Goal: Task Accomplishment & Management: Use online tool/utility

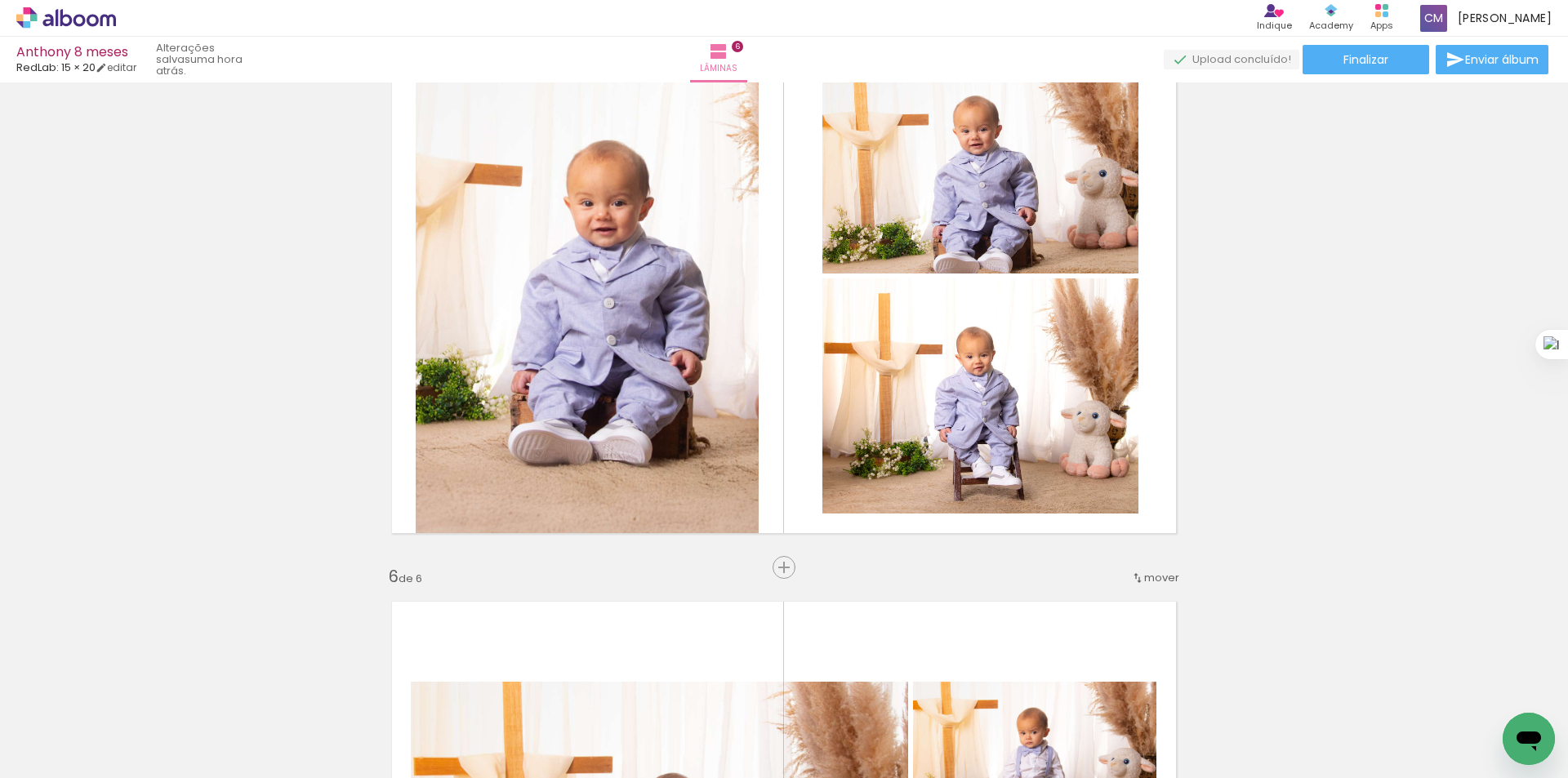
scroll to position [2230, 0]
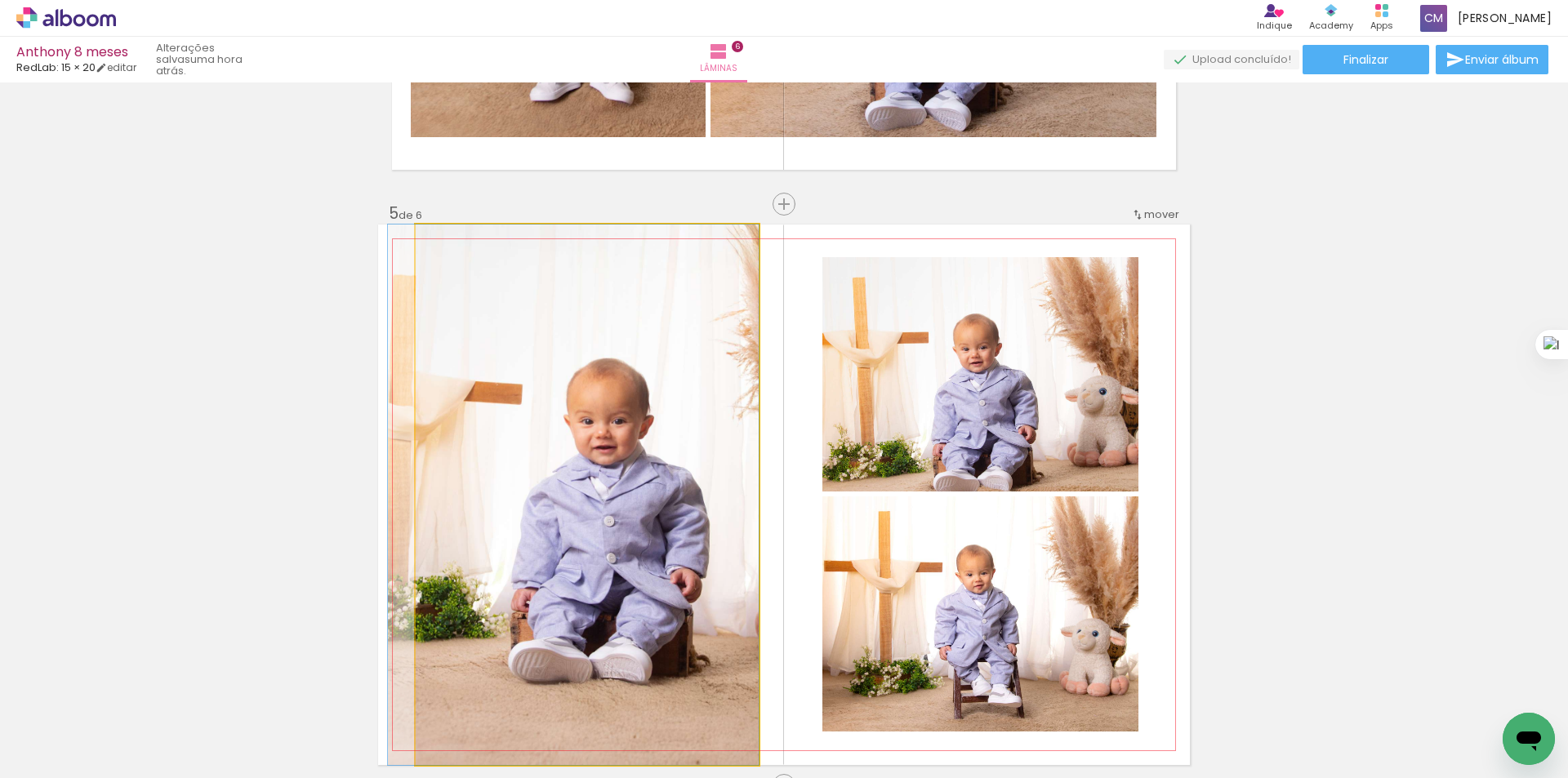
click at [641, 378] on quentale-photo at bounding box center [587, 494] width 343 height 540
drag, startPoint x: 689, startPoint y: 406, endPoint x: 678, endPoint y: 406, distance: 11.0
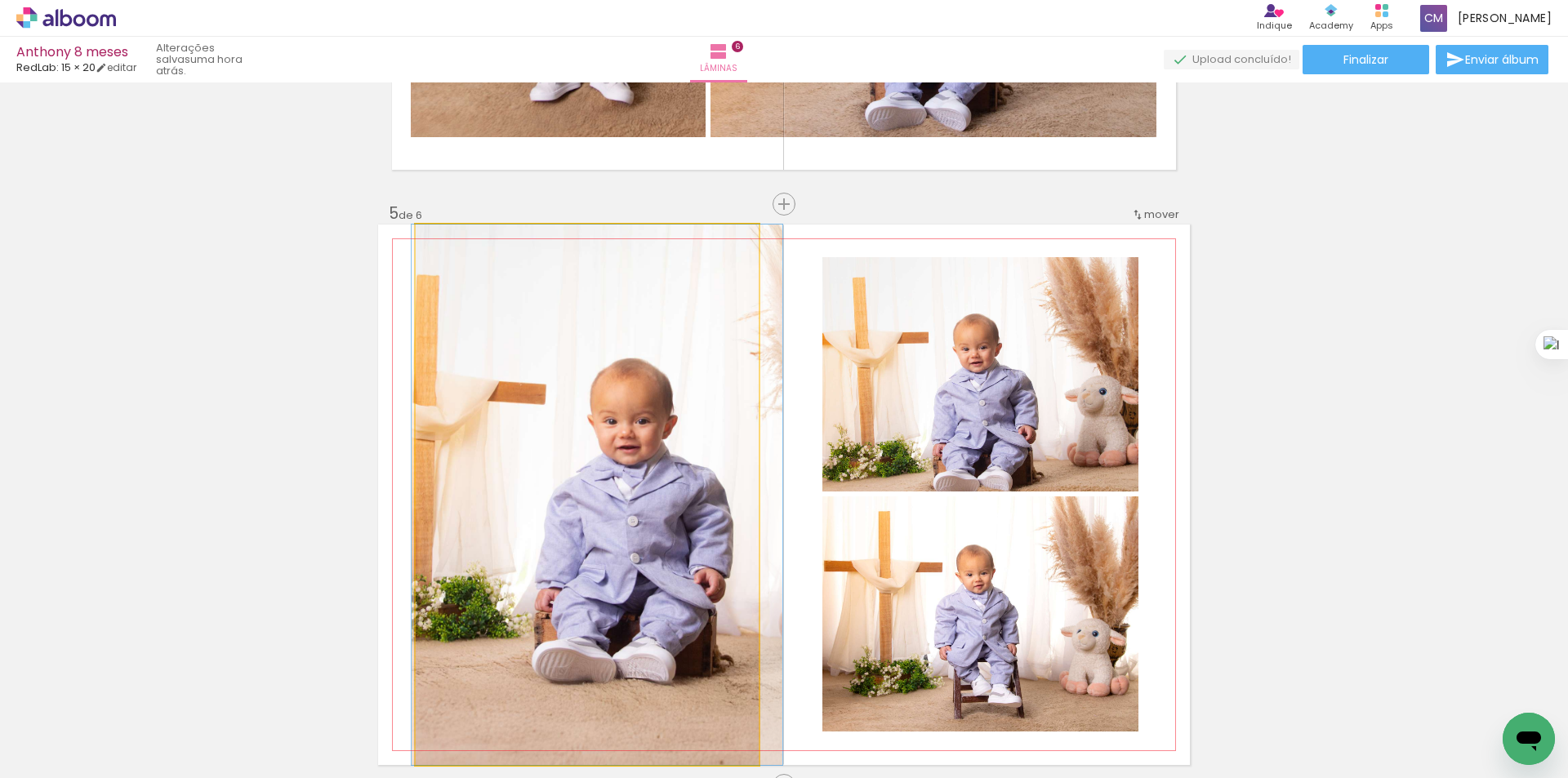
drag, startPoint x: 602, startPoint y: 403, endPoint x: 626, endPoint y: 404, distance: 24.0
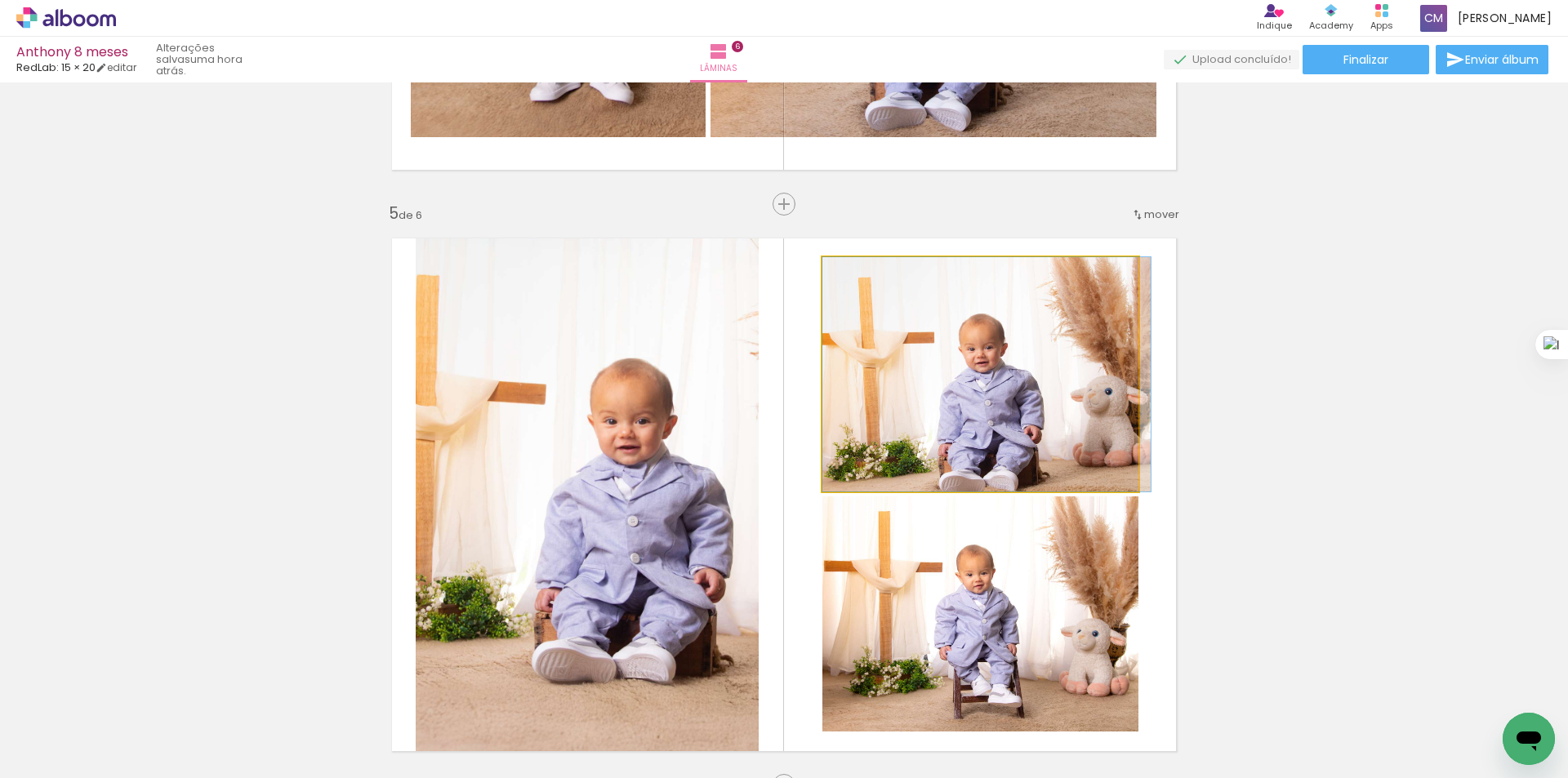
drag, startPoint x: 919, startPoint y: 395, endPoint x: 930, endPoint y: 338, distance: 58.1
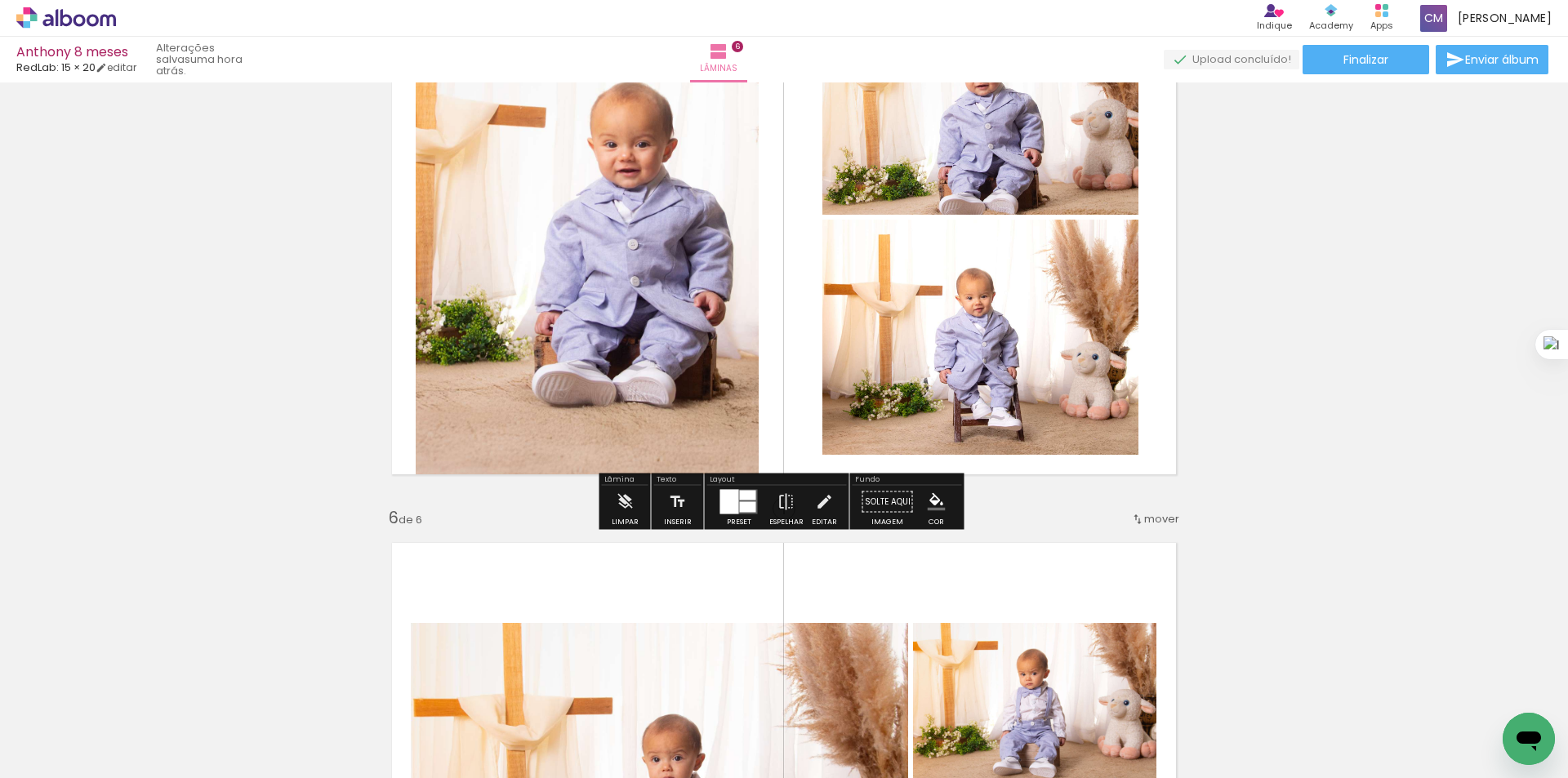
scroll to position [2448, 0]
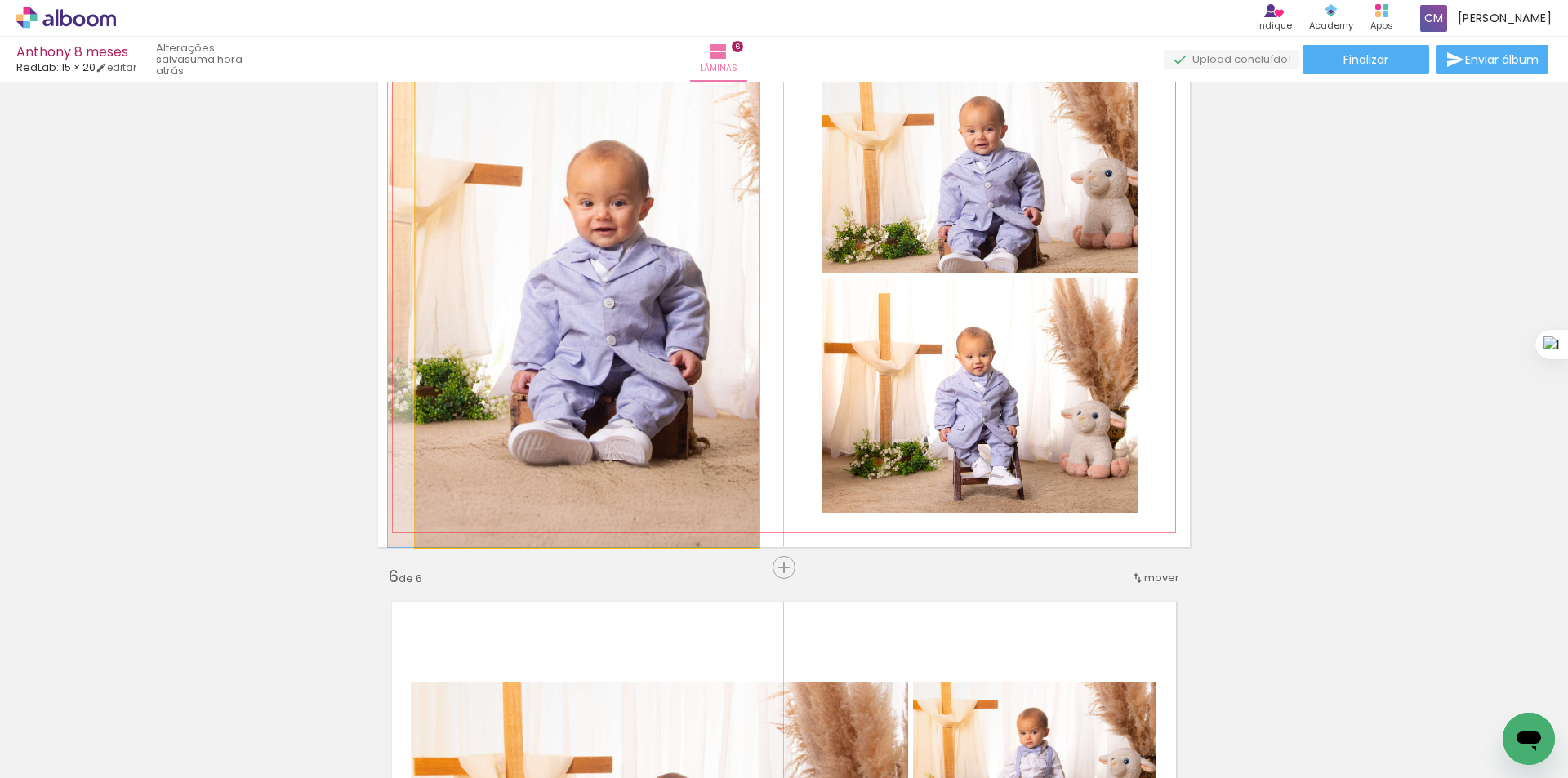
drag, startPoint x: 599, startPoint y: 337, endPoint x: 551, endPoint y: 333, distance: 48.2
click at [641, 361] on quentale-photo at bounding box center [587, 276] width 343 height 540
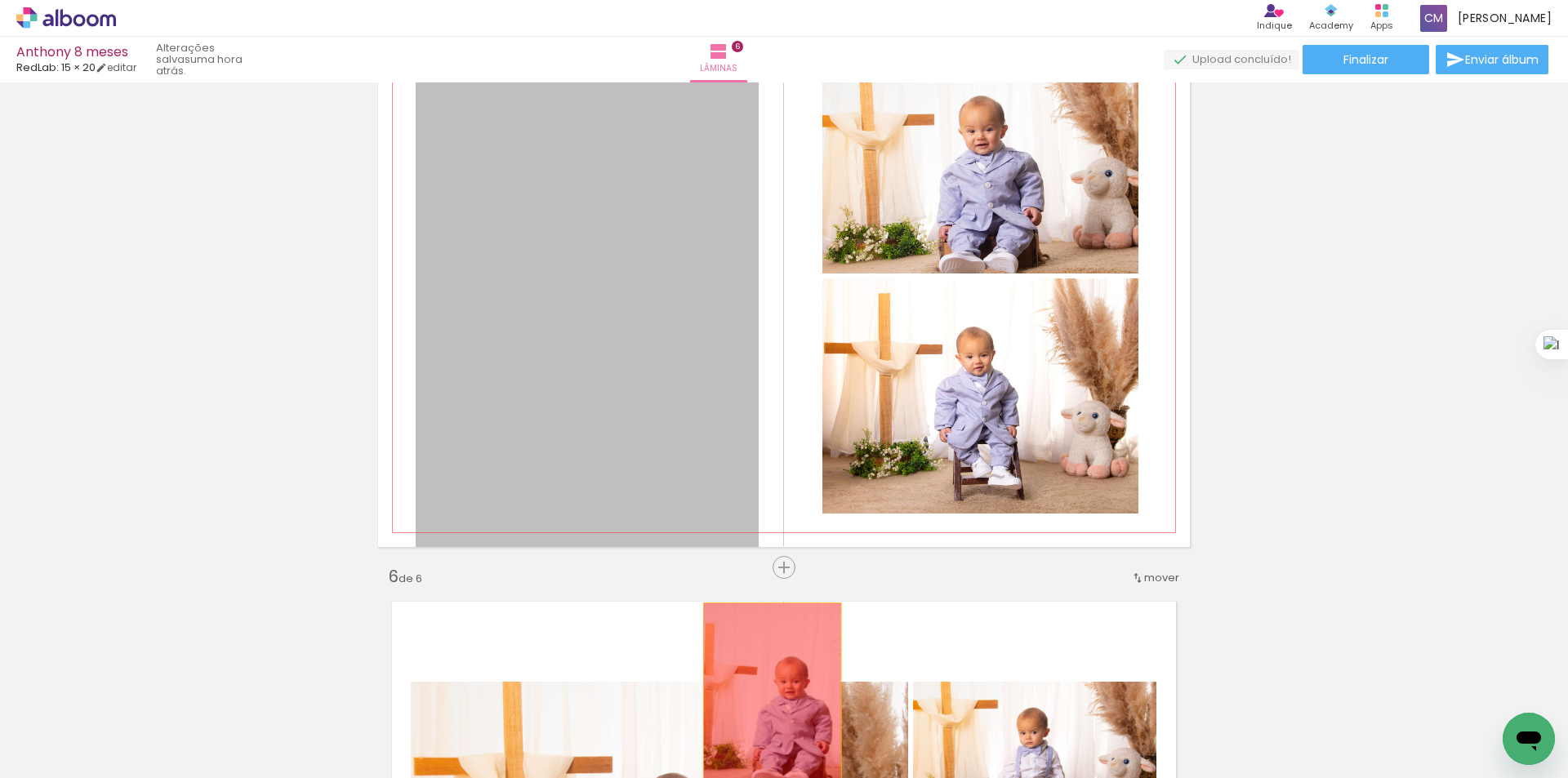
drag, startPoint x: 641, startPoint y: 361, endPoint x: 766, endPoint y: 711, distance: 371.7
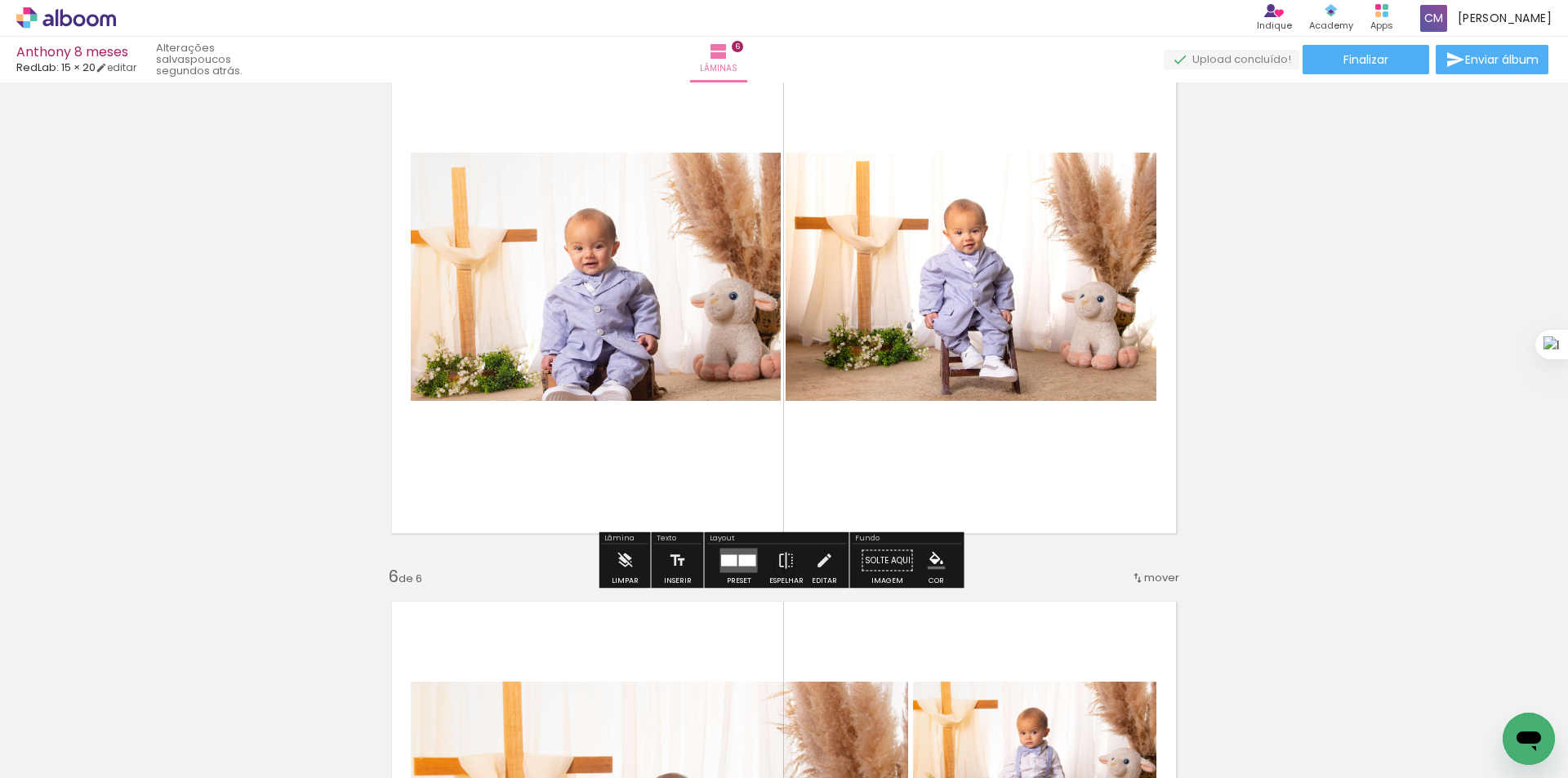
click at [724, 556] on div at bounding box center [729, 560] width 16 height 12
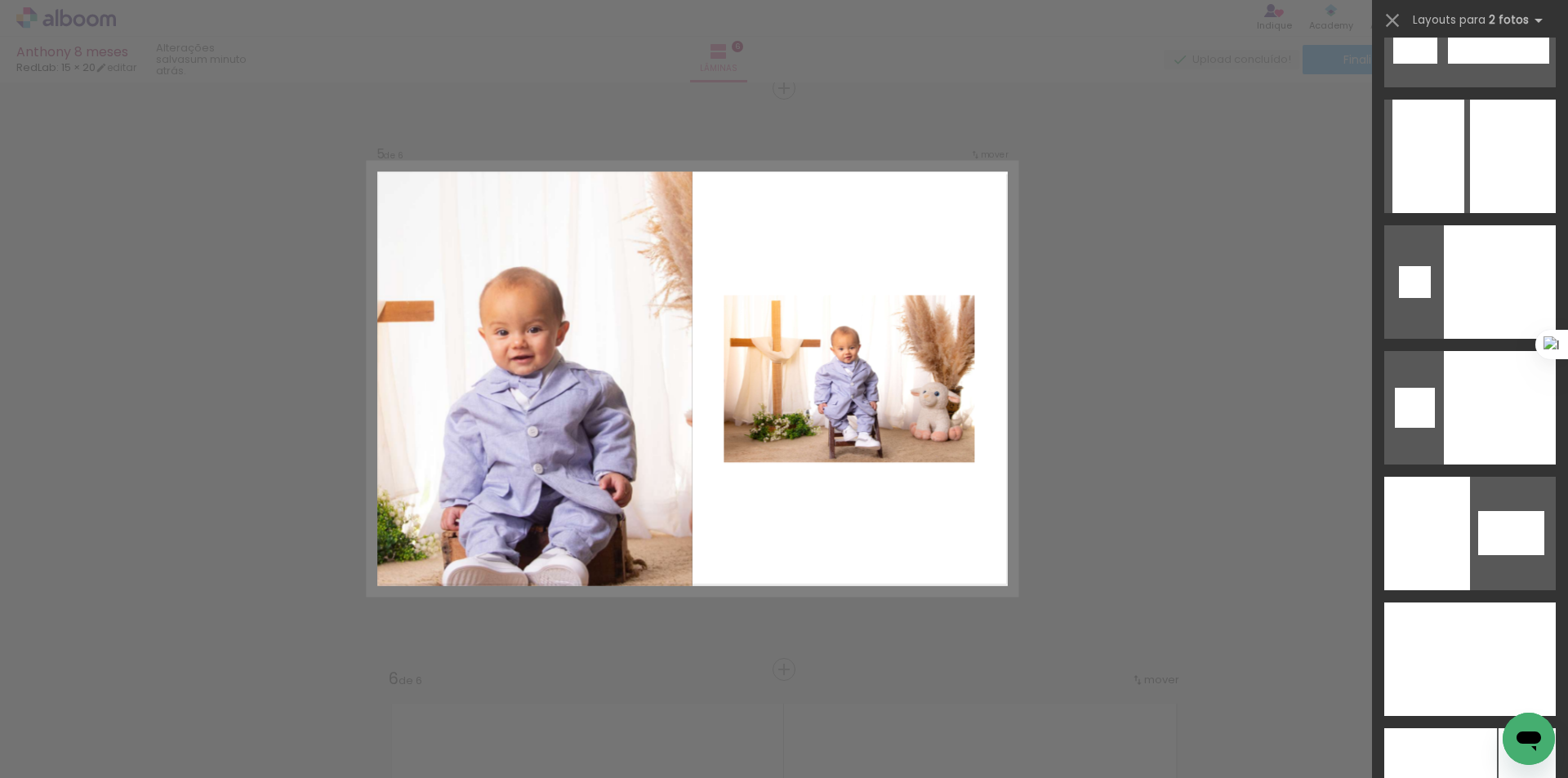
scroll to position [8054, 0]
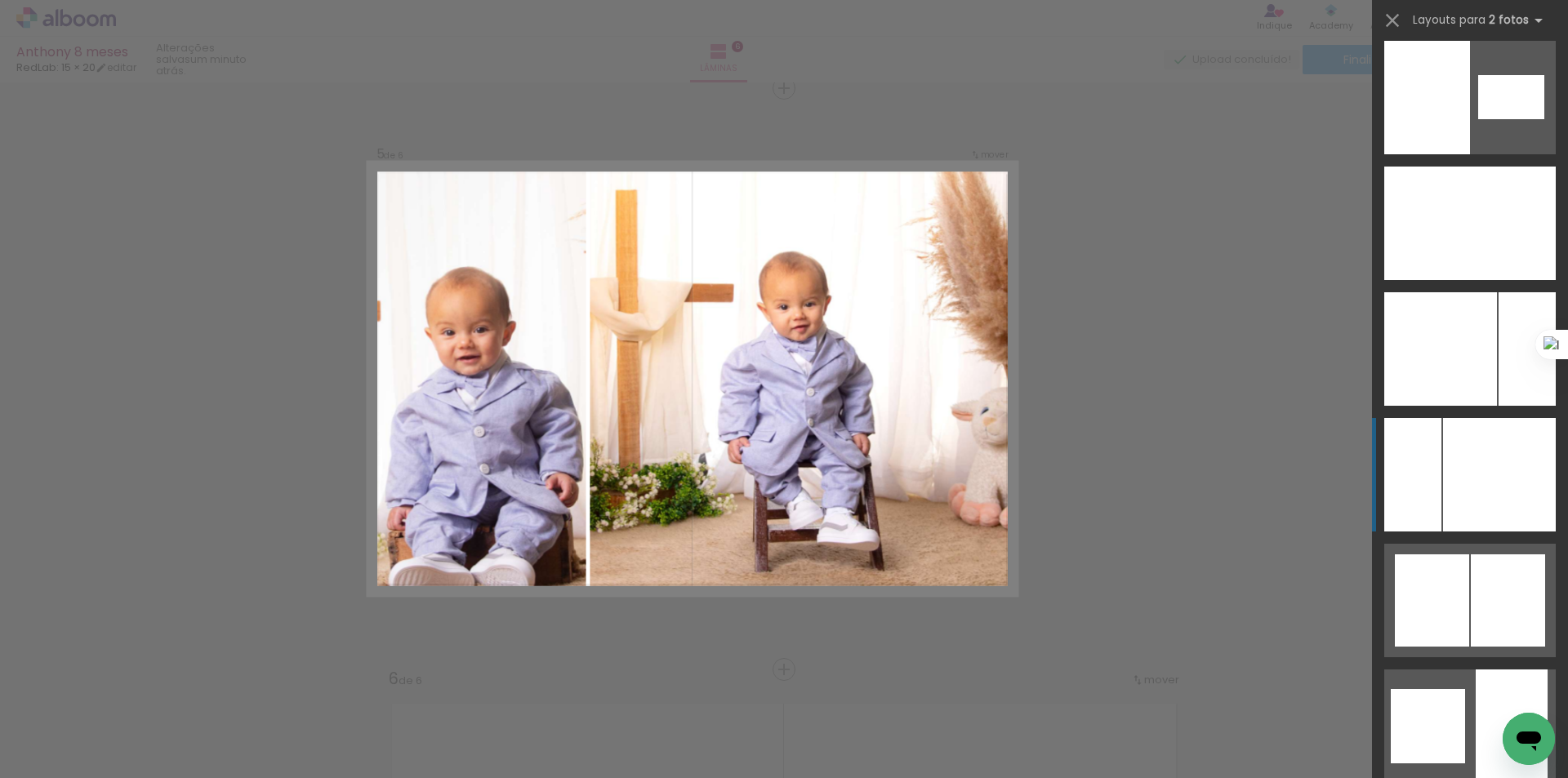
click at [1477, 476] on div at bounding box center [1499, 474] width 113 height 114
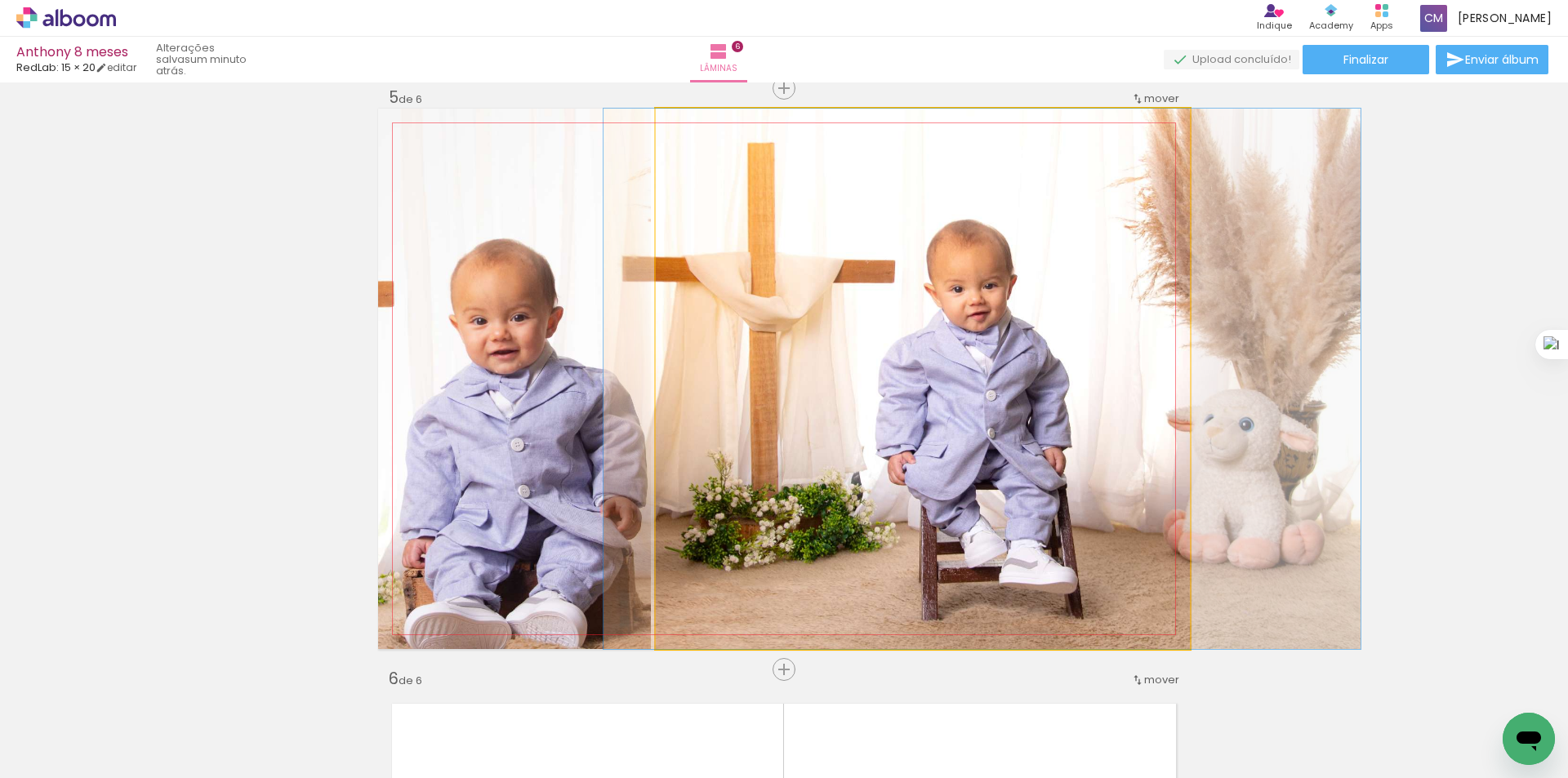
drag, startPoint x: 930, startPoint y: 391, endPoint x: 990, endPoint y: 380, distance: 61.0
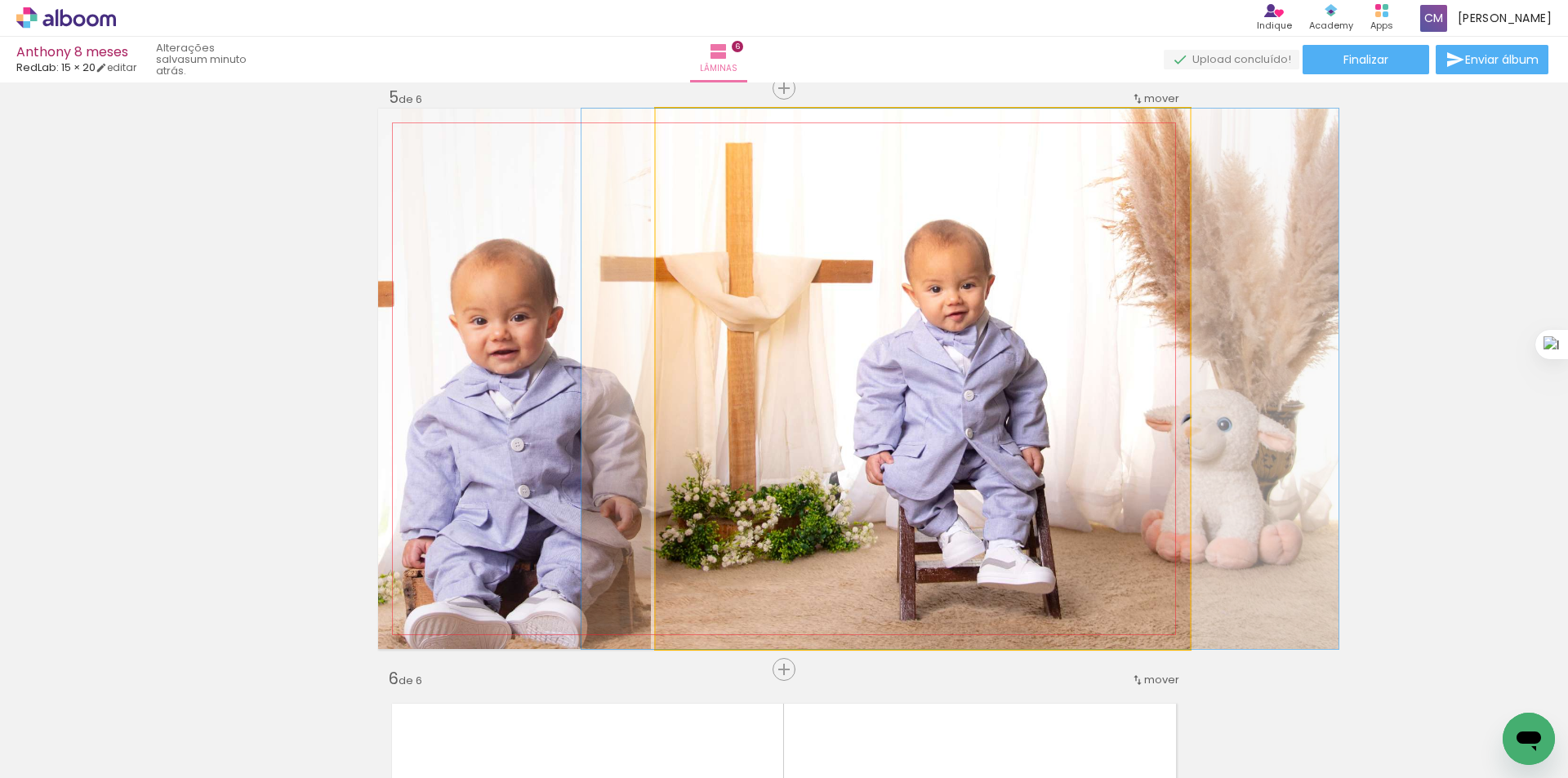
drag, startPoint x: 1092, startPoint y: 428, endPoint x: 1073, endPoint y: 415, distance: 23.0
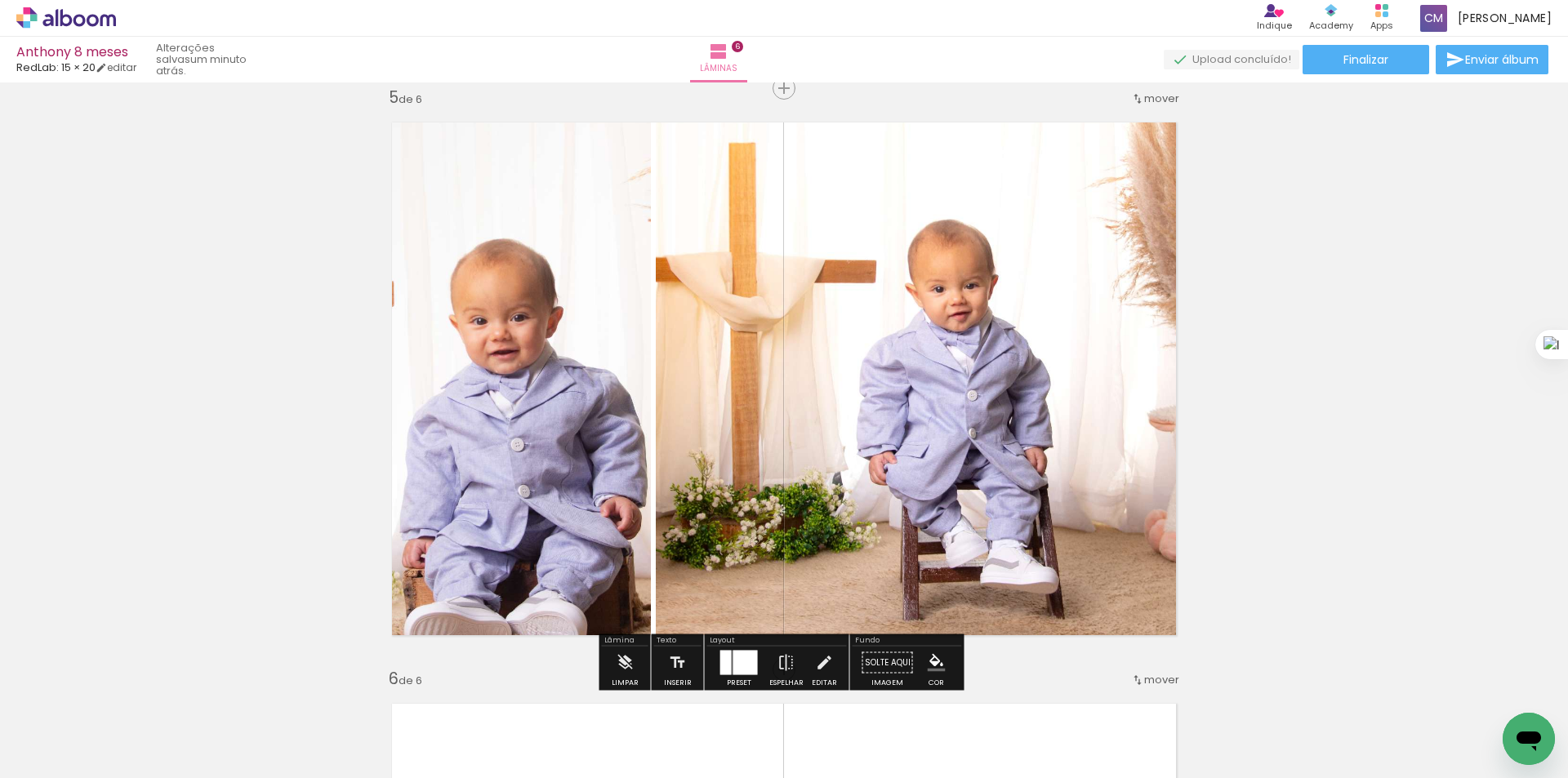
click at [741, 661] on div at bounding box center [745, 662] width 24 height 24
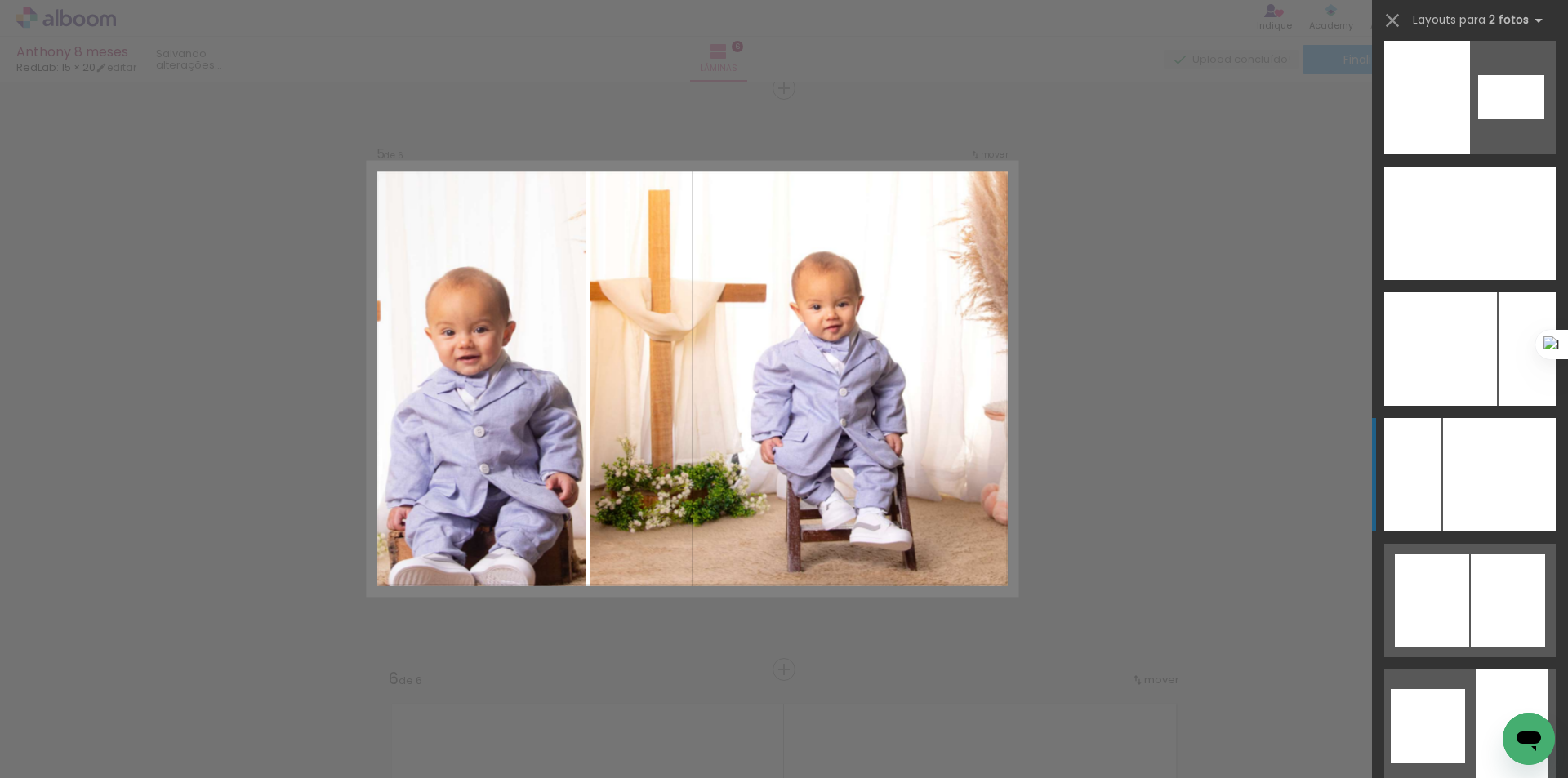
scroll to position [8423, 0]
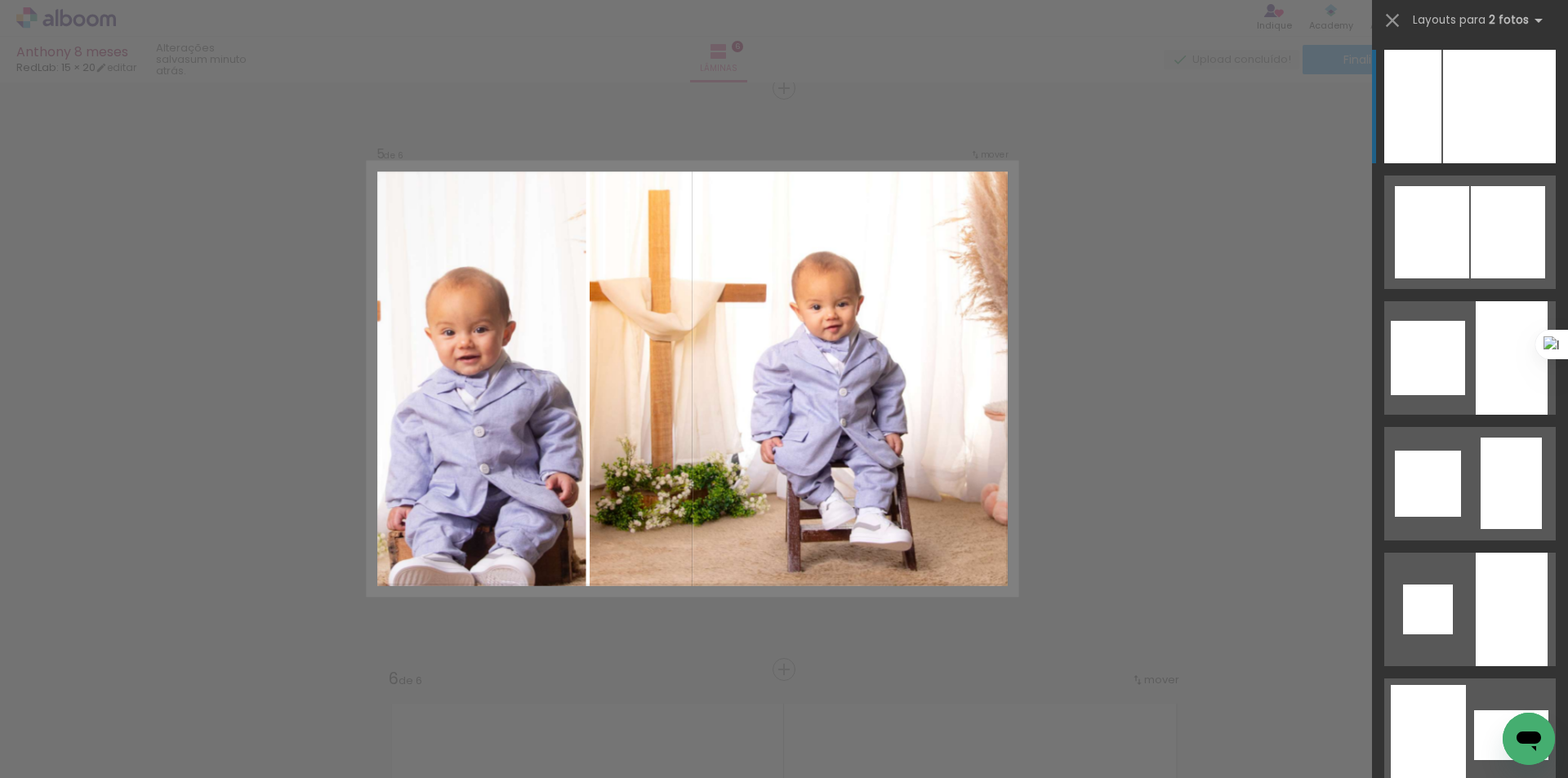
drag, startPoint x: 1567, startPoint y: 564, endPoint x: 1567, endPoint y: 607, distance: 43.0
click at [1567, 607] on div at bounding box center [1567, 389] width 1 height 778
drag, startPoint x: 1567, startPoint y: 747, endPoint x: 1554, endPoint y: 657, distance: 90.9
click at [1553, 660] on html "link( href="../../bower_components/polymer/polymer.html" rel="import" ) picture…" at bounding box center [784, 389] width 1568 height 778
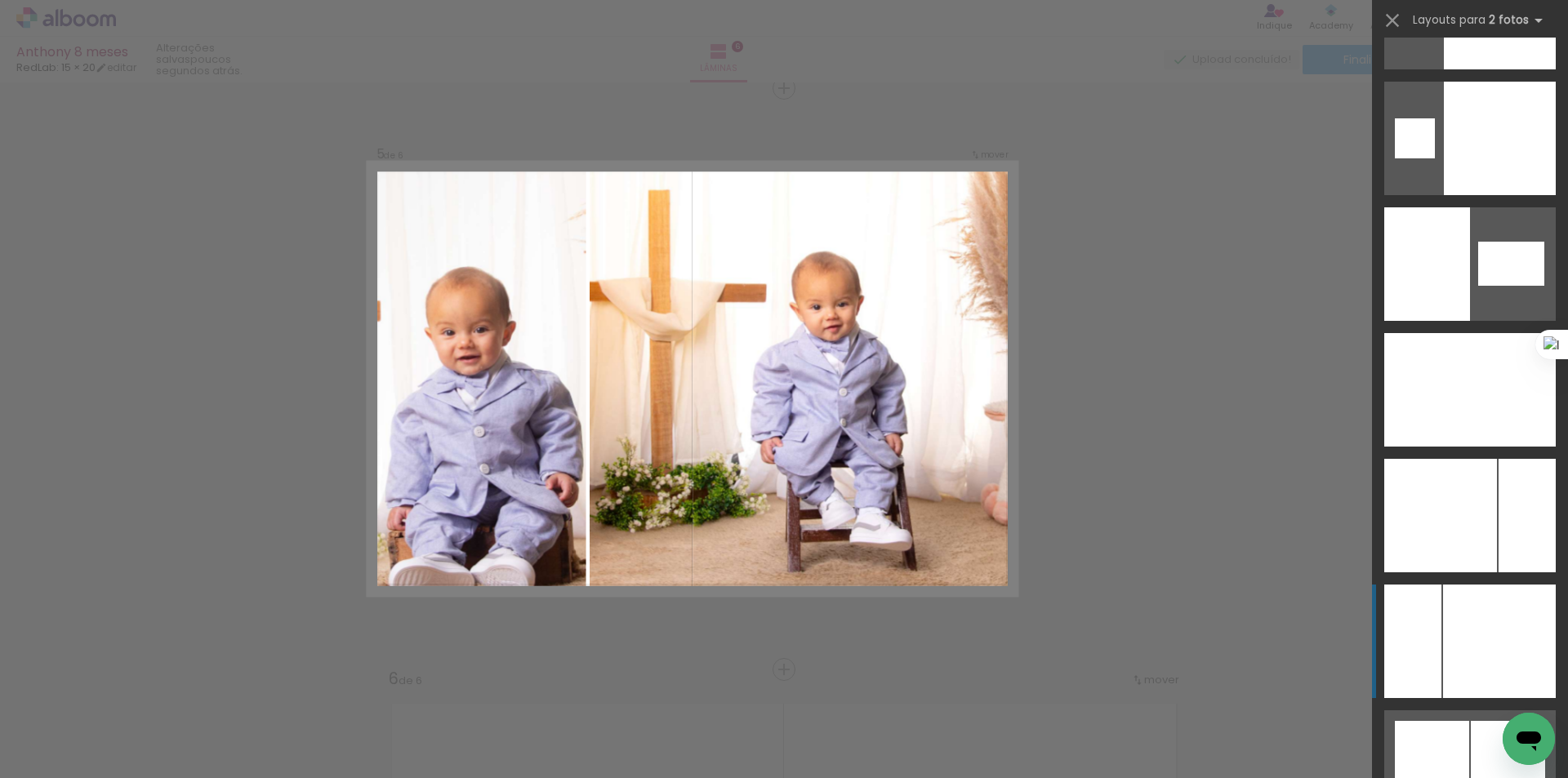
scroll to position [7861, 0]
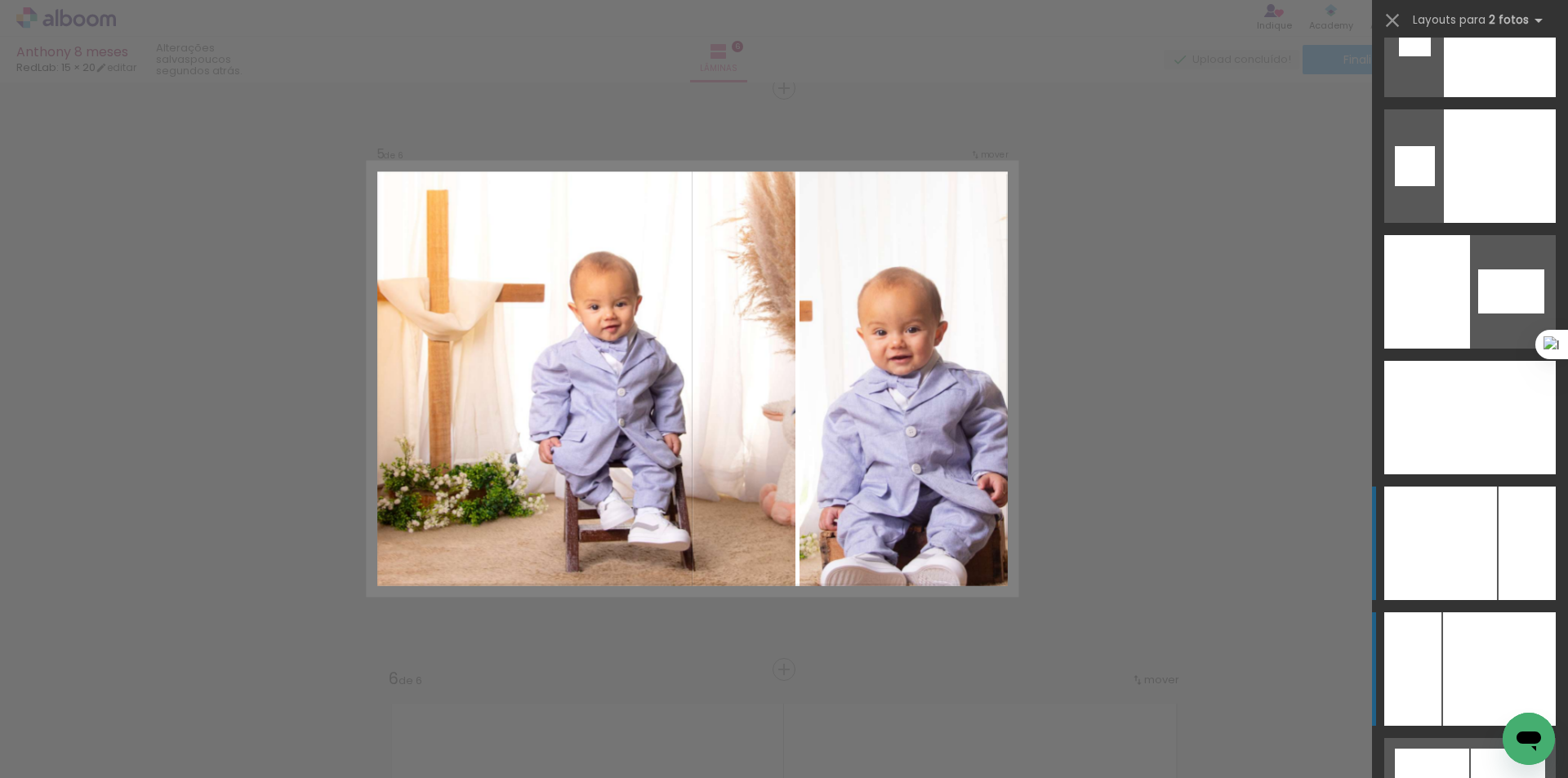
click at [1544, 556] on div at bounding box center [1527, 543] width 57 height 114
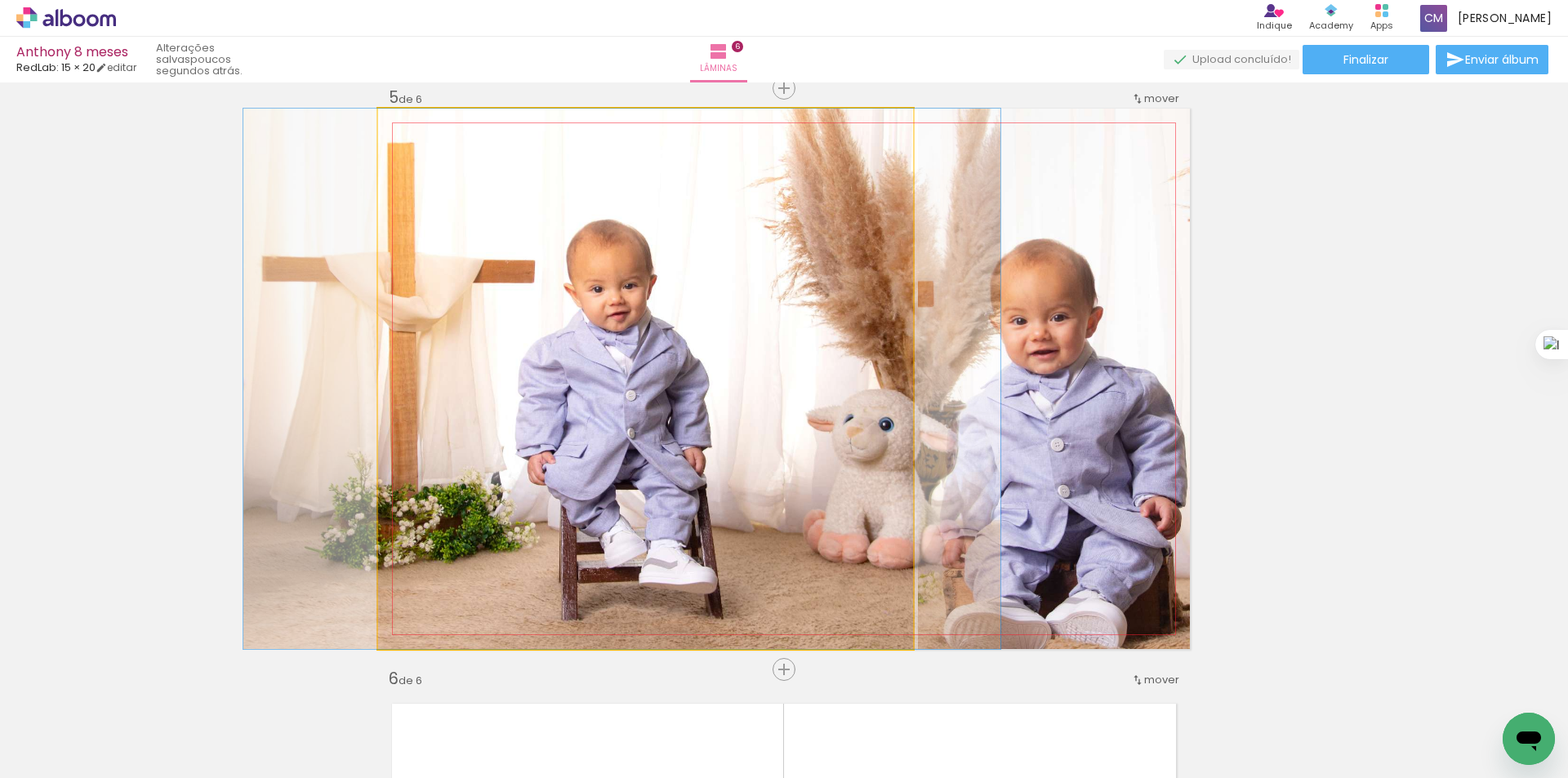
drag, startPoint x: 700, startPoint y: 454, endPoint x: 643, endPoint y: 429, distance: 62.2
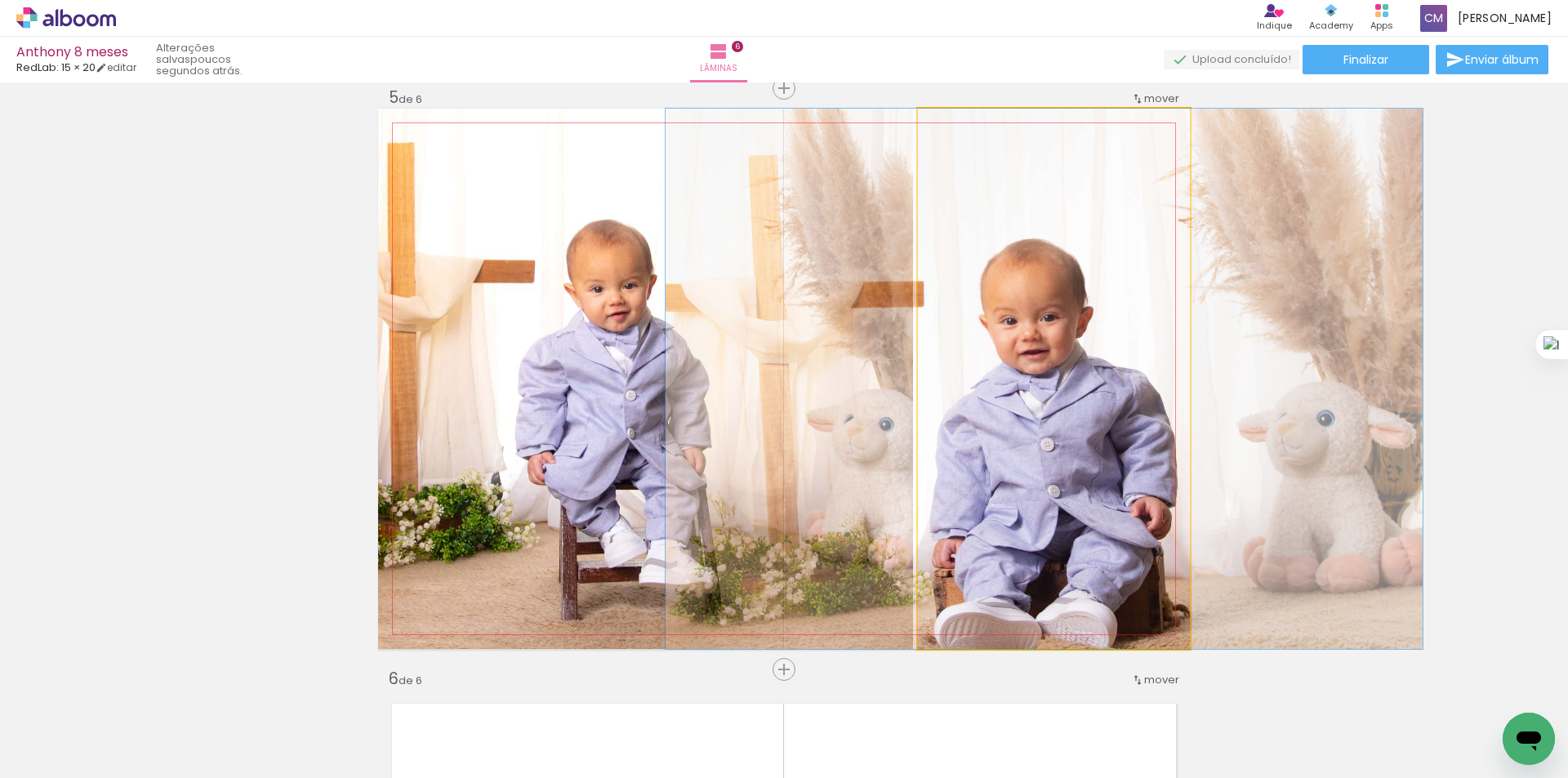
drag, startPoint x: 1075, startPoint y: 447, endPoint x: 1066, endPoint y: 424, distance: 24.7
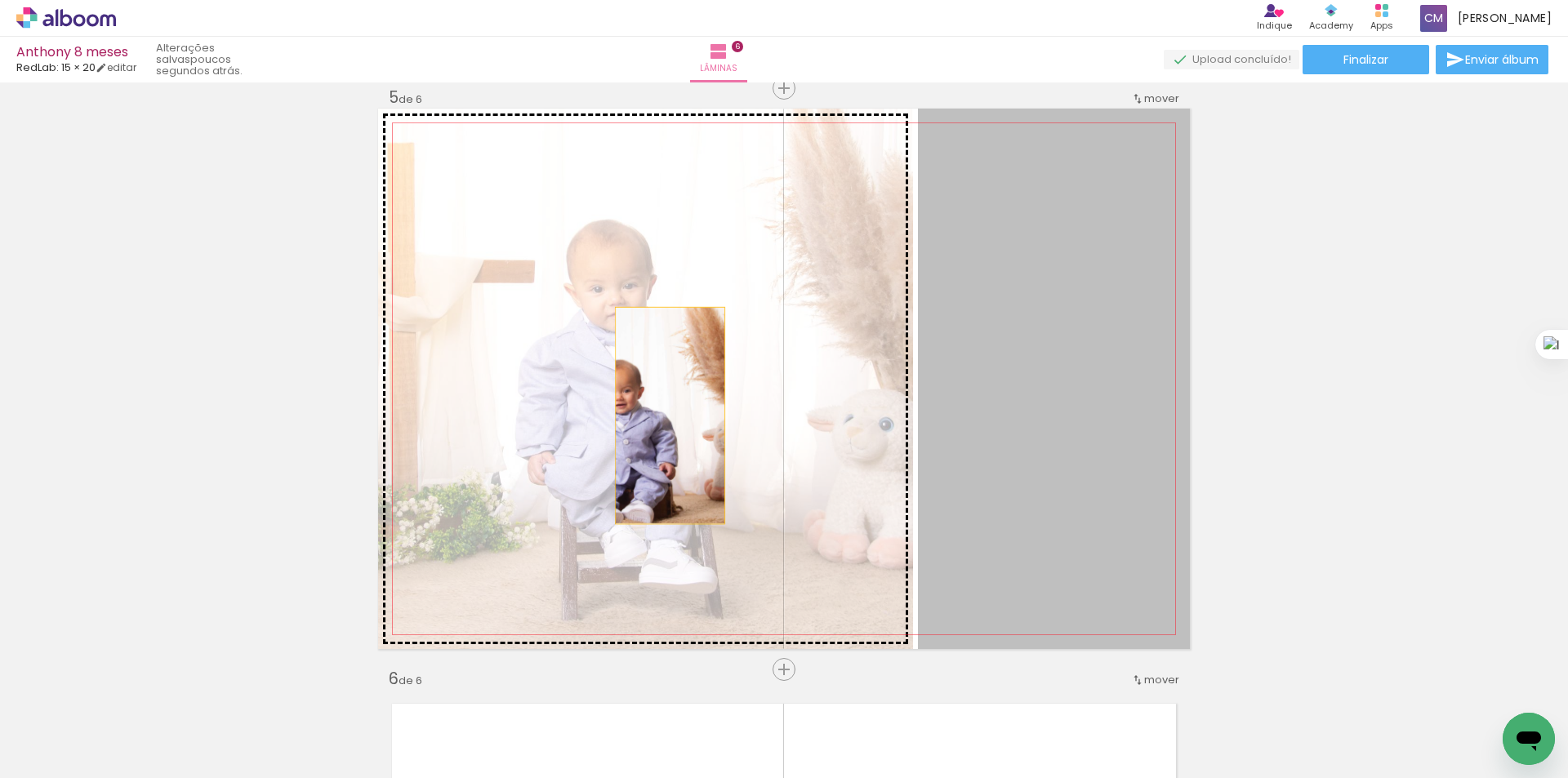
drag, startPoint x: 1070, startPoint y: 442, endPoint x: 581, endPoint y: 416, distance: 489.7
click at [0, 0] on slot at bounding box center [0, 0] width 0 height 0
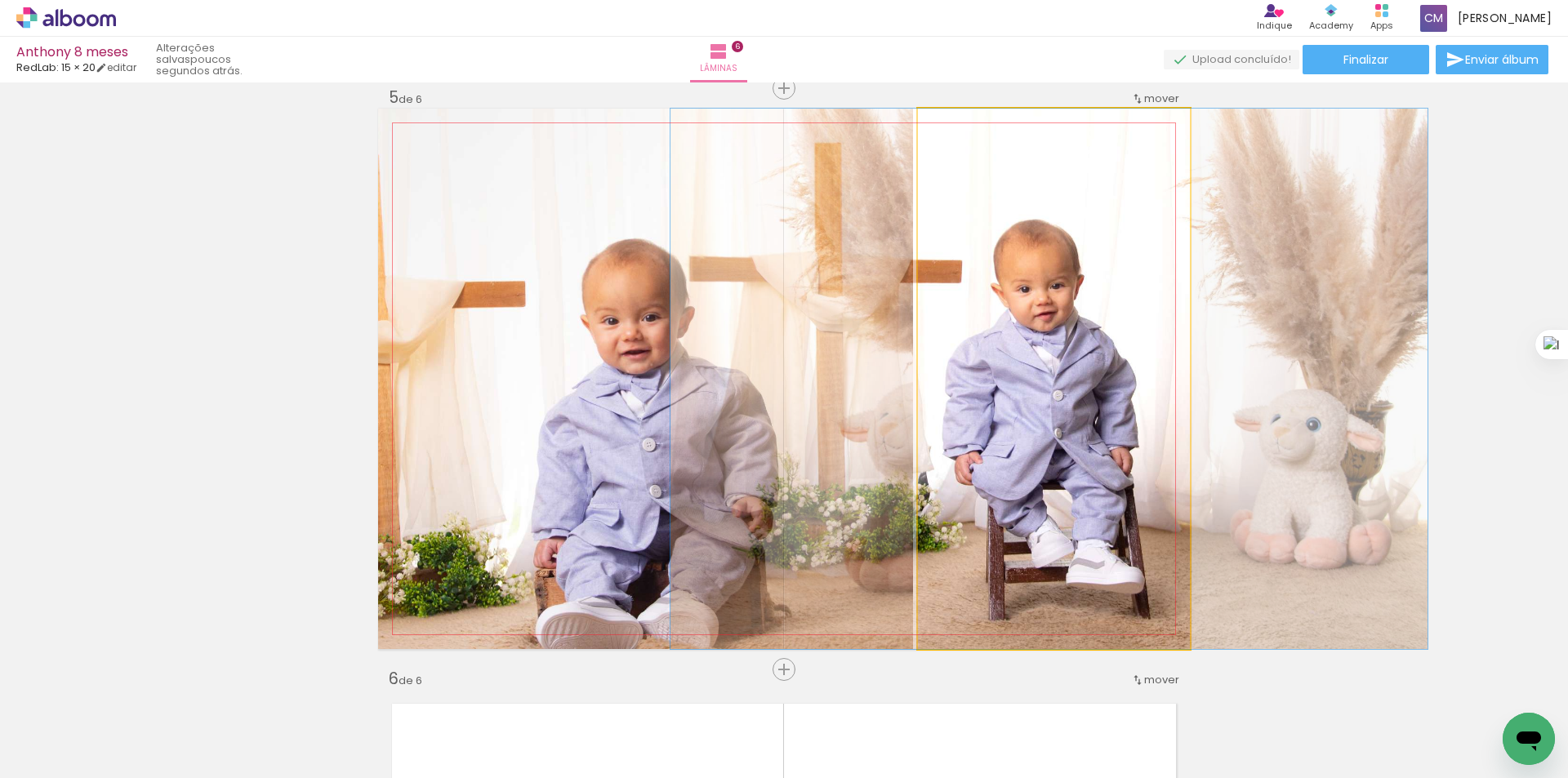
drag, startPoint x: 1077, startPoint y: 430, endPoint x: 1072, endPoint y: 418, distance: 13.0
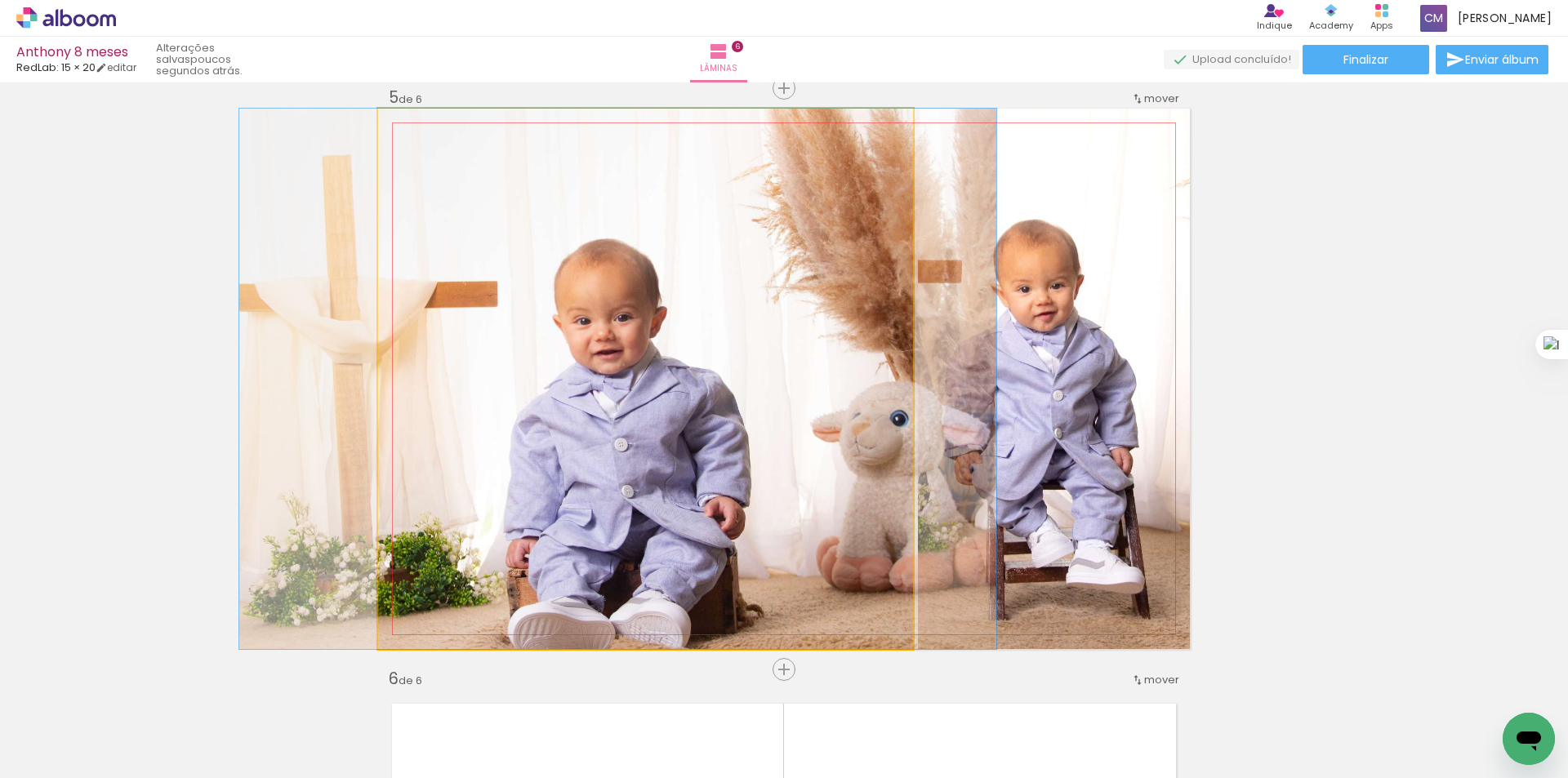
drag, startPoint x: 576, startPoint y: 462, endPoint x: 548, endPoint y: 455, distance: 28.9
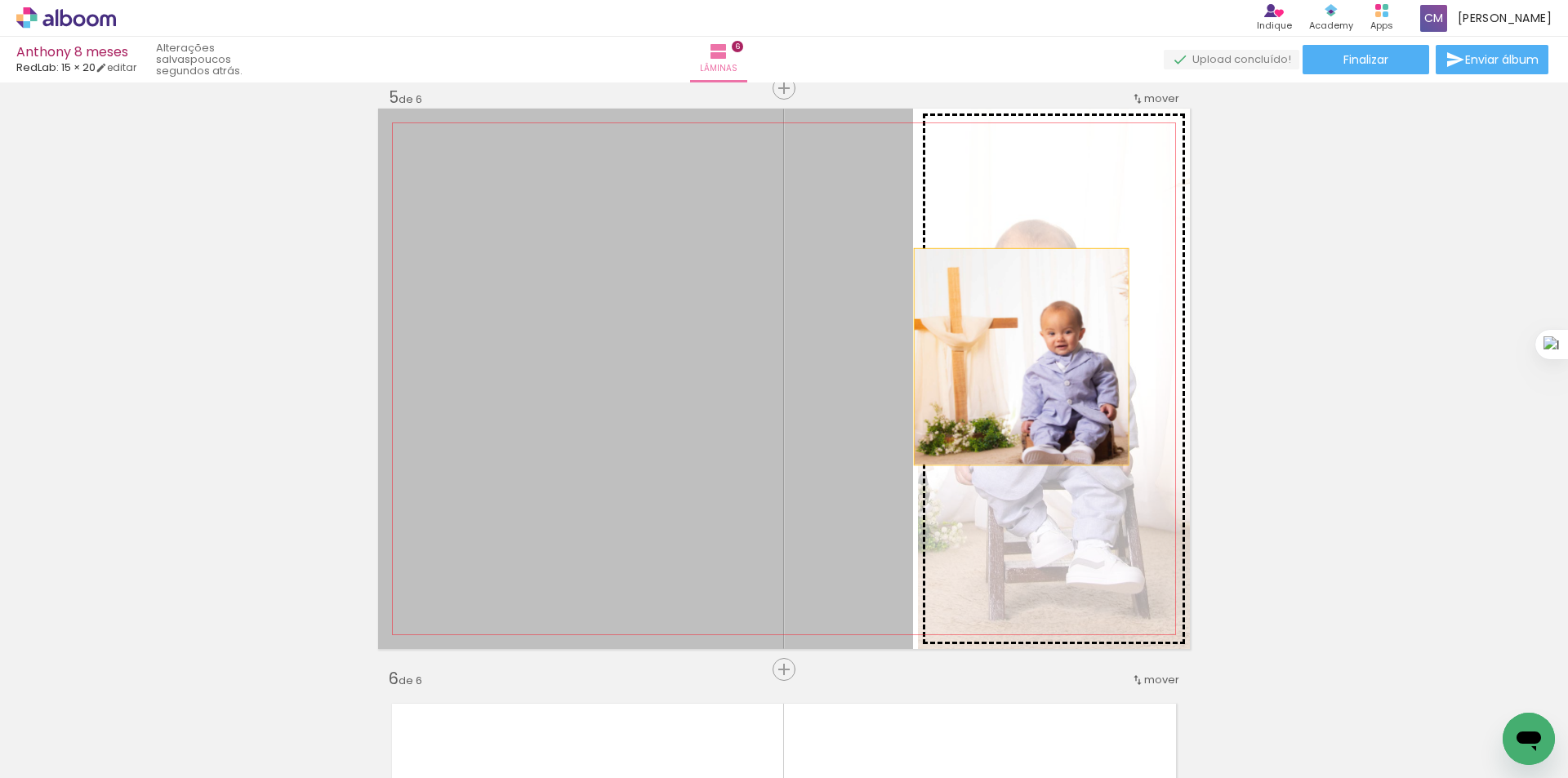
drag, startPoint x: 692, startPoint y: 394, endPoint x: 1015, endPoint y: 357, distance: 325.1
click at [0, 0] on slot at bounding box center [0, 0] width 0 height 0
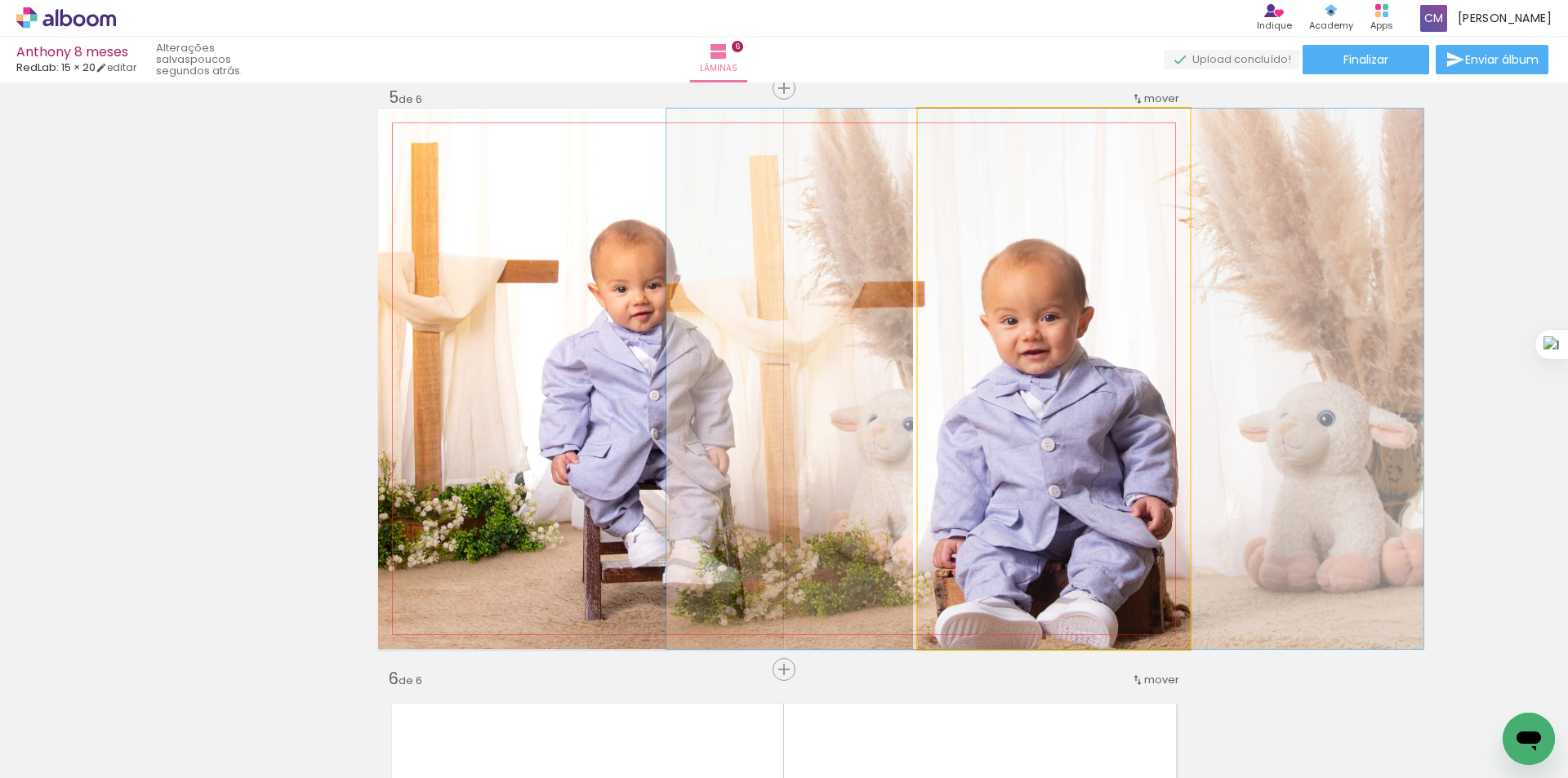
drag, startPoint x: 1078, startPoint y: 460, endPoint x: 1069, endPoint y: 452, distance: 12.0
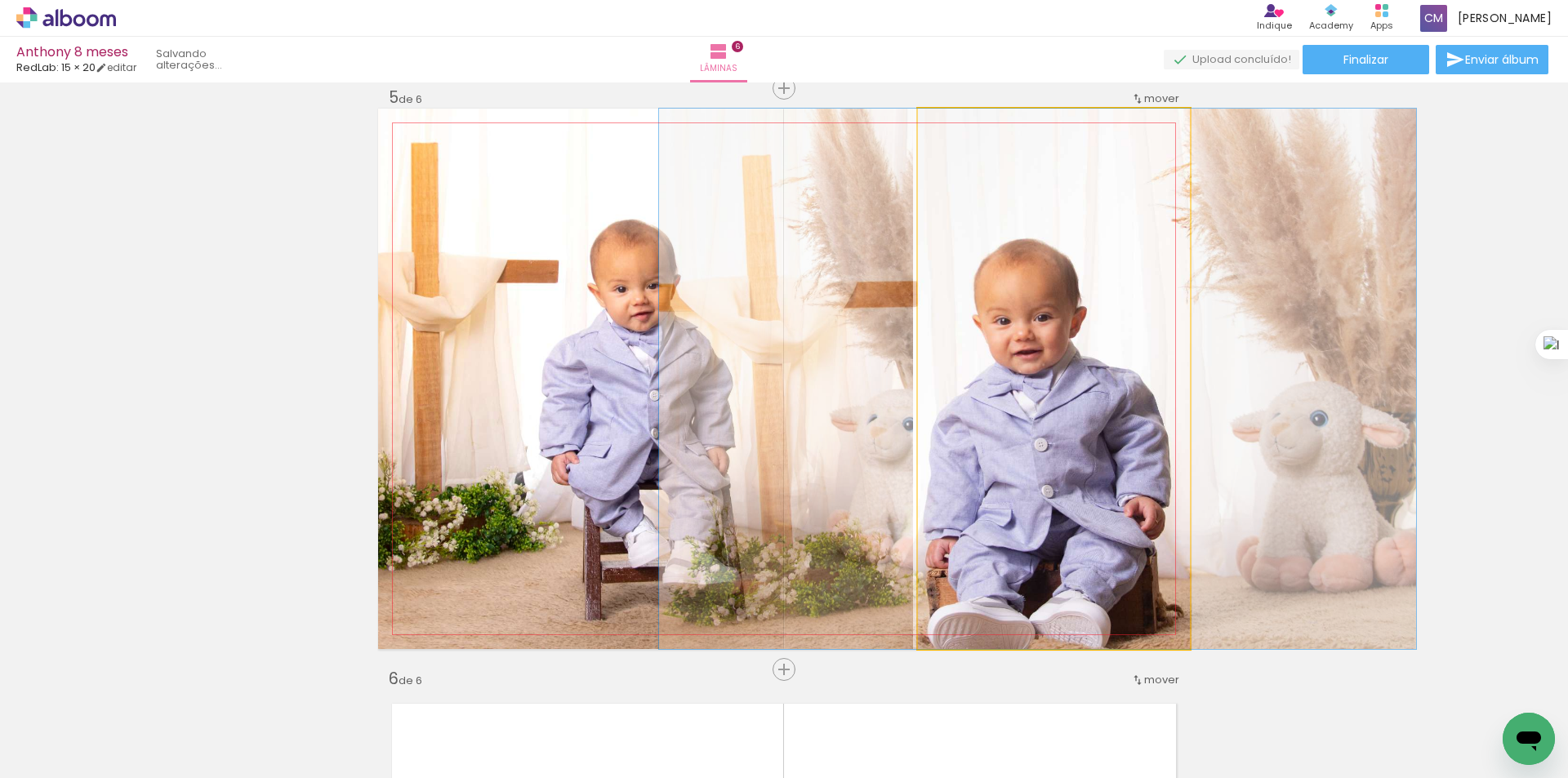
drag, startPoint x: 1069, startPoint y: 445, endPoint x: 1063, endPoint y: 410, distance: 35.5
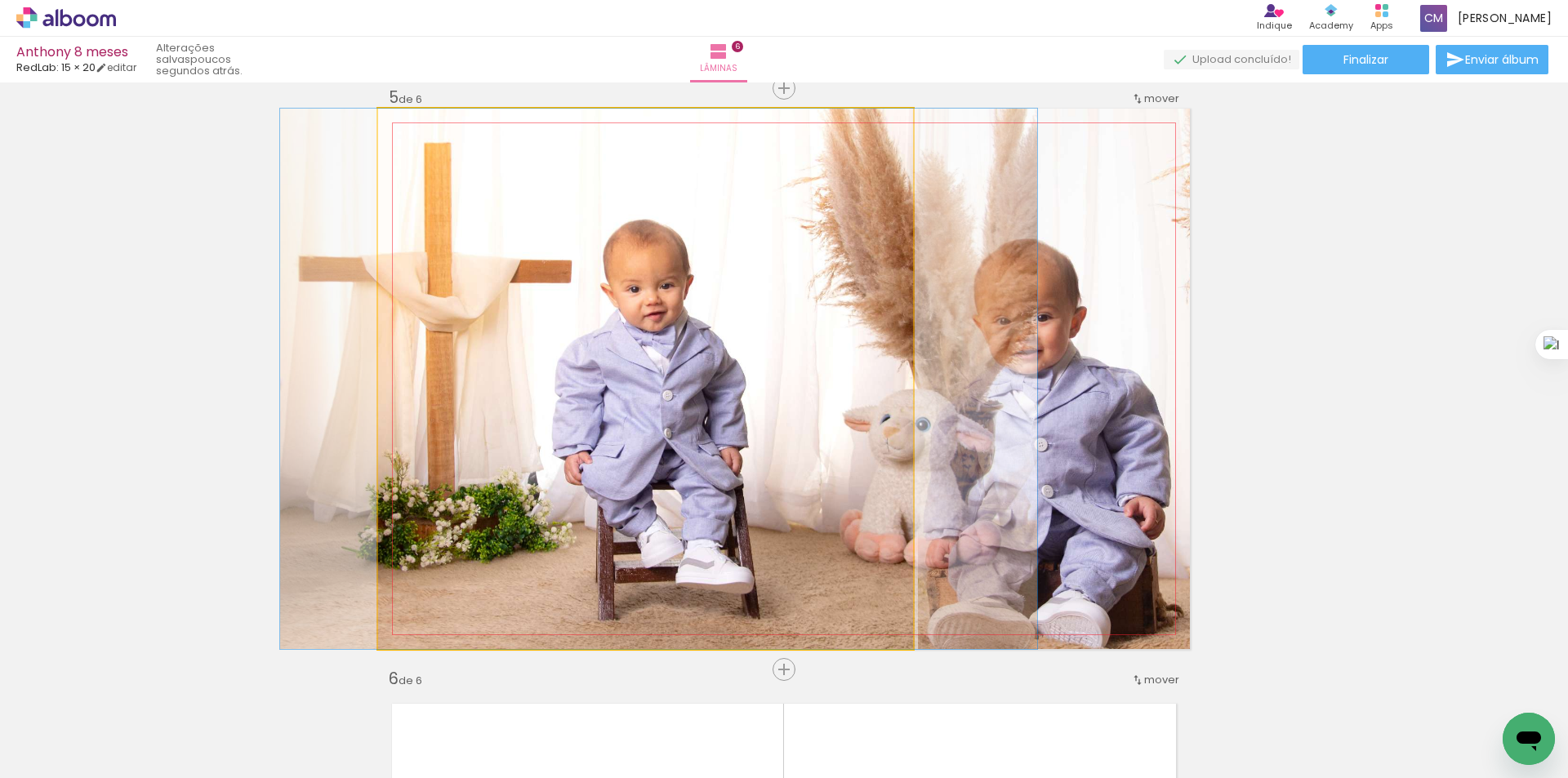
drag, startPoint x: 739, startPoint y: 420, endPoint x: 752, endPoint y: 420, distance: 13.0
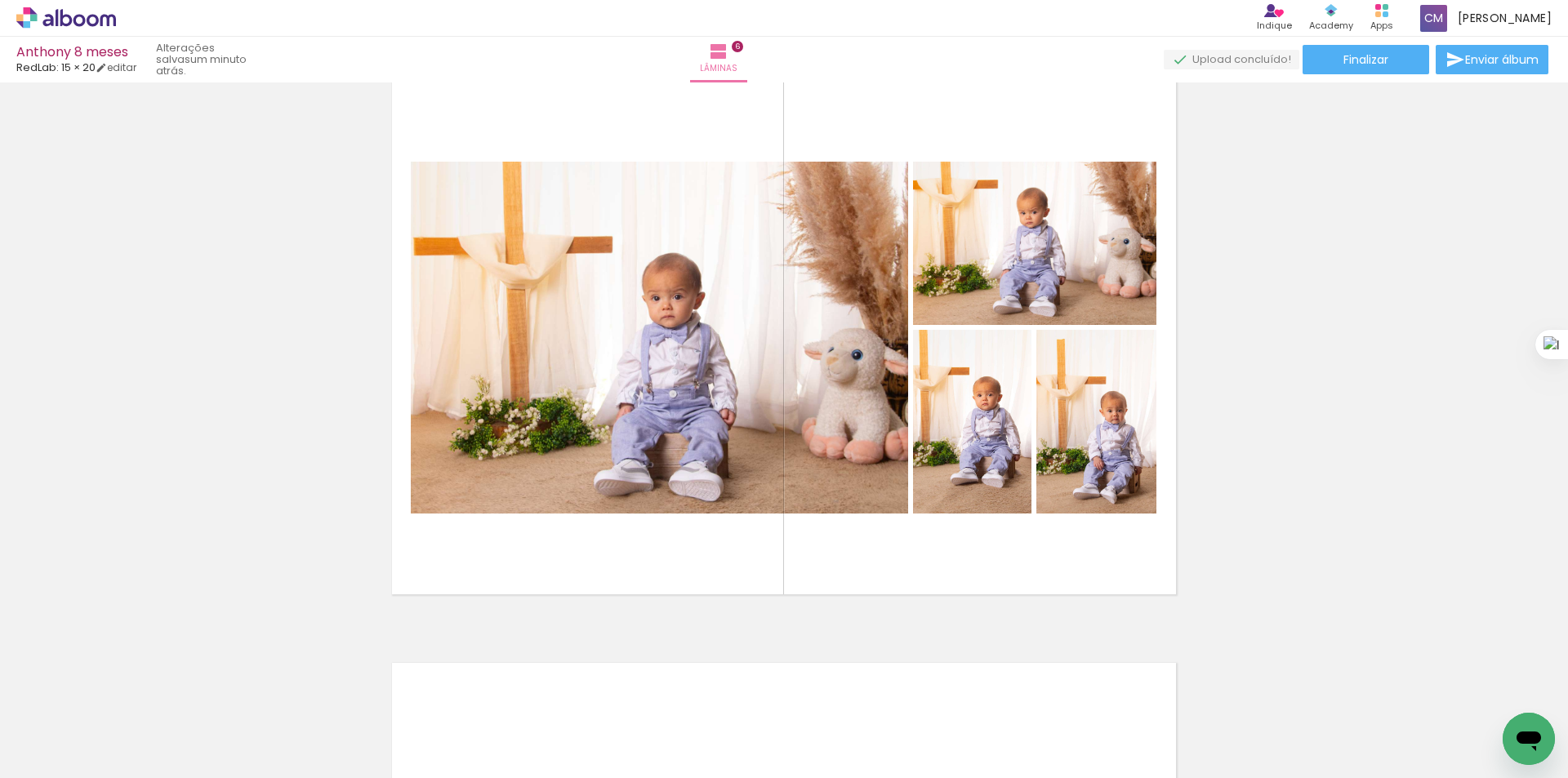
scroll to position [2999, 0]
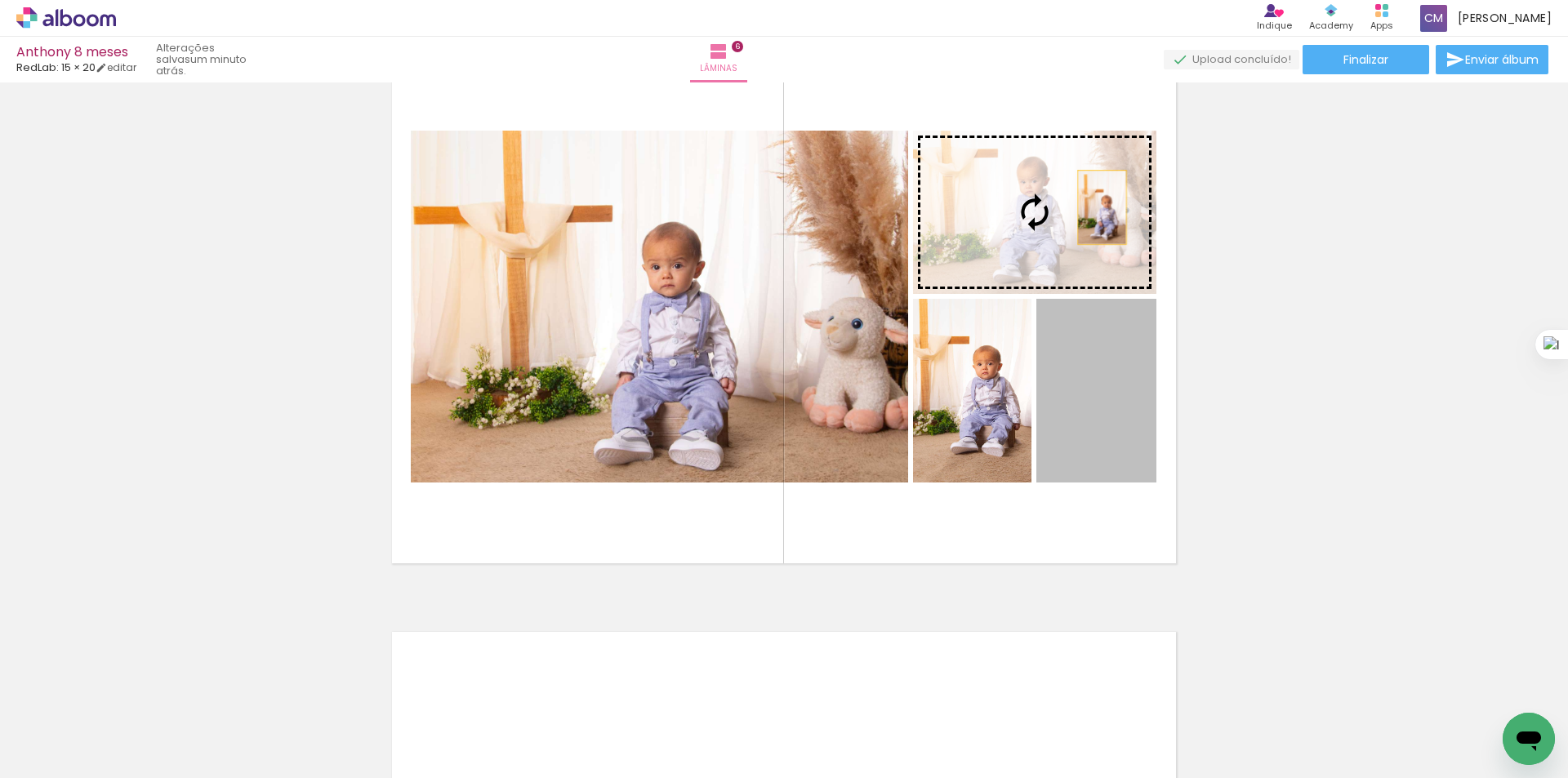
drag, startPoint x: 1101, startPoint y: 407, endPoint x: 1096, endPoint y: 220, distance: 187.1
click at [0, 0] on slot at bounding box center [0, 0] width 0 height 0
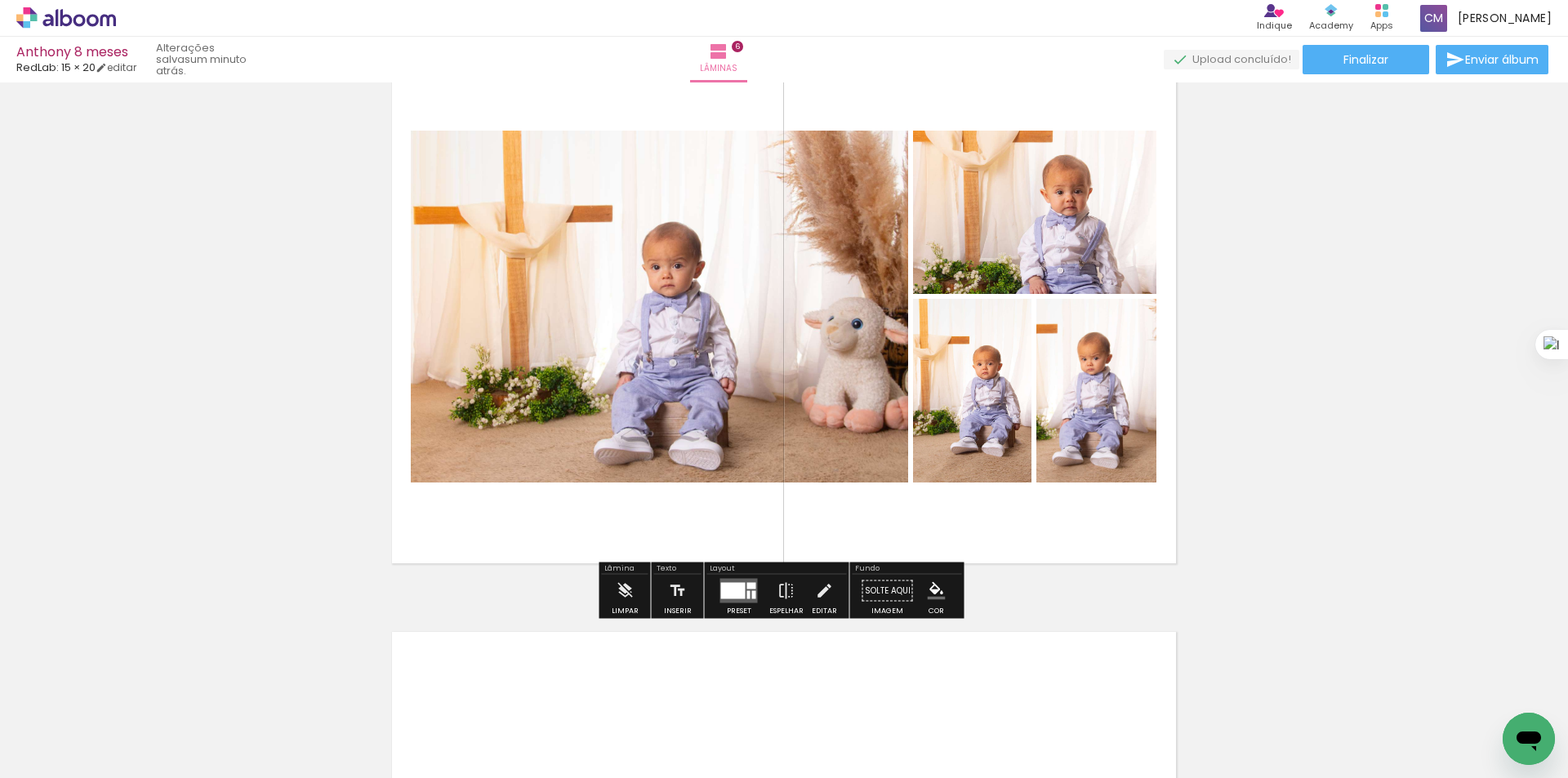
scroll to position [2781, 0]
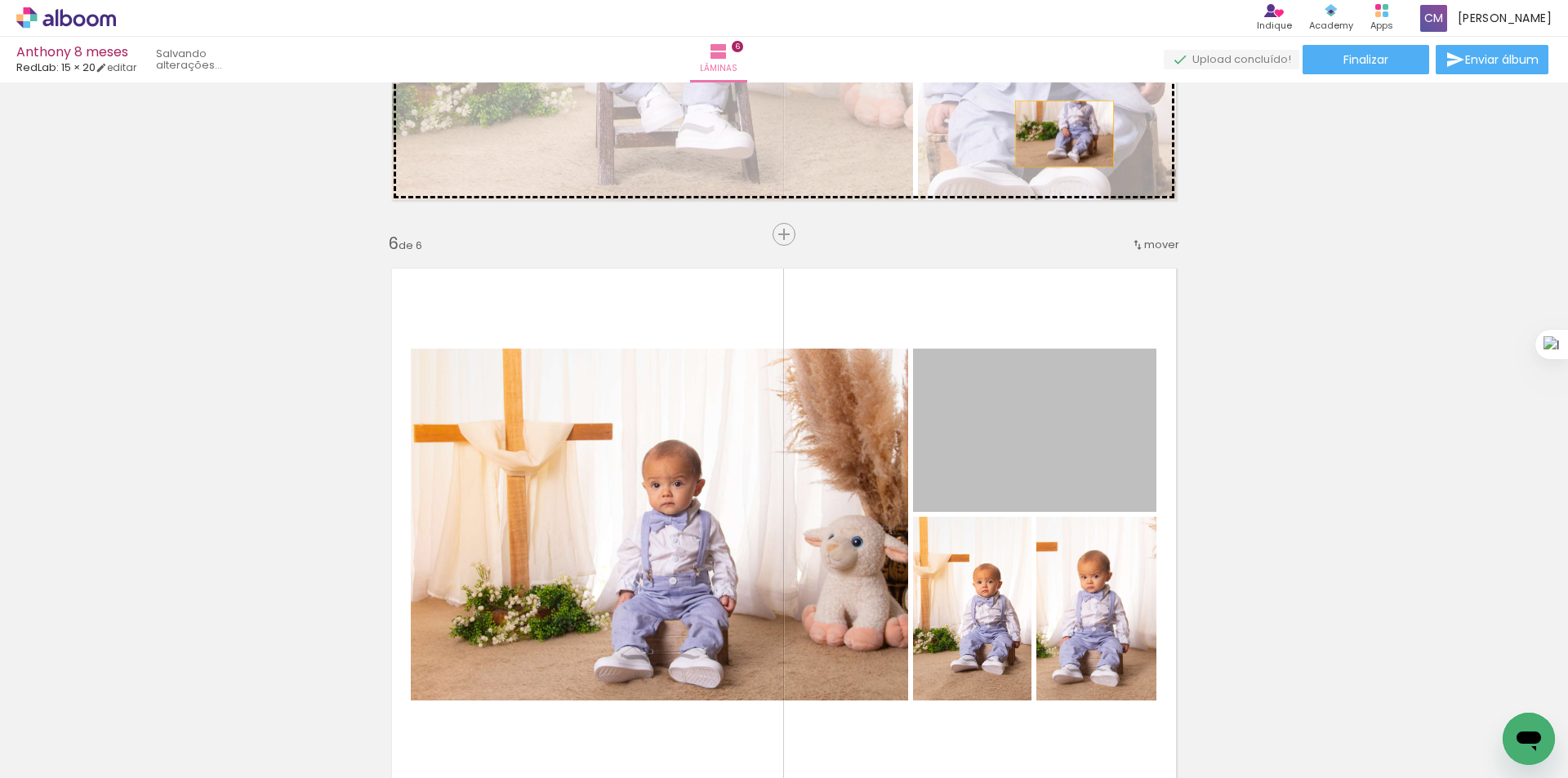
drag, startPoint x: 1071, startPoint y: 439, endPoint x: 1058, endPoint y: 134, distance: 305.3
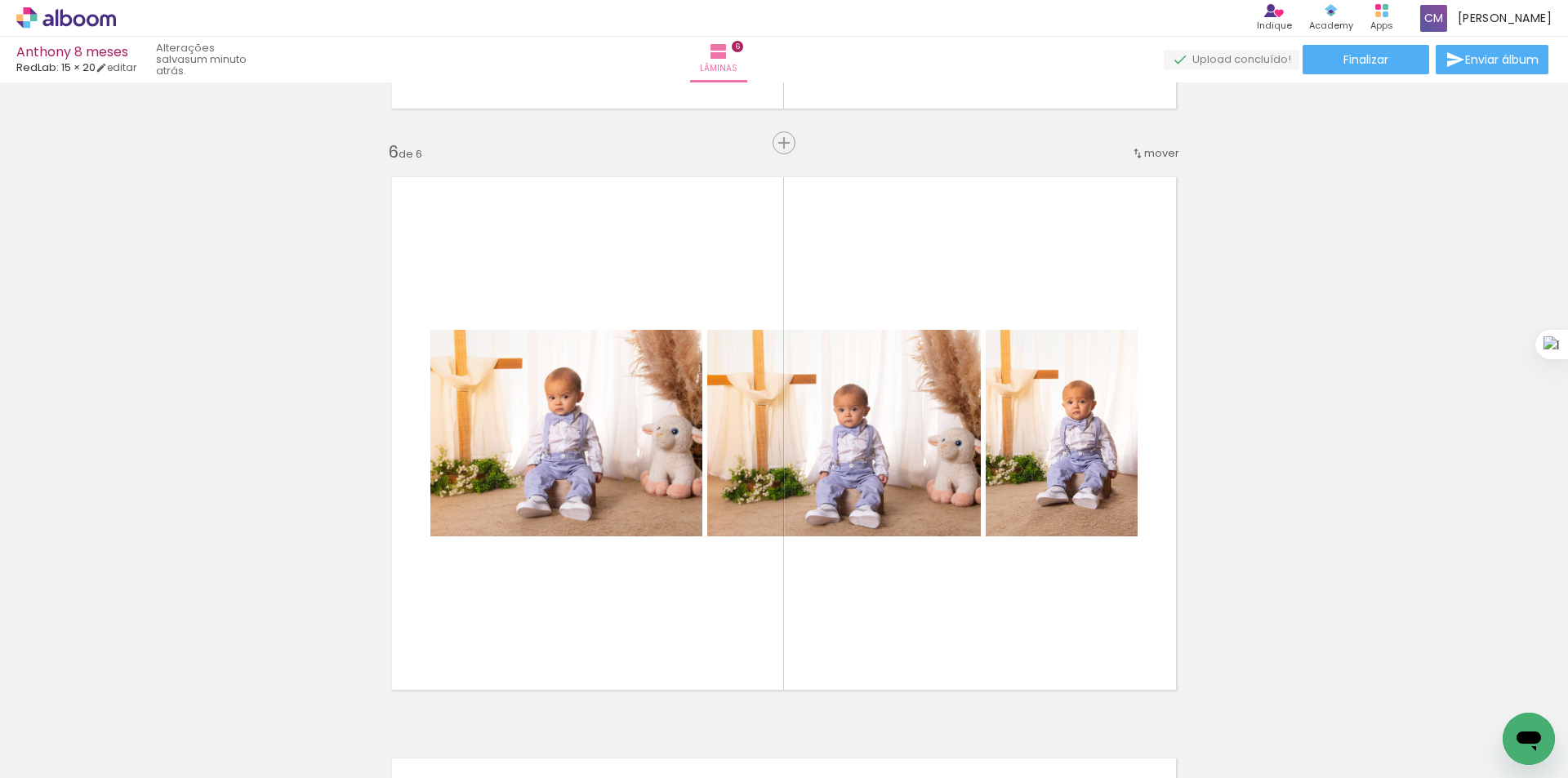
scroll to position [2999, 0]
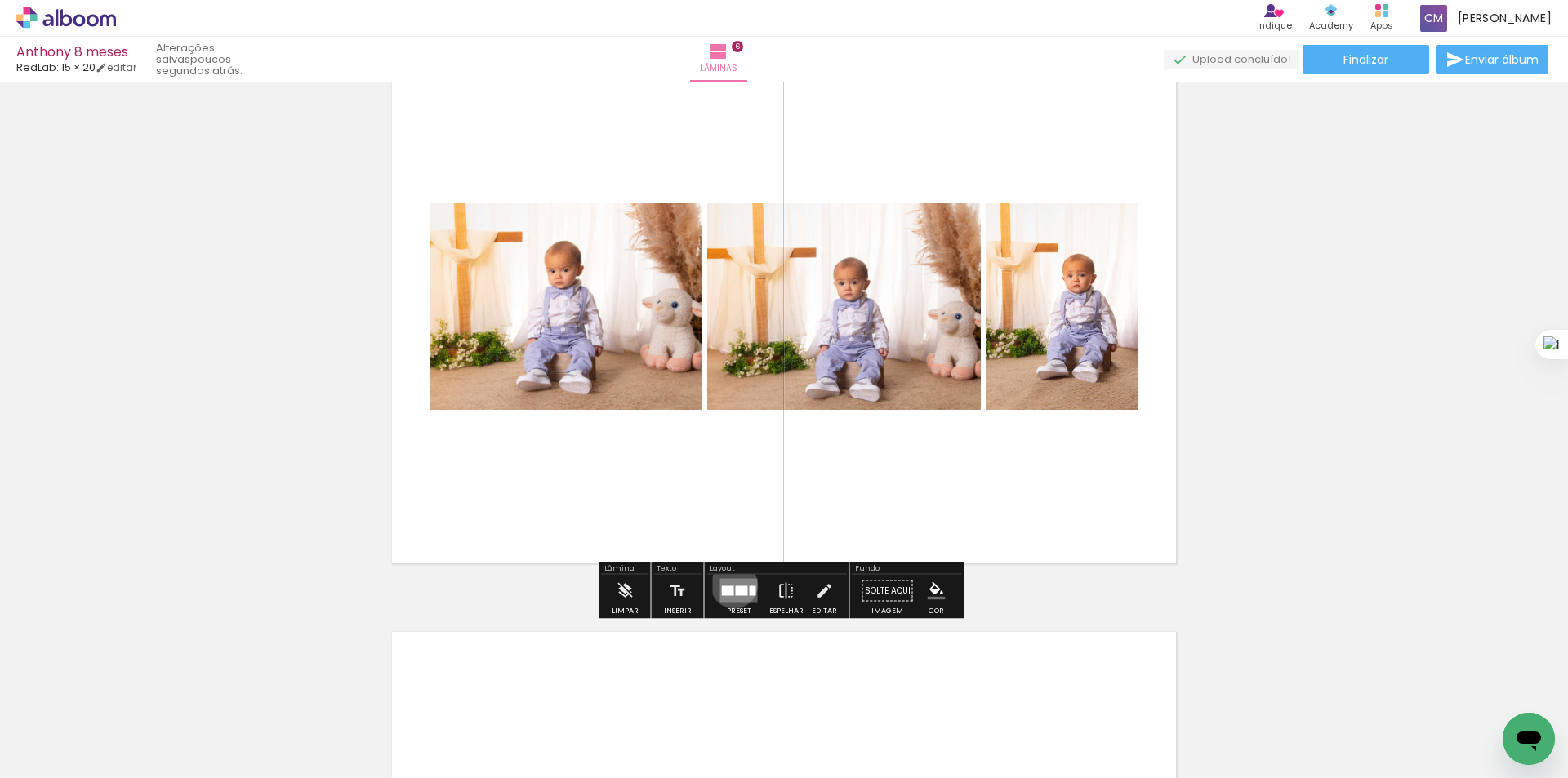
click at [727, 584] on quentale-layouter at bounding box center [739, 591] width 38 height 24
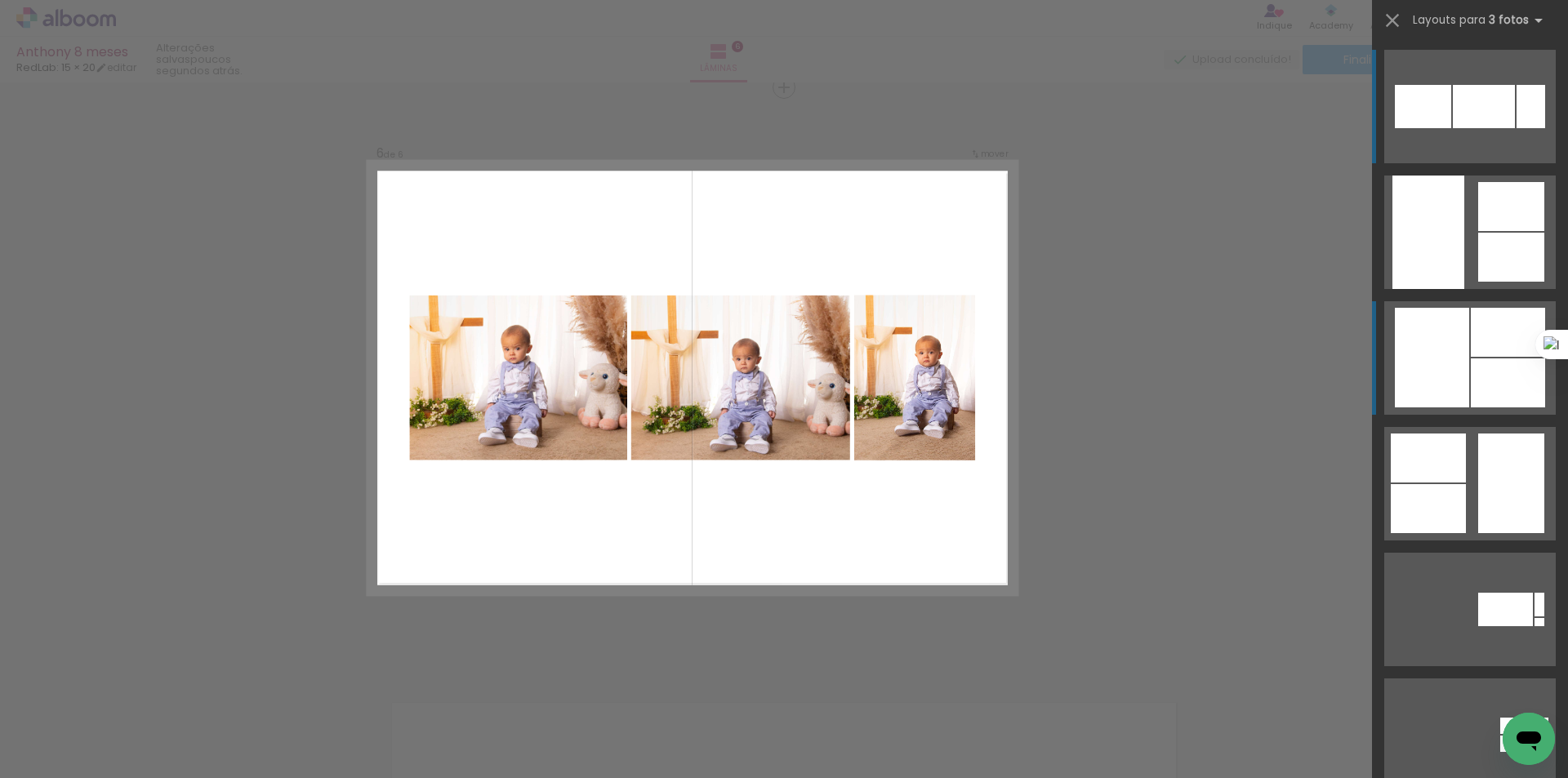
scroll to position [2927, 0]
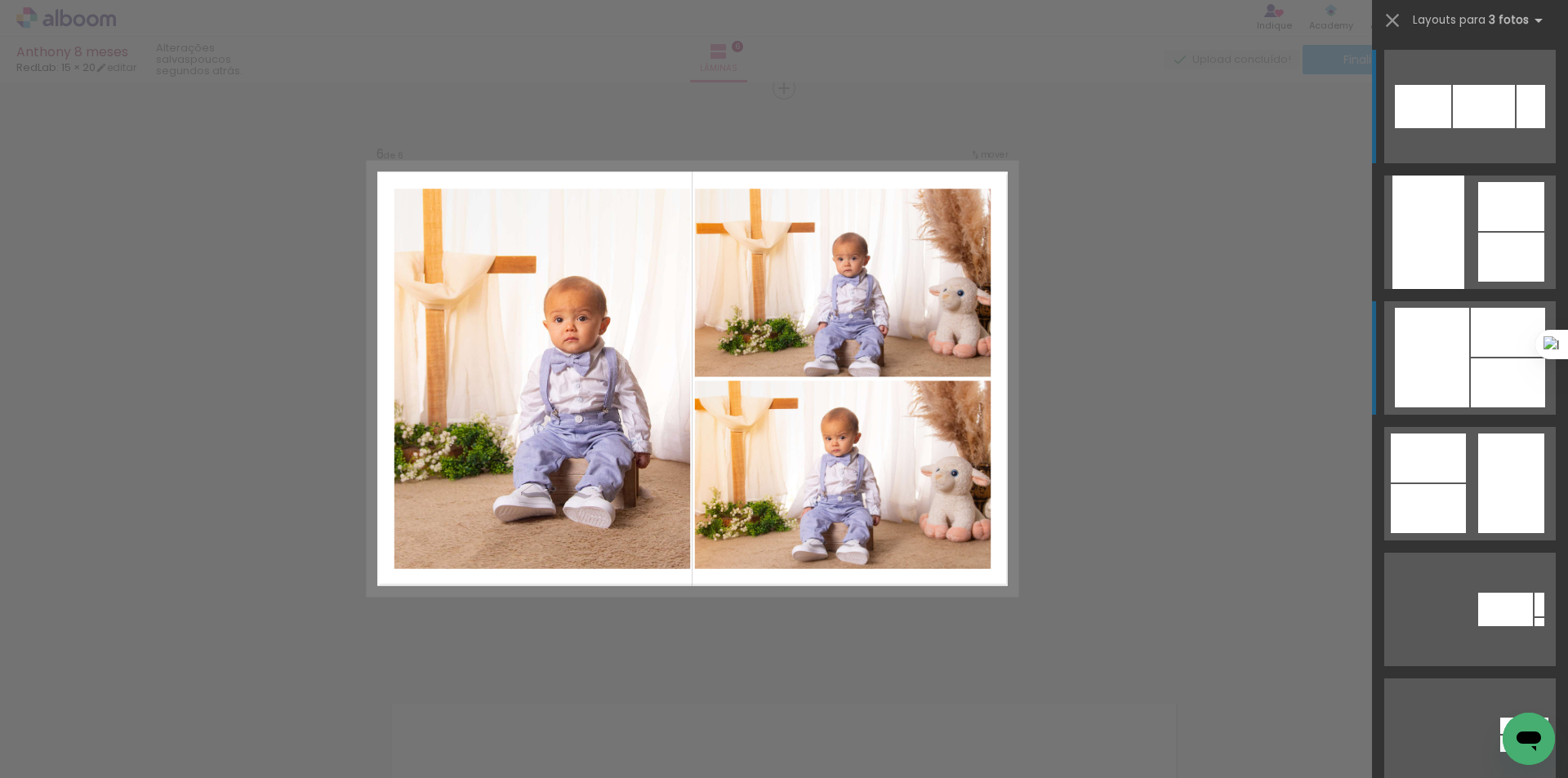
click at [1425, 376] on div at bounding box center [1432, 357] width 74 height 99
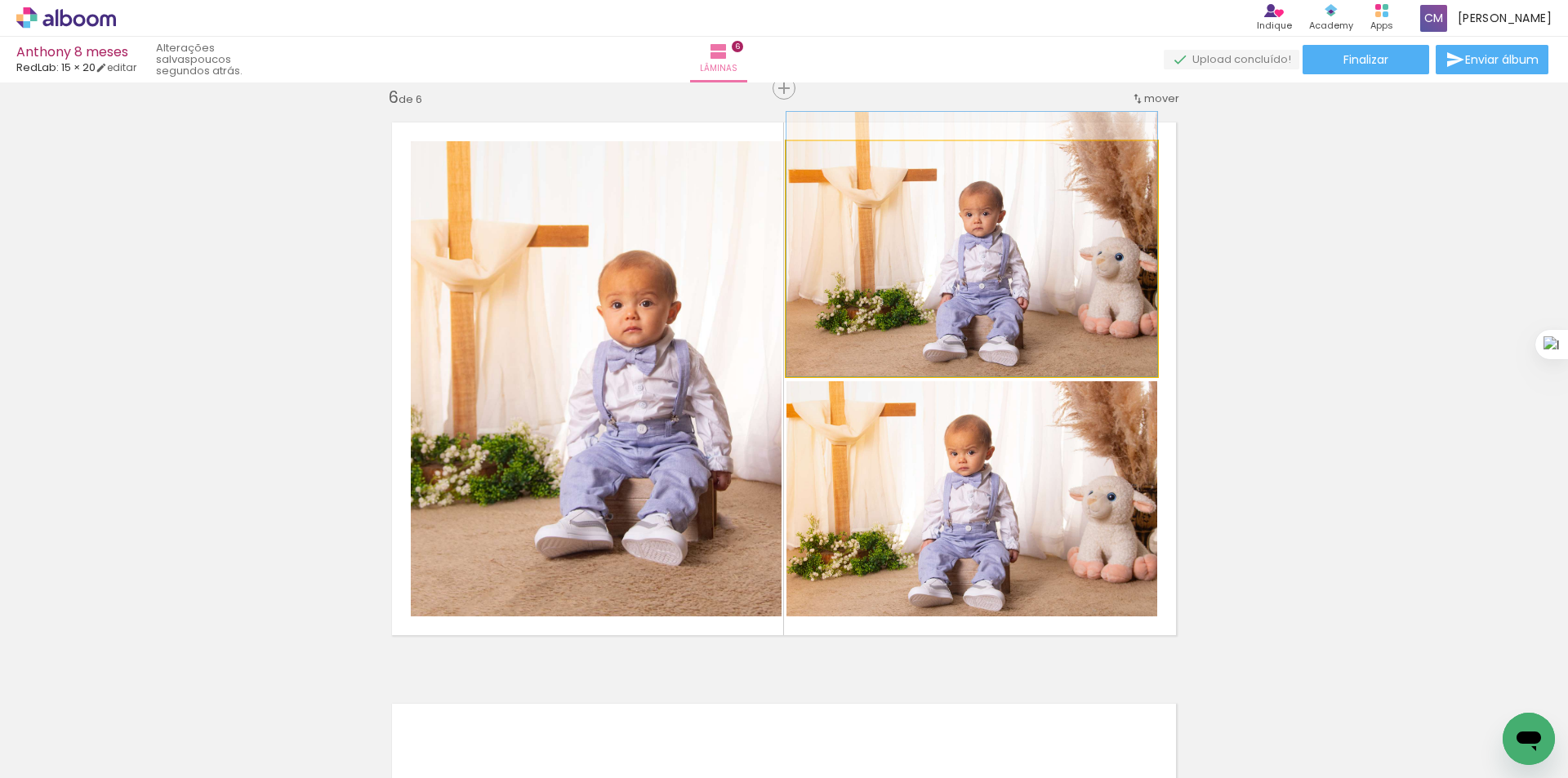
drag, startPoint x: 953, startPoint y: 321, endPoint x: 953, endPoint y: 291, distance: 30.0
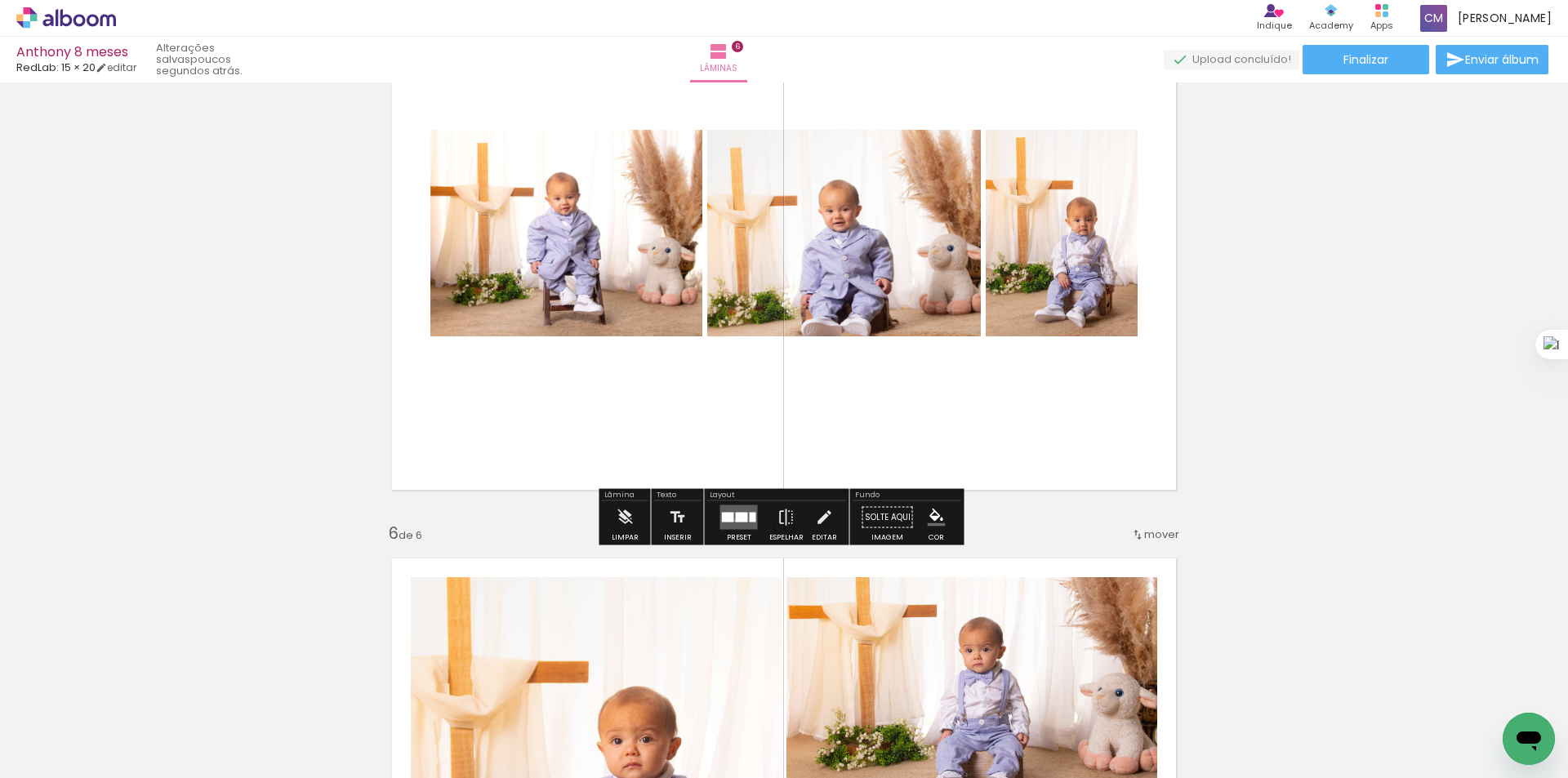
click at [736, 520] on div at bounding box center [742, 517] width 13 height 10
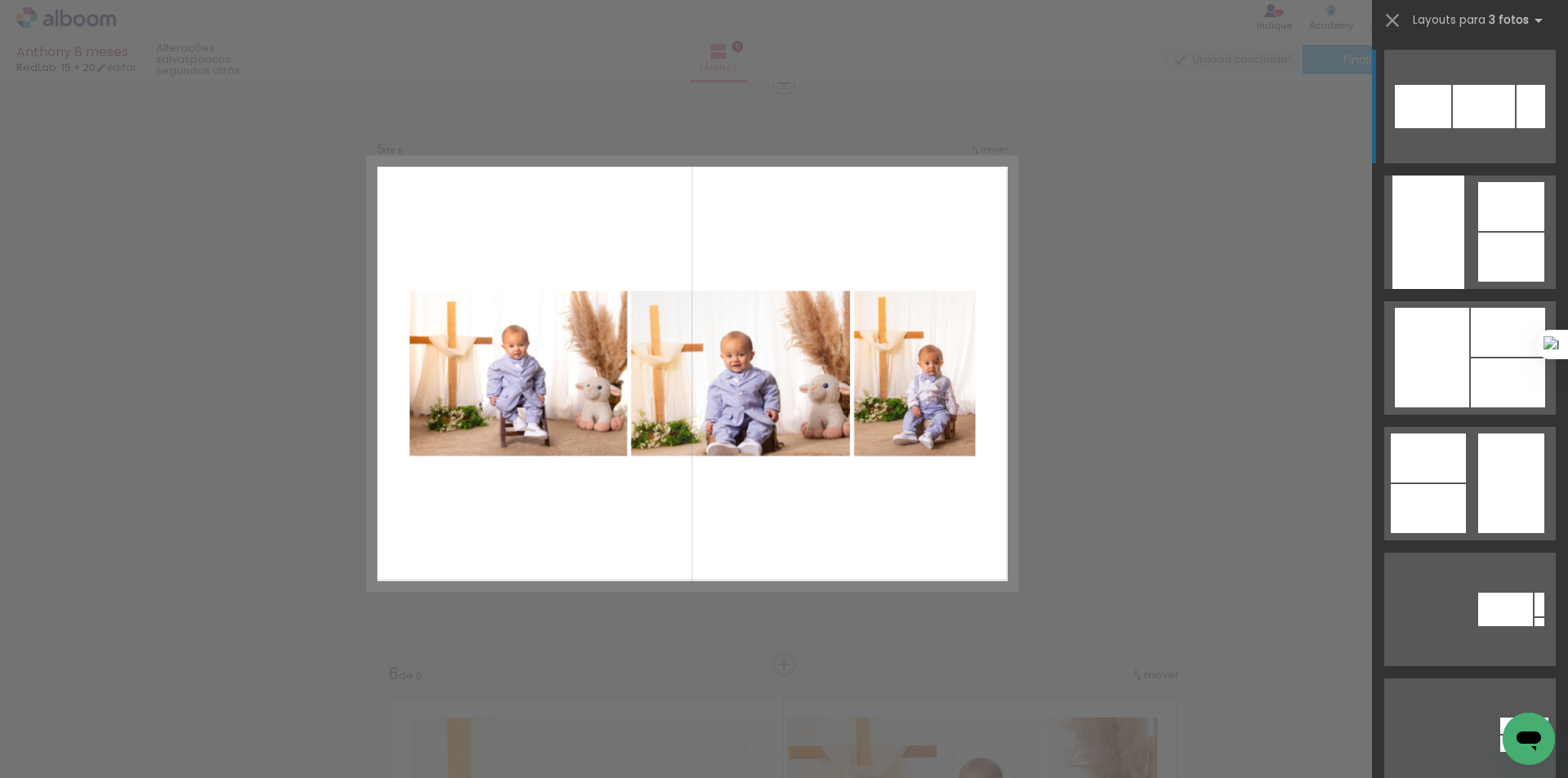
scroll to position [2346, 0]
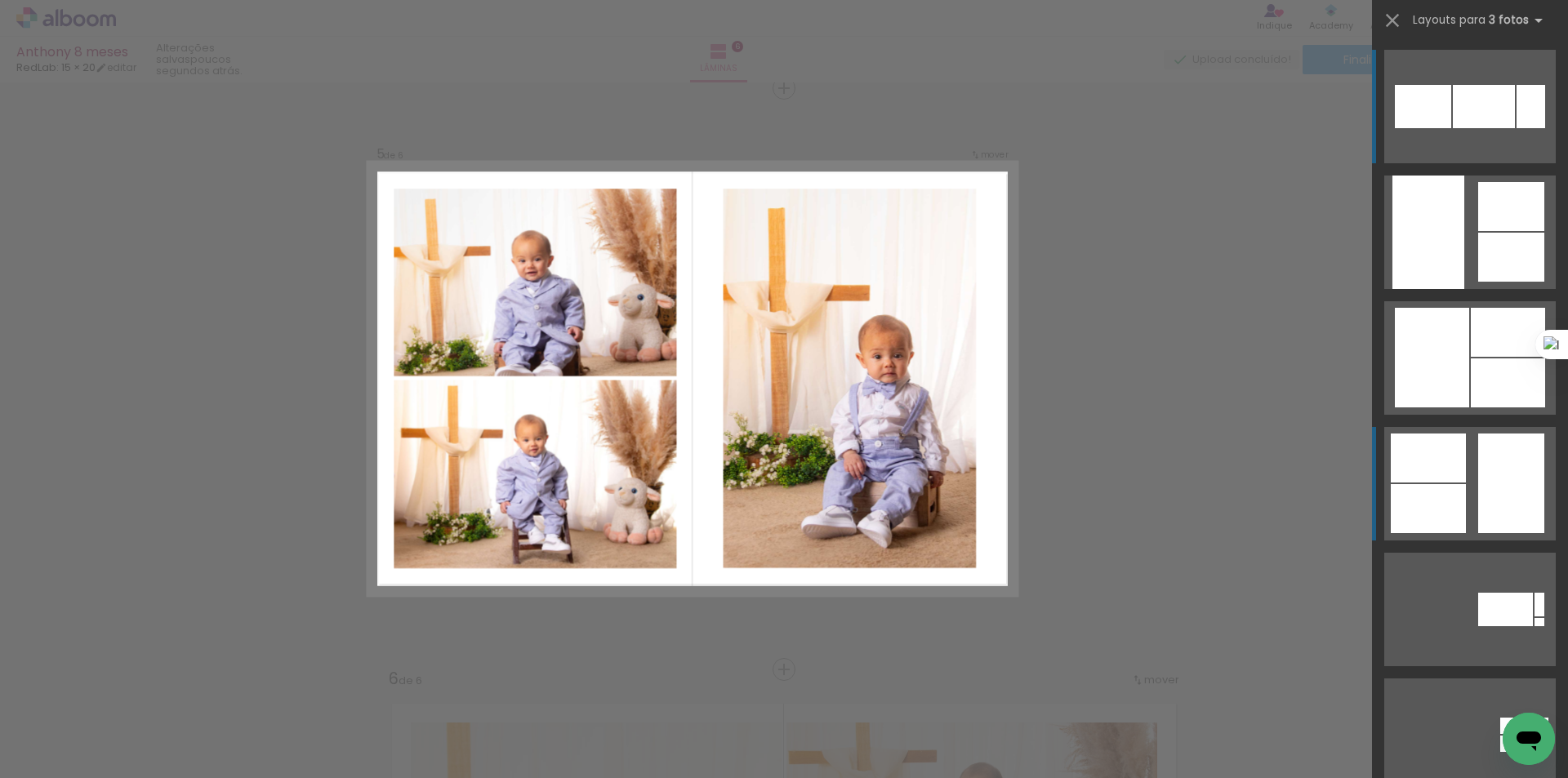
click at [1456, 459] on div at bounding box center [1428, 458] width 75 height 49
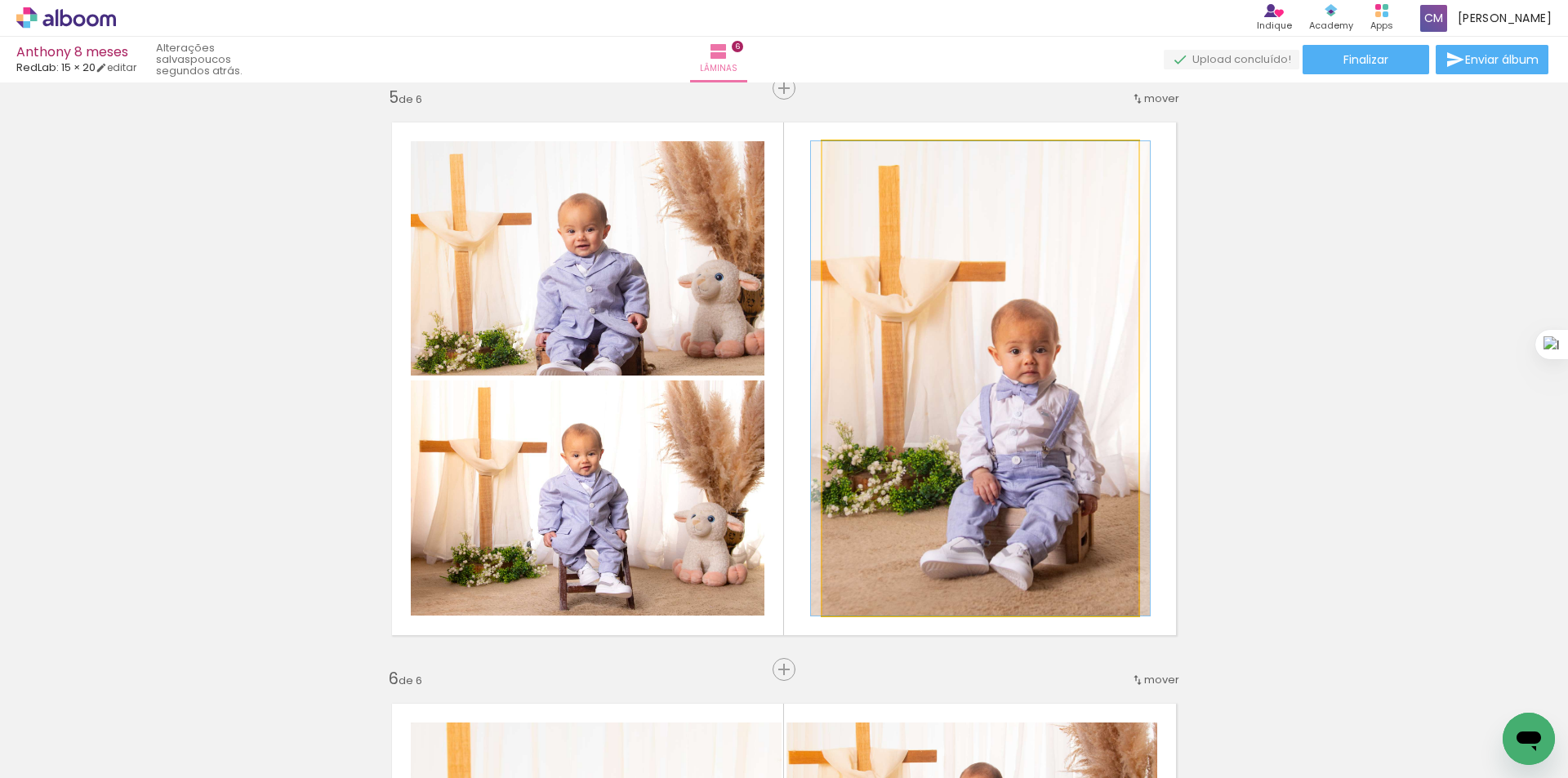
click at [1035, 433] on quentale-photo at bounding box center [980, 378] width 316 height 474
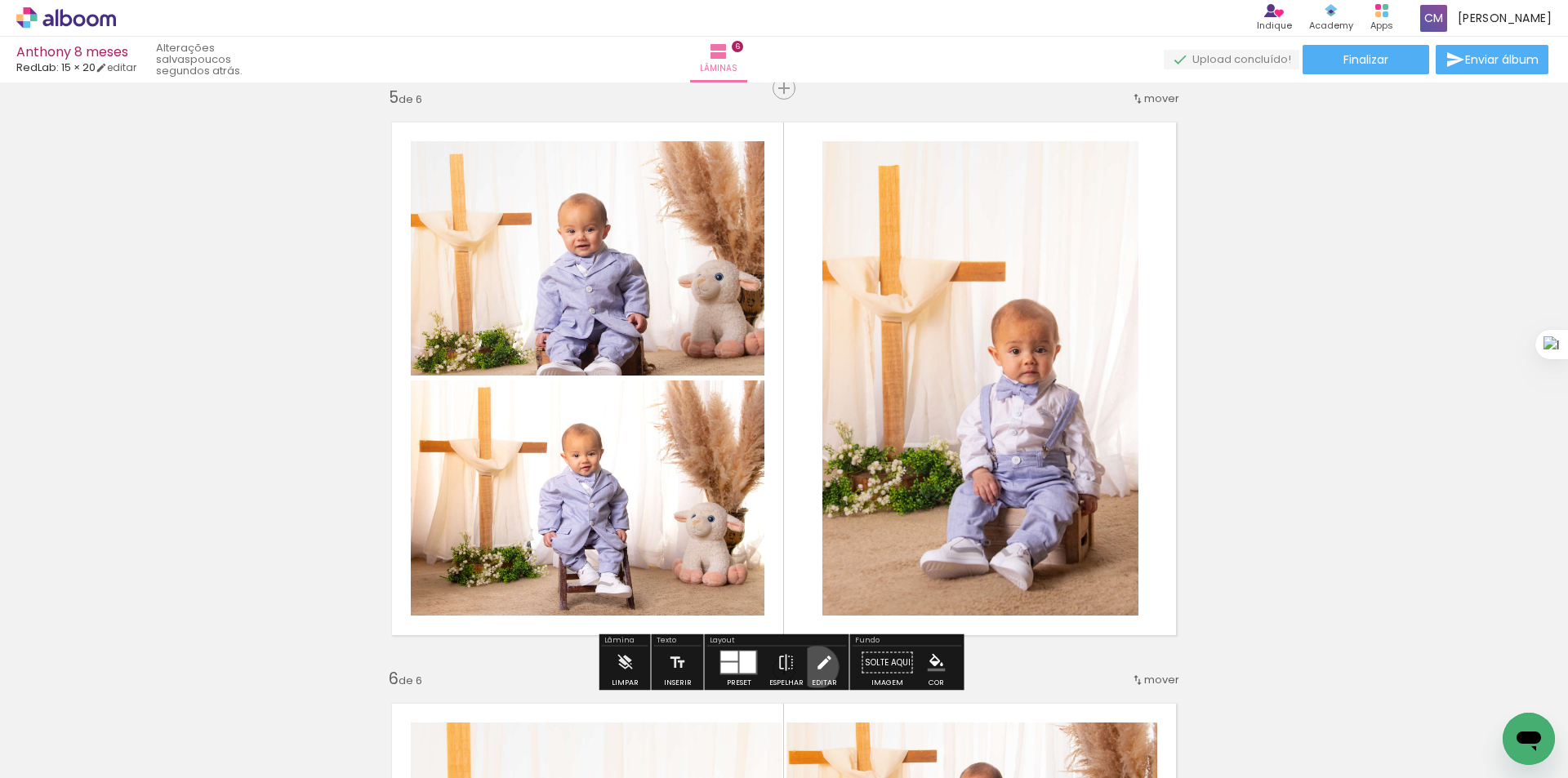
click at [815, 667] on iron-icon at bounding box center [824, 662] width 18 height 32
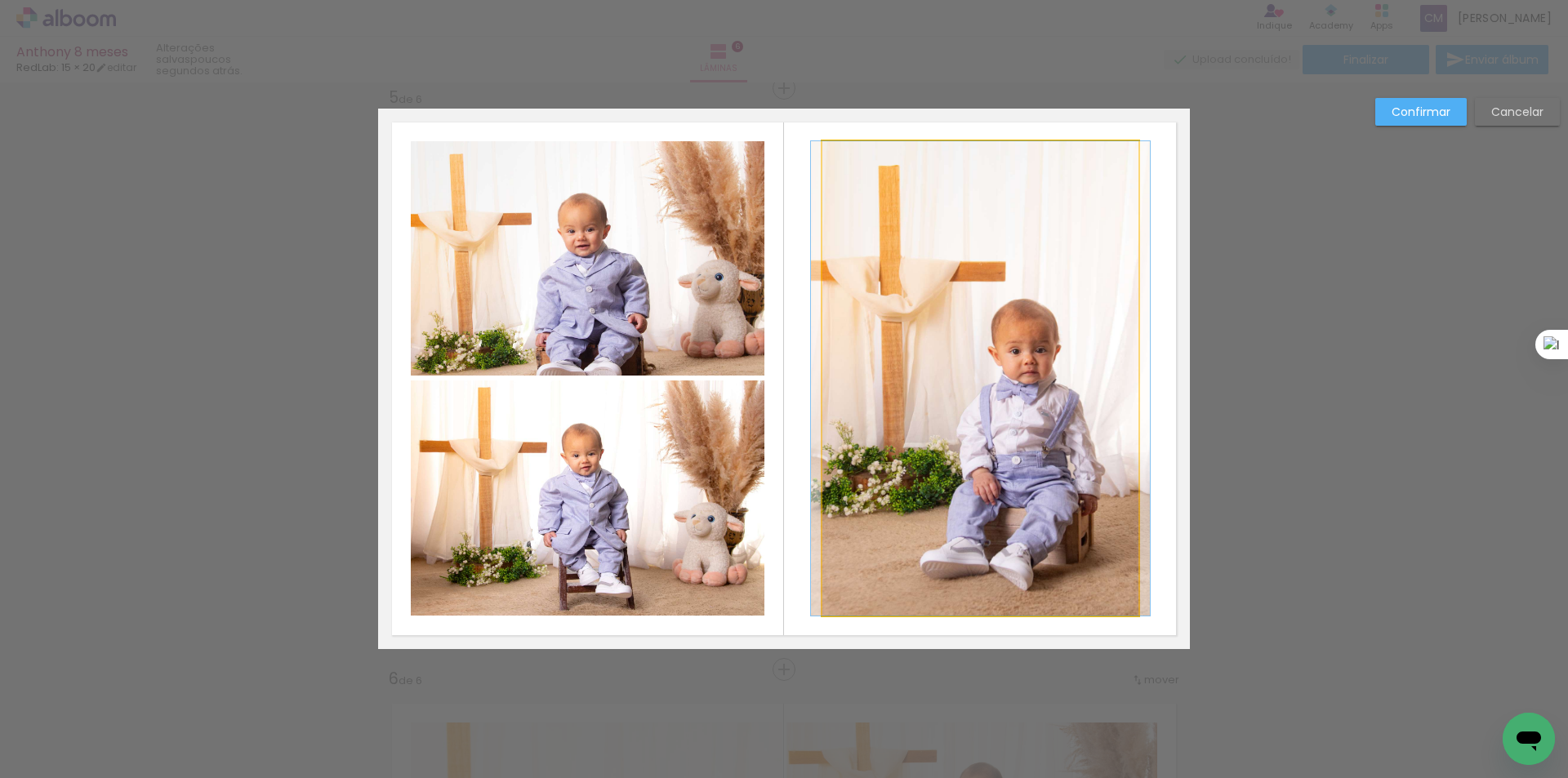
click at [968, 477] on quentale-photo at bounding box center [980, 378] width 316 height 474
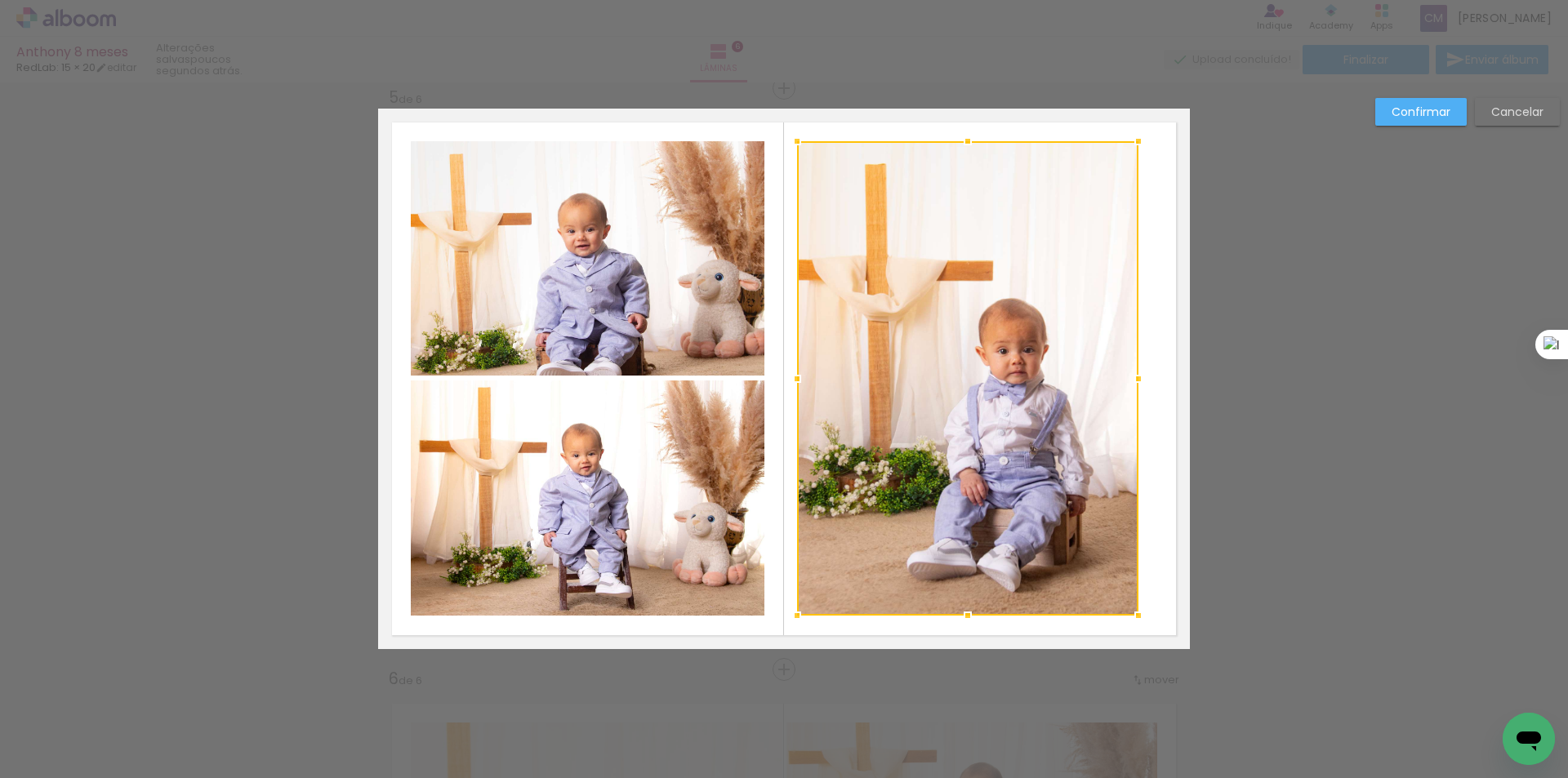
drag, startPoint x: 812, startPoint y: 376, endPoint x: 787, endPoint y: 376, distance: 25.0
click at [787, 376] on div at bounding box center [797, 378] width 32 height 32
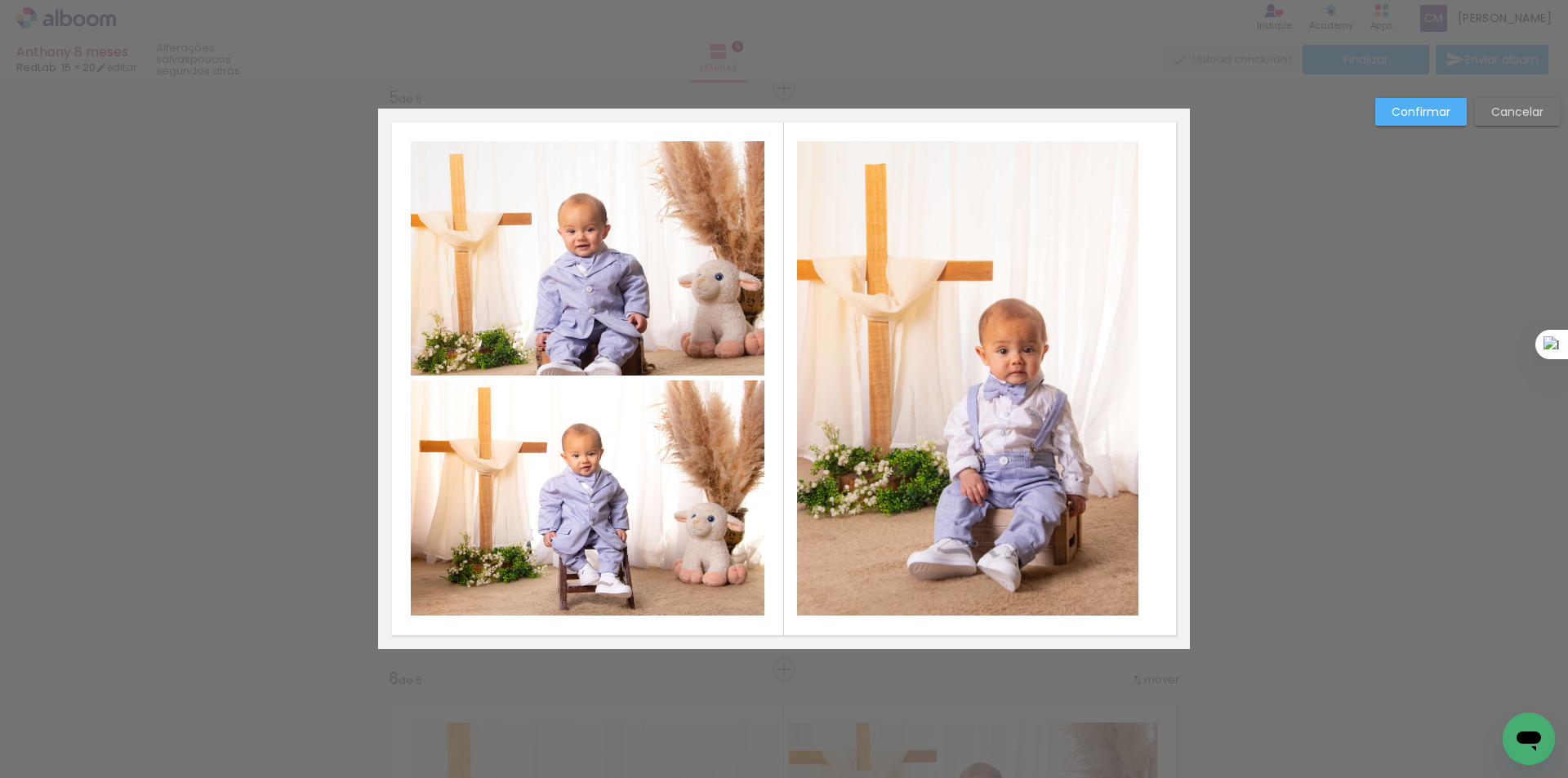
click at [1116, 352] on quentale-photo at bounding box center [967, 378] width 342 height 474
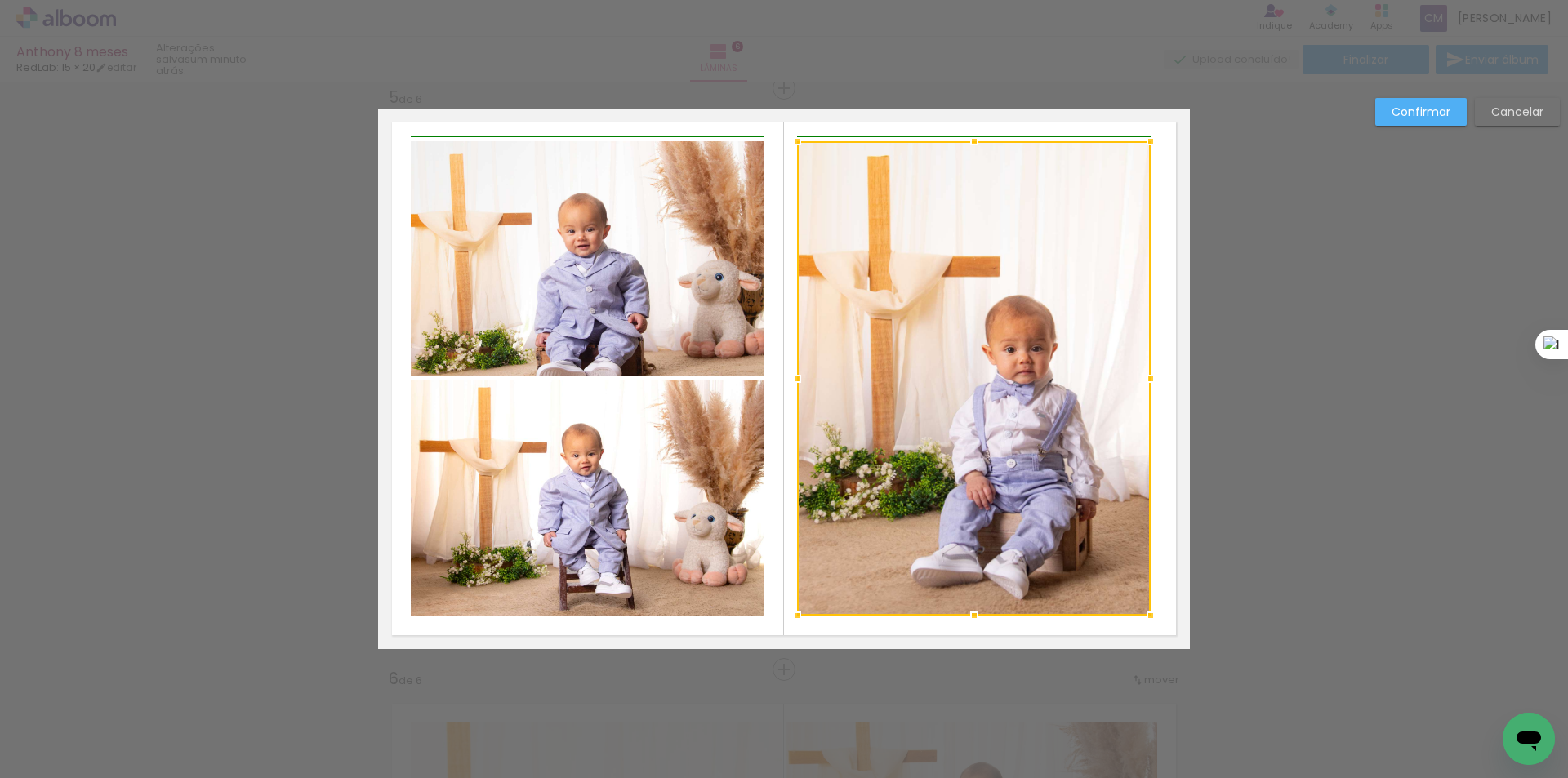
drag, startPoint x: 1135, startPoint y: 377, endPoint x: 1149, endPoint y: 379, distance: 14.1
click at [1149, 379] on div at bounding box center [1150, 378] width 32 height 32
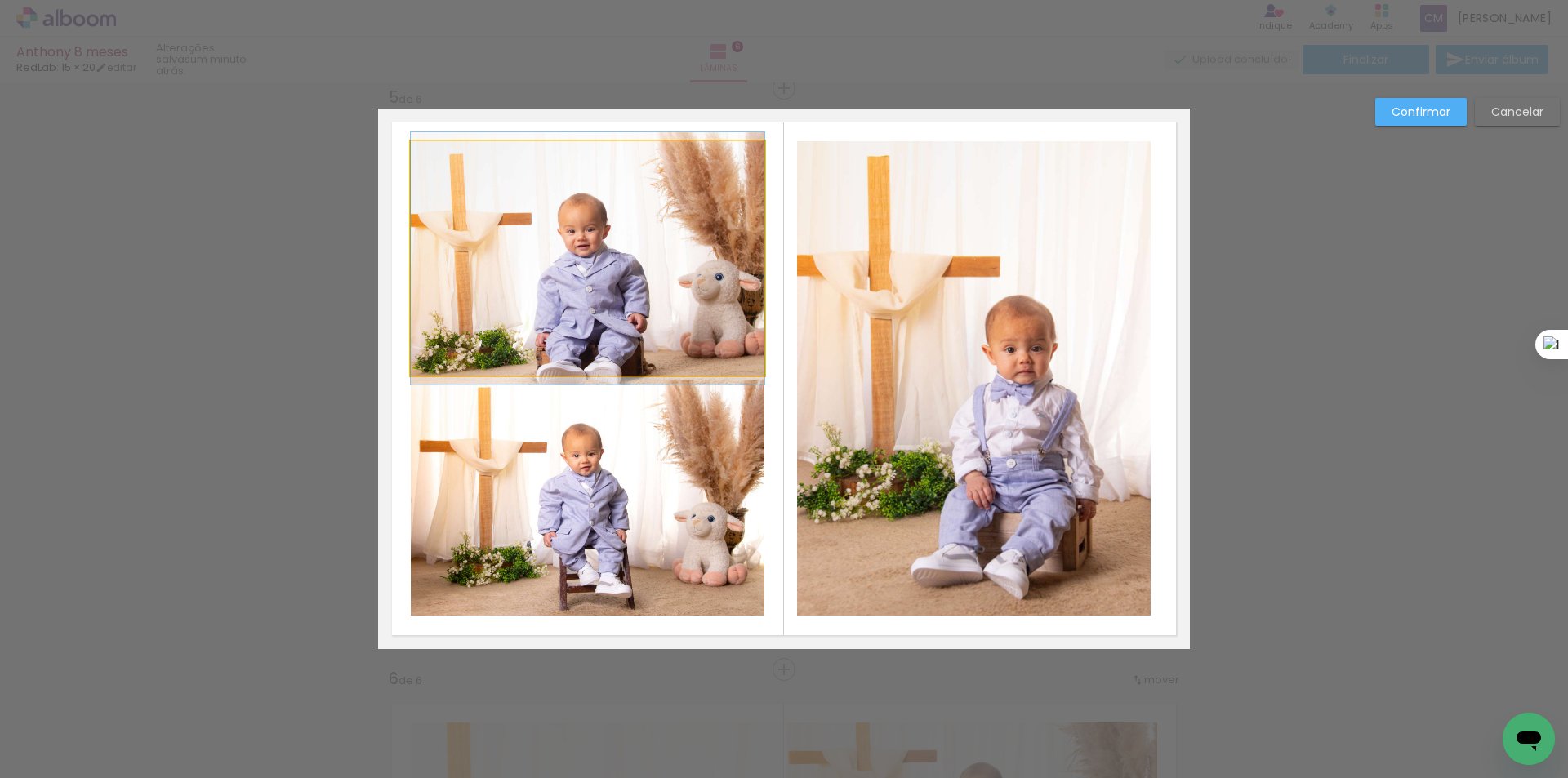
click at [689, 337] on quentale-photo at bounding box center [587, 258] width 353 height 234
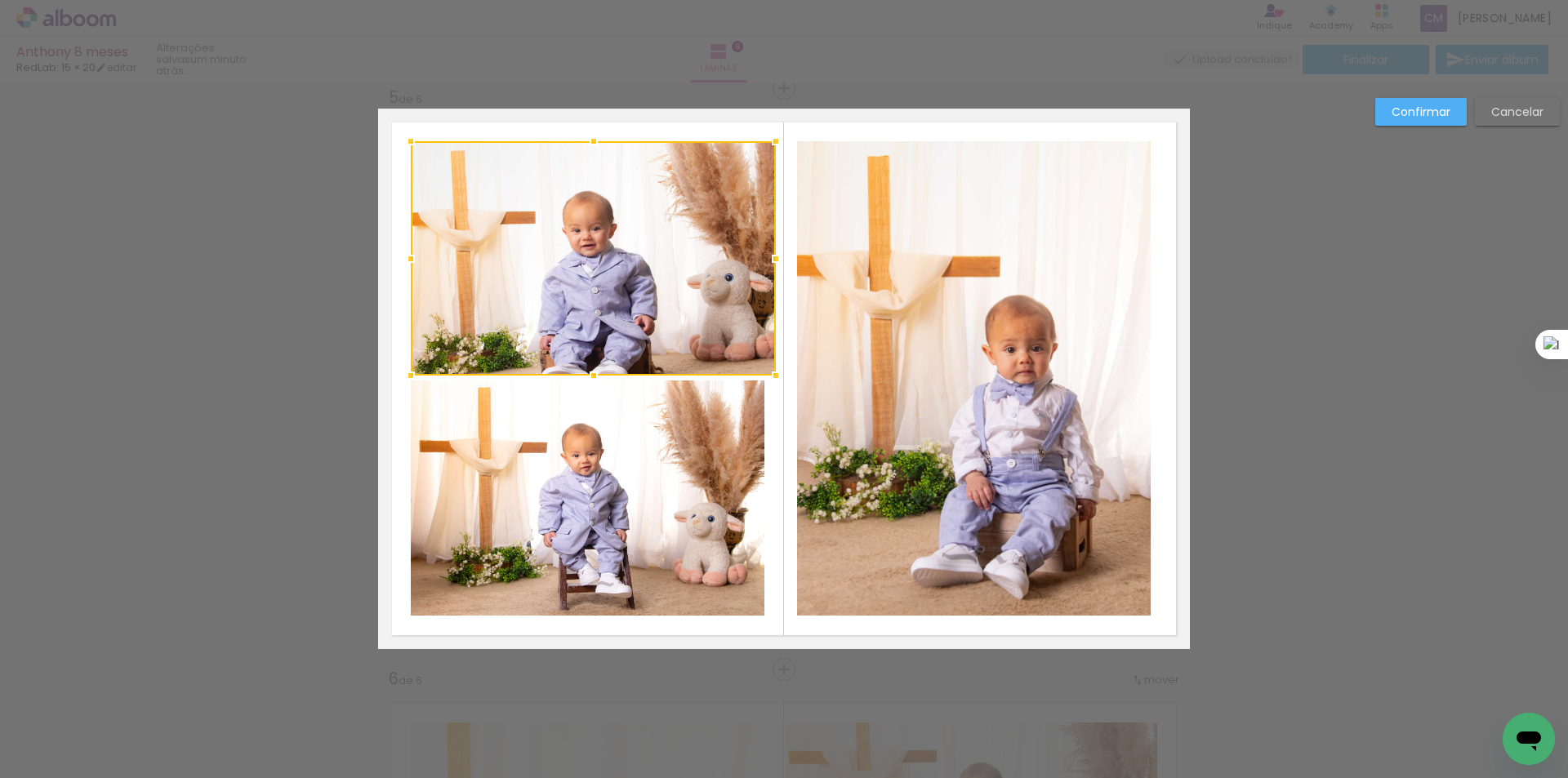
drag, startPoint x: 759, startPoint y: 264, endPoint x: 768, endPoint y: 267, distance: 9.5
click at [768, 267] on div at bounding box center [775, 258] width 32 height 32
click at [706, 465] on quentale-photo at bounding box center [587, 497] width 353 height 235
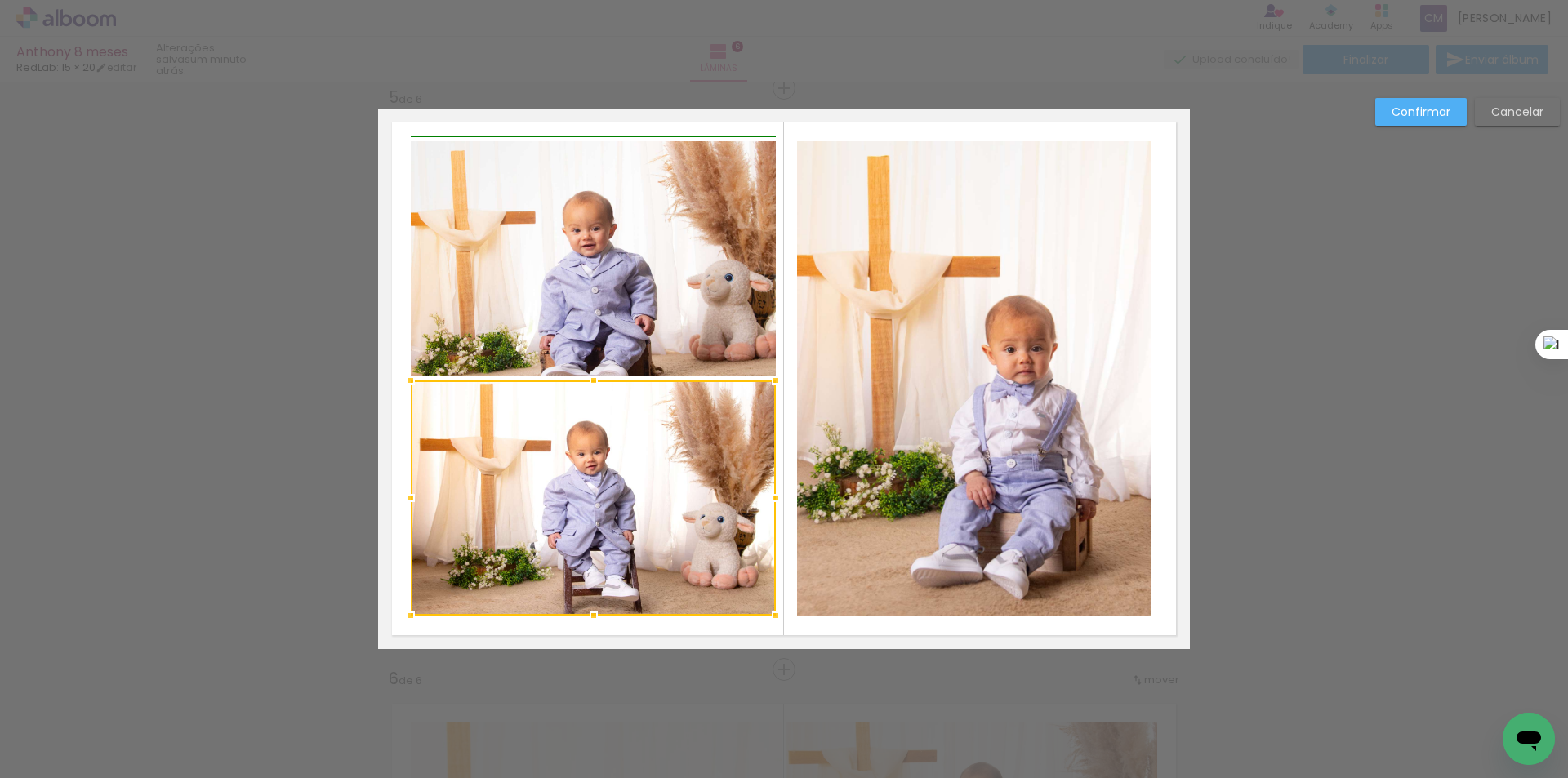
drag, startPoint x: 764, startPoint y: 497, endPoint x: 775, endPoint y: 498, distance: 11.0
click at [775, 498] on div at bounding box center [775, 497] width 32 height 32
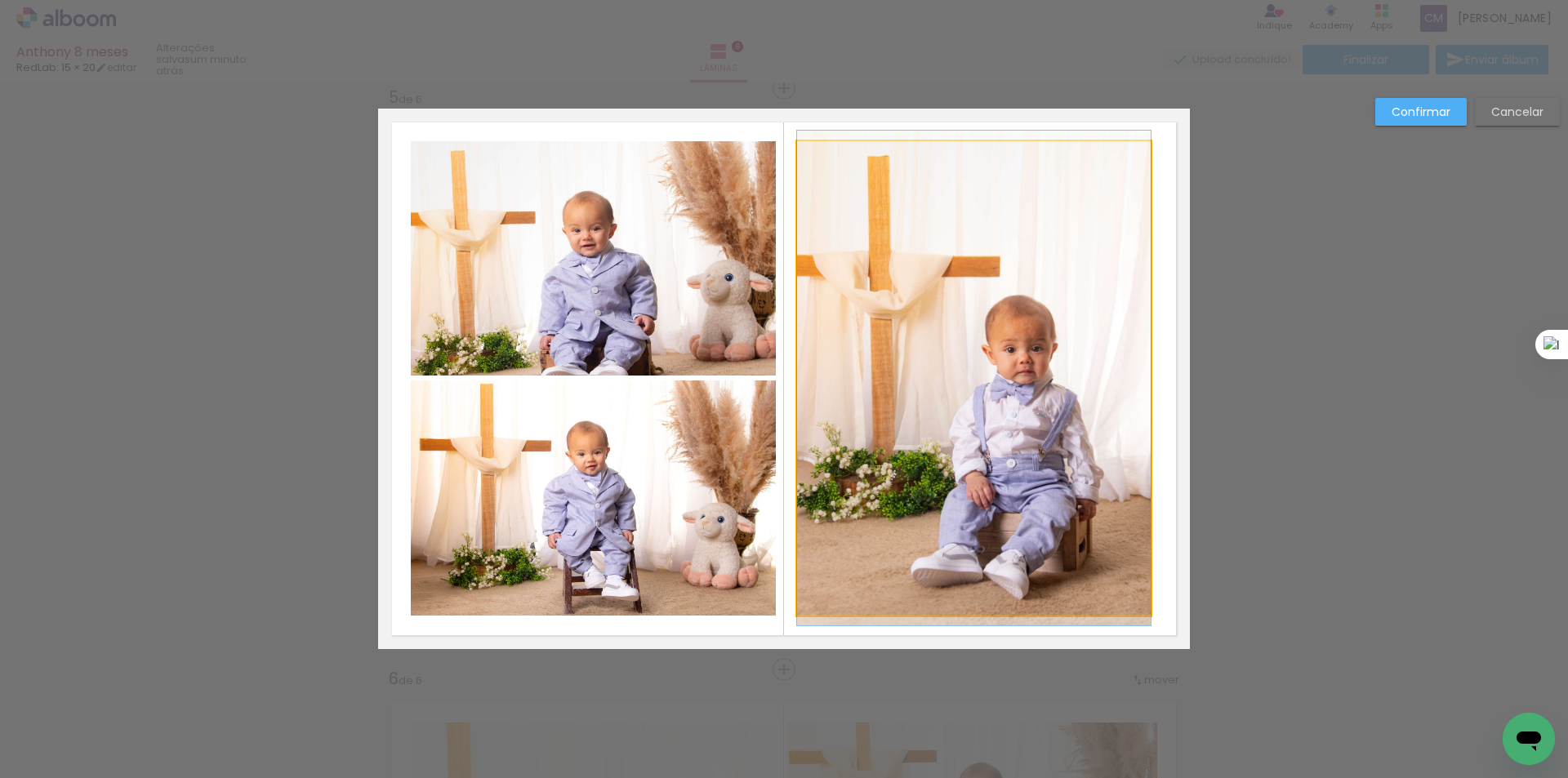
click at [1055, 367] on quentale-photo at bounding box center [974, 378] width 353 height 474
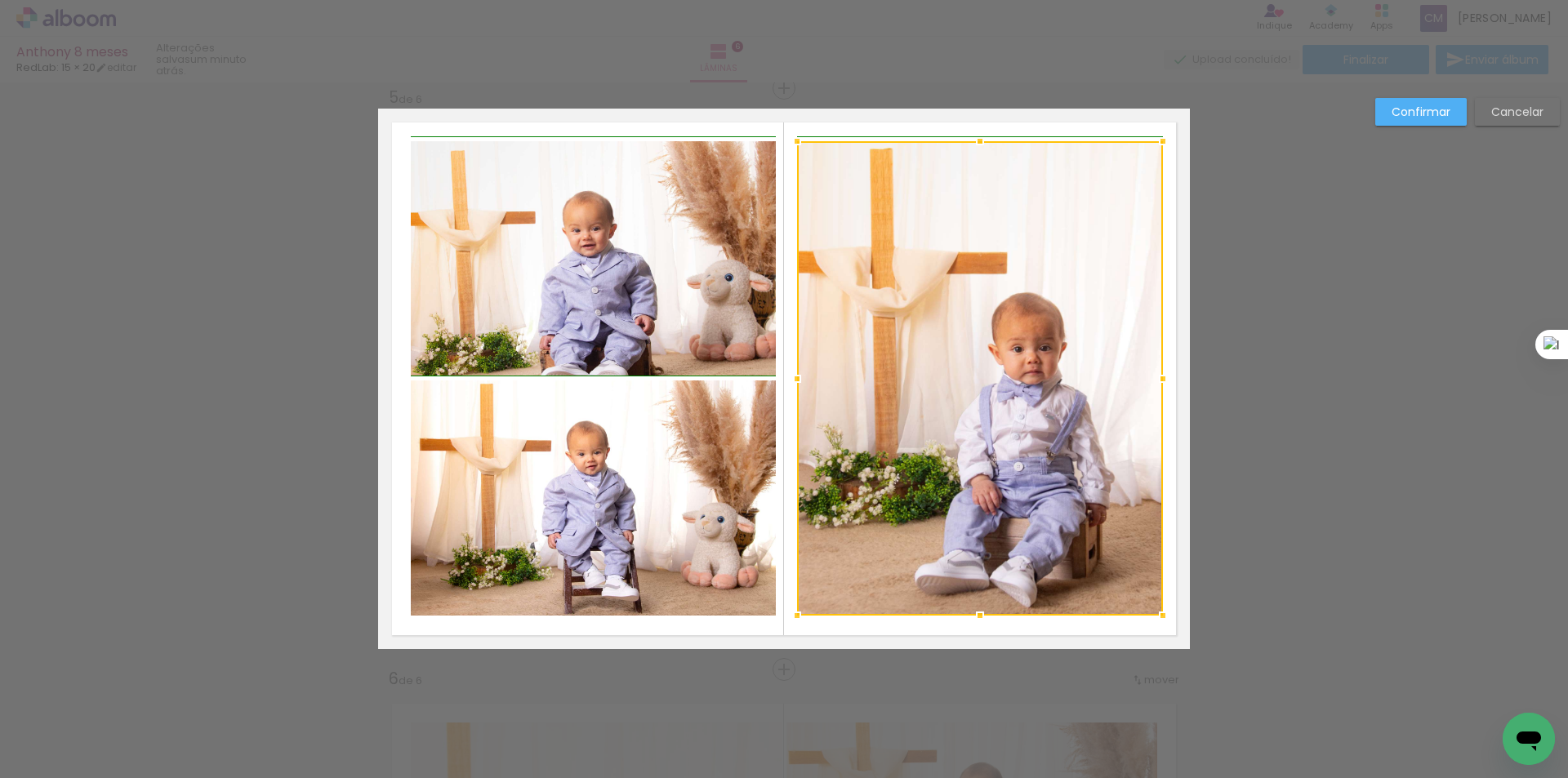
drag, startPoint x: 1153, startPoint y: 378, endPoint x: 1165, endPoint y: 379, distance: 12.0
click at [1165, 379] on div at bounding box center [1163, 378] width 32 height 32
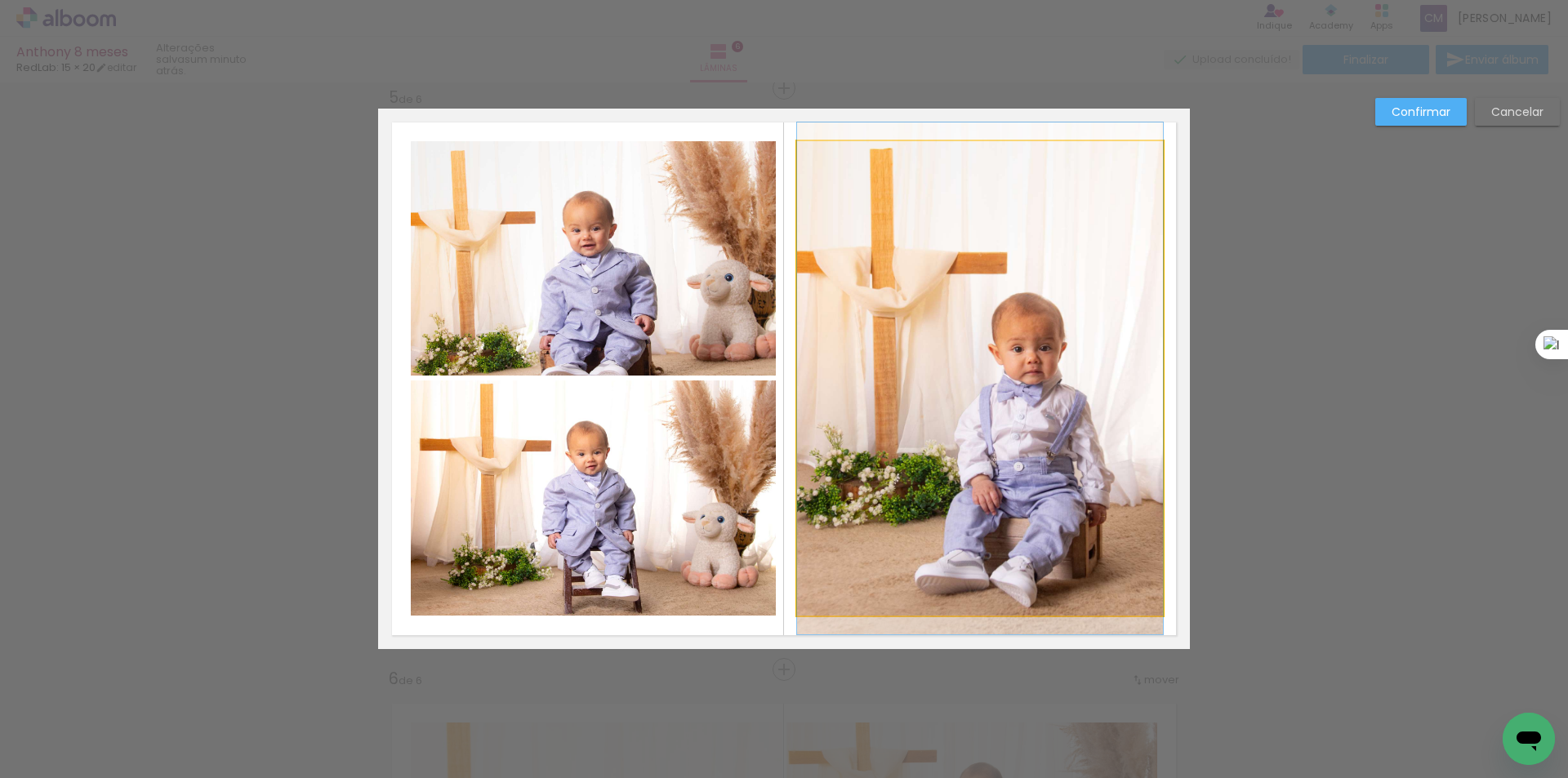
click at [998, 390] on quentale-photo at bounding box center [980, 378] width 366 height 474
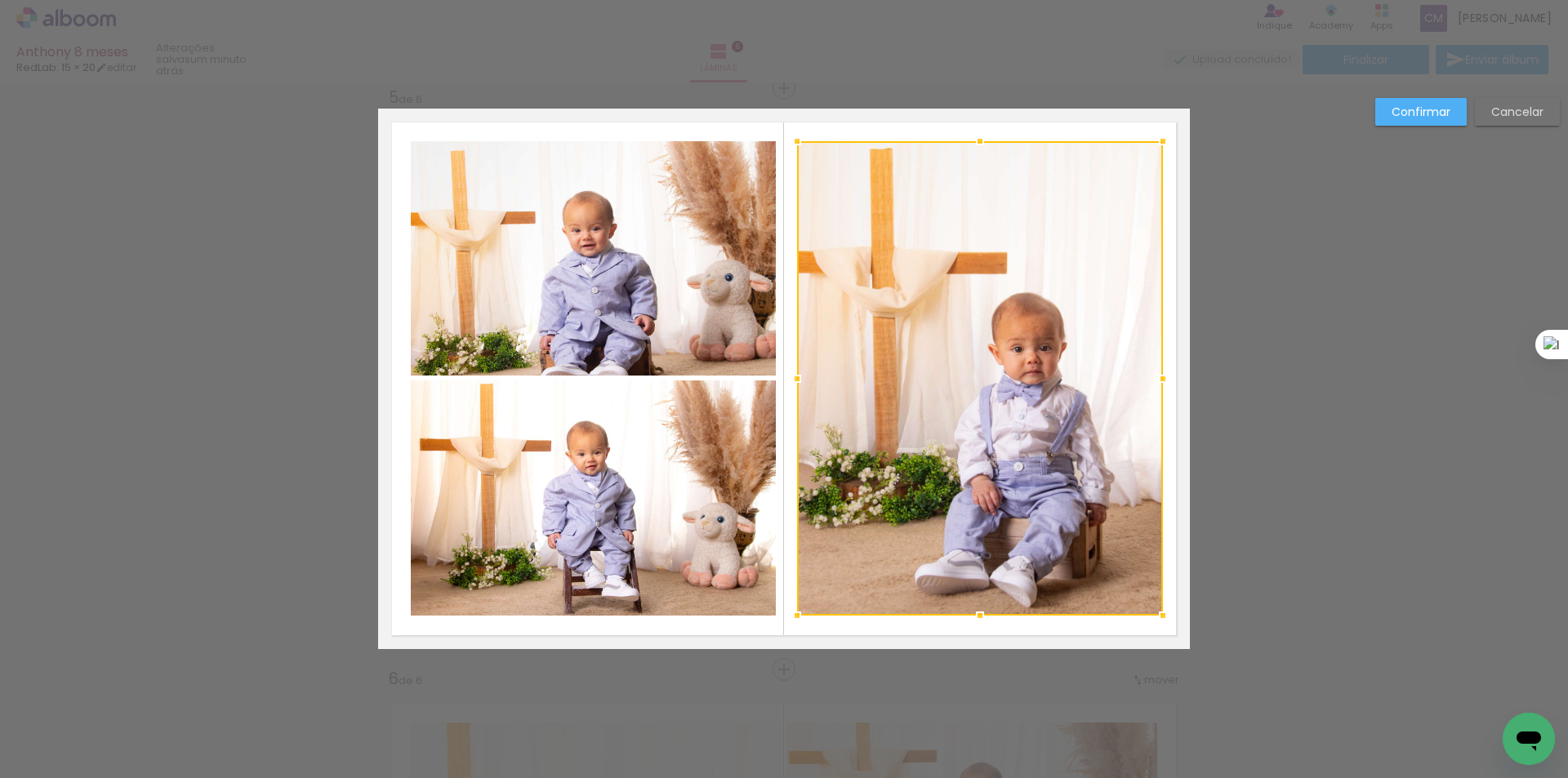
click at [0, 0] on slot "Confirmar" at bounding box center [0, 0] width 0 height 0
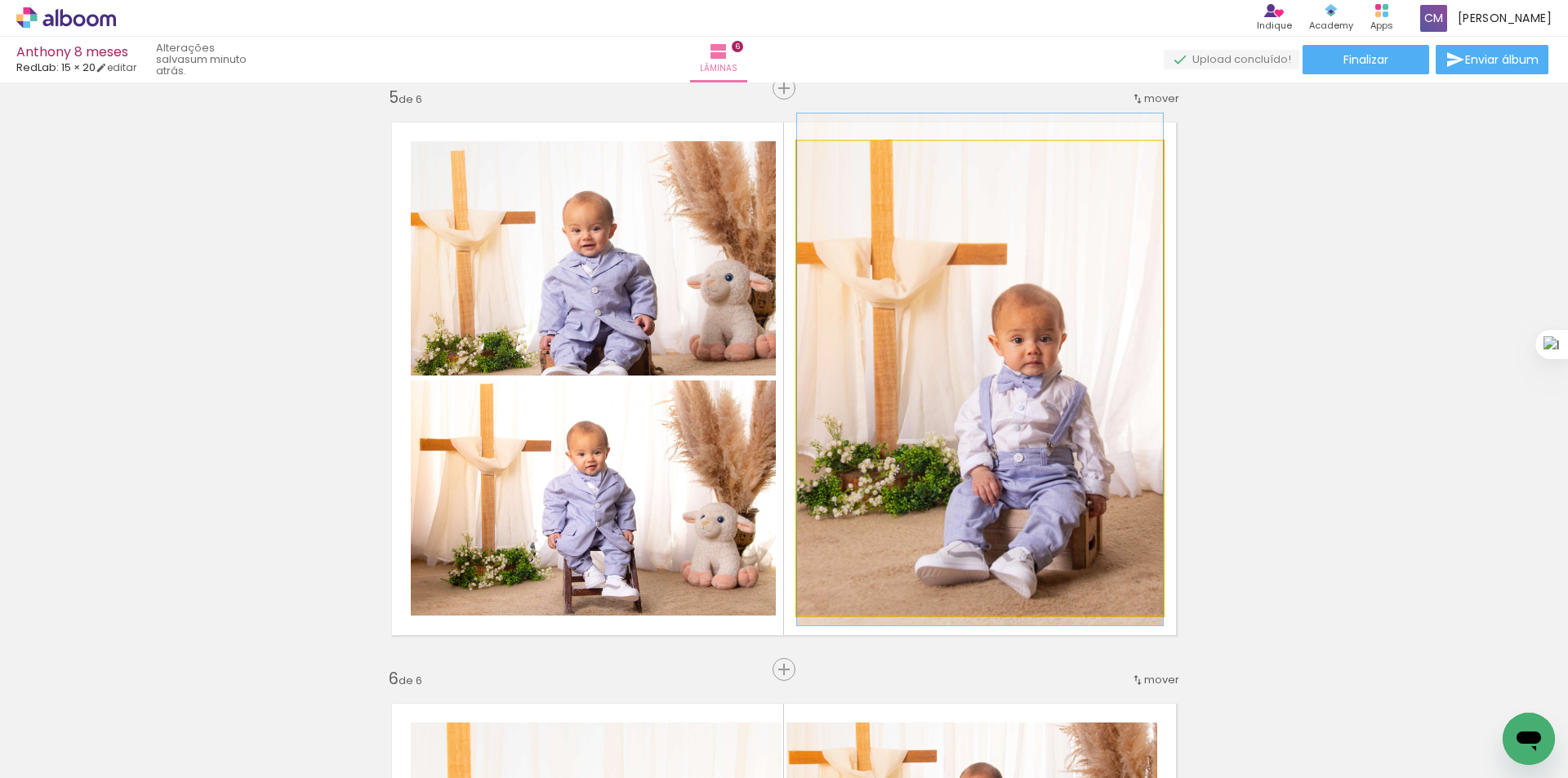
drag, startPoint x: 1029, startPoint y: 401, endPoint x: 1014, endPoint y: 392, distance: 17.5
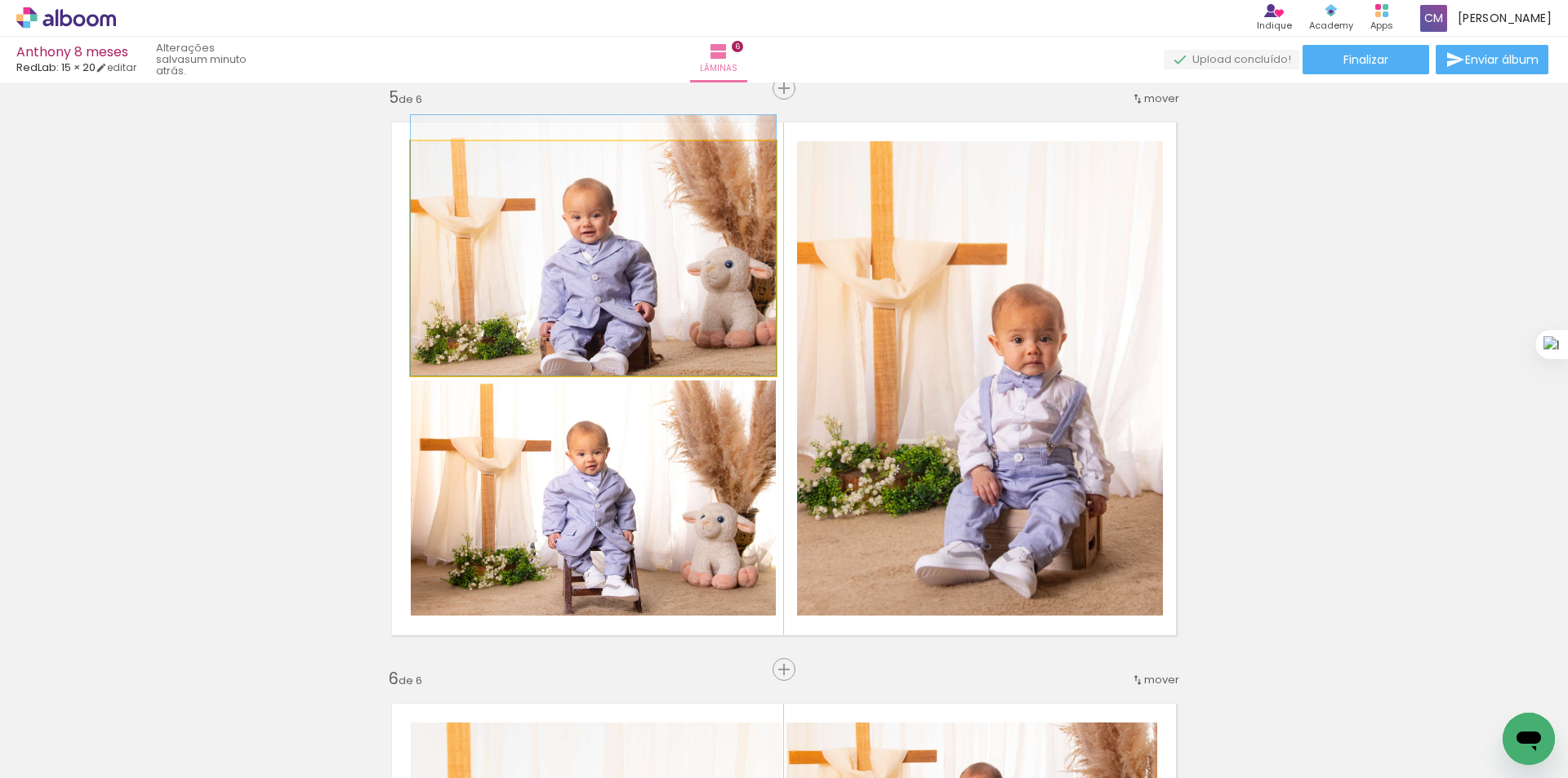
drag, startPoint x: 611, startPoint y: 306, endPoint x: 609, endPoint y: 266, distance: 40.0
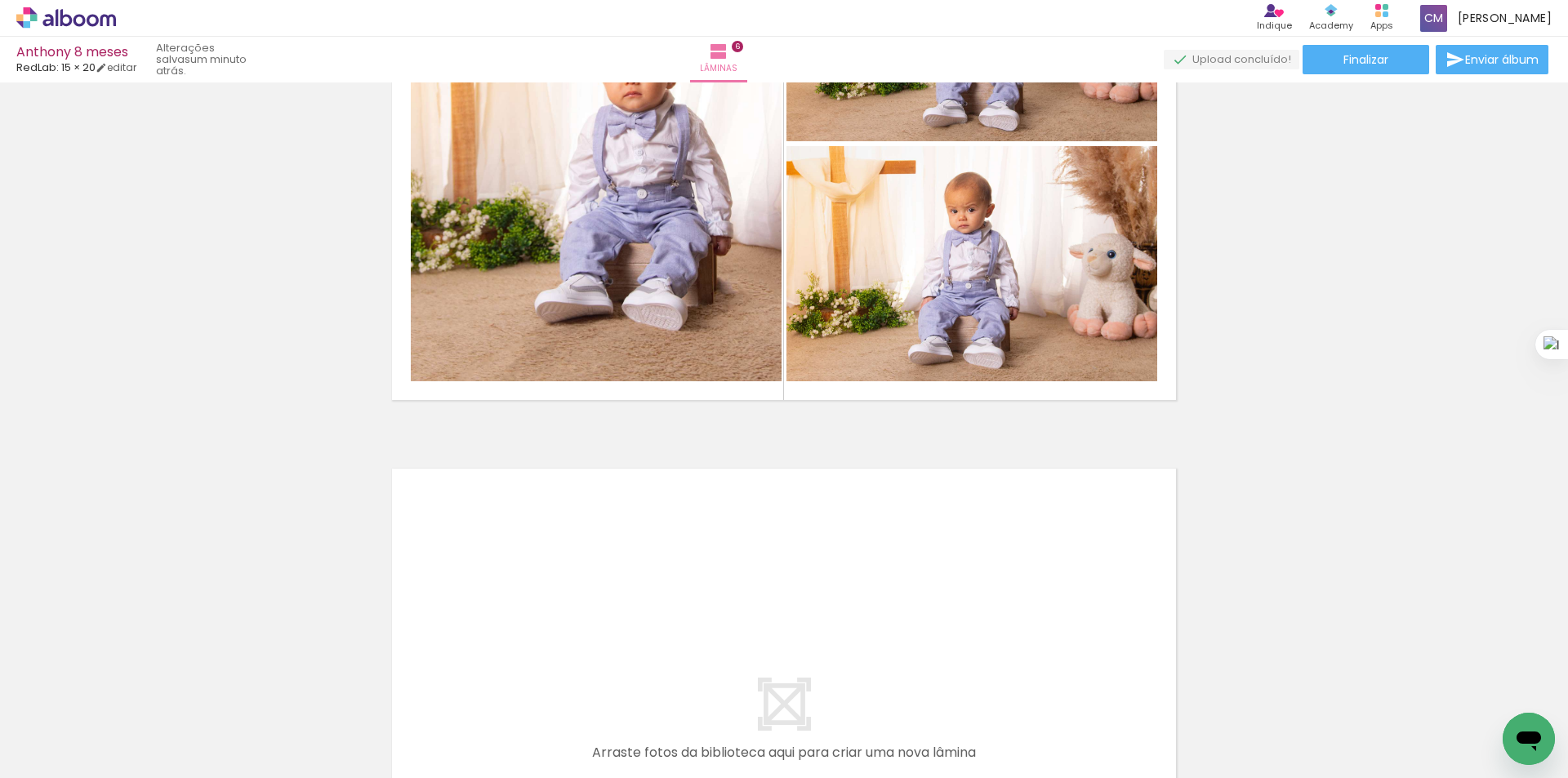
scroll to position [2999, 0]
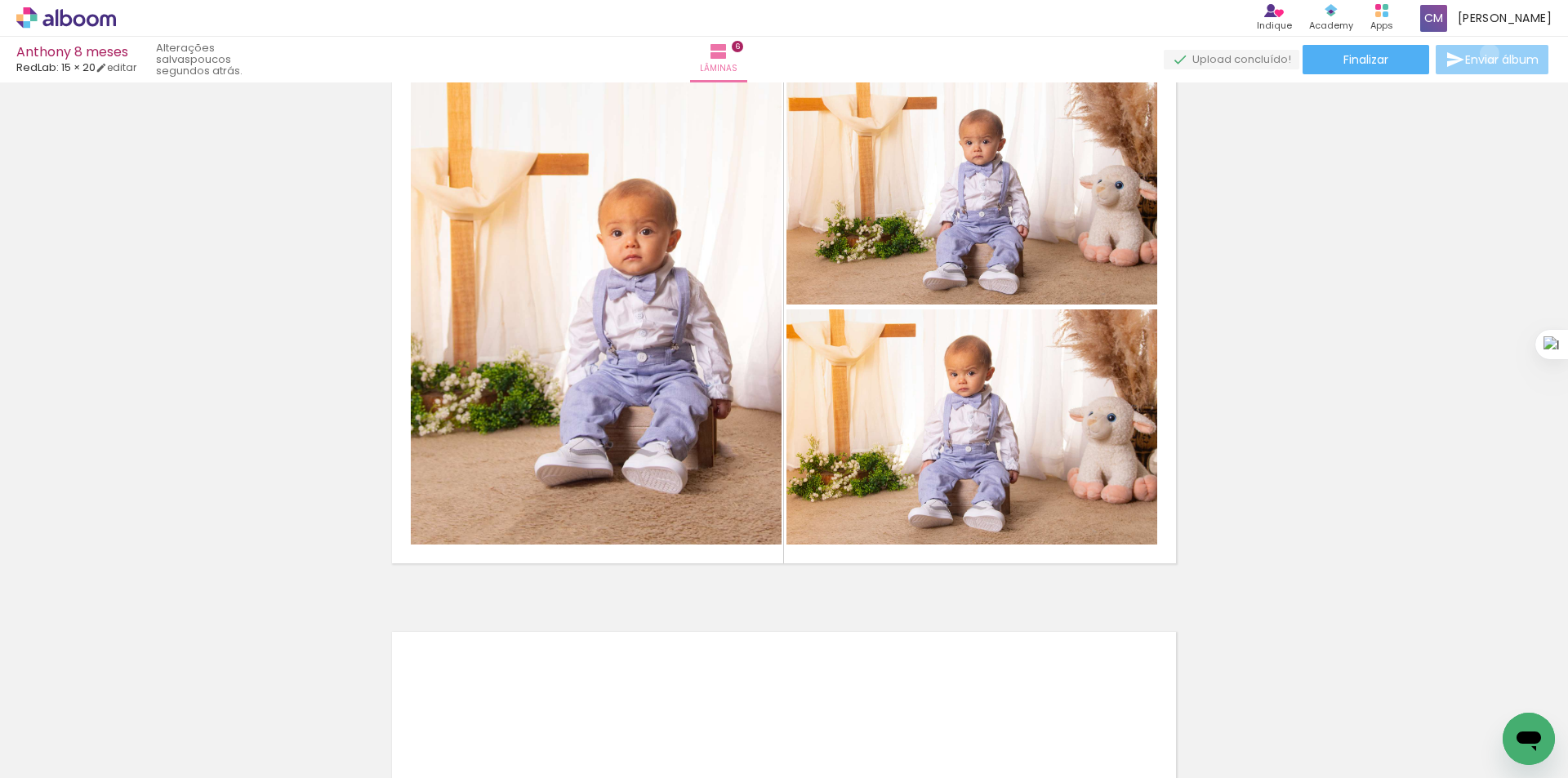
click at [1486, 54] on span "Enviar álbum" at bounding box center [1502, 59] width 74 height 12
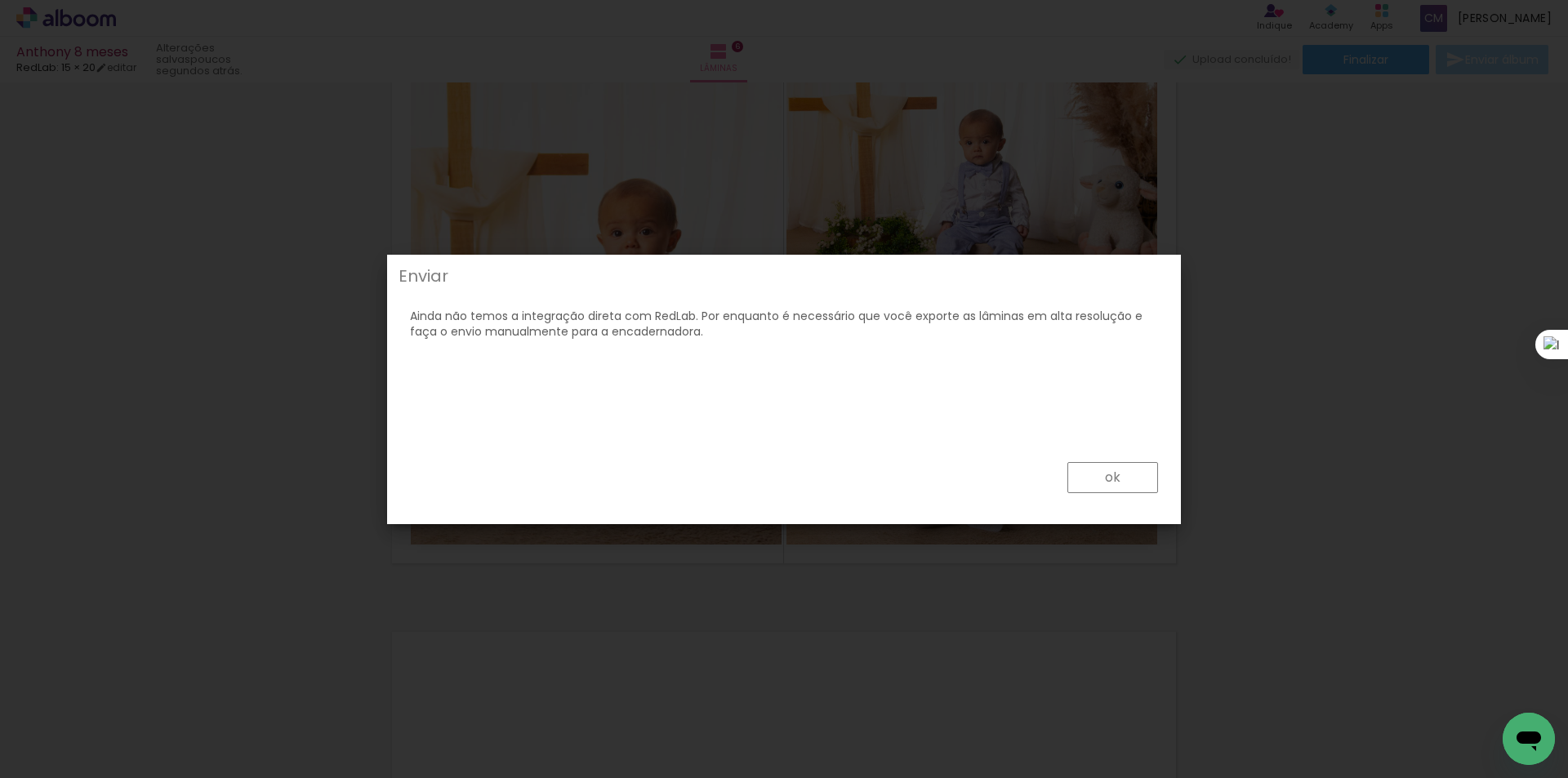
click at [0, 0] on slot "ok" at bounding box center [0, 0] width 0 height 0
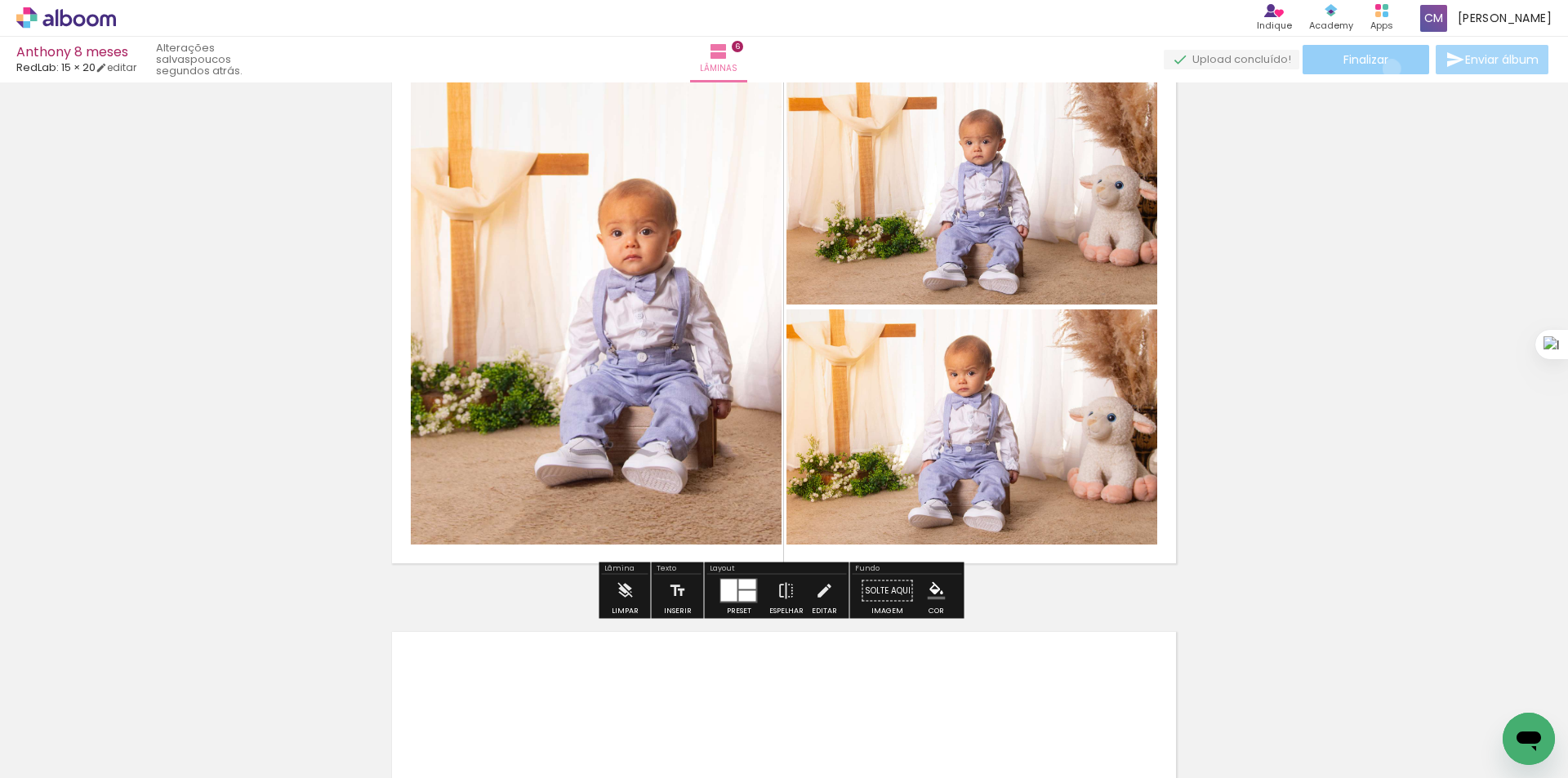
click at [1390, 69] on paper-button "Finalizar" at bounding box center [1365, 59] width 126 height 30
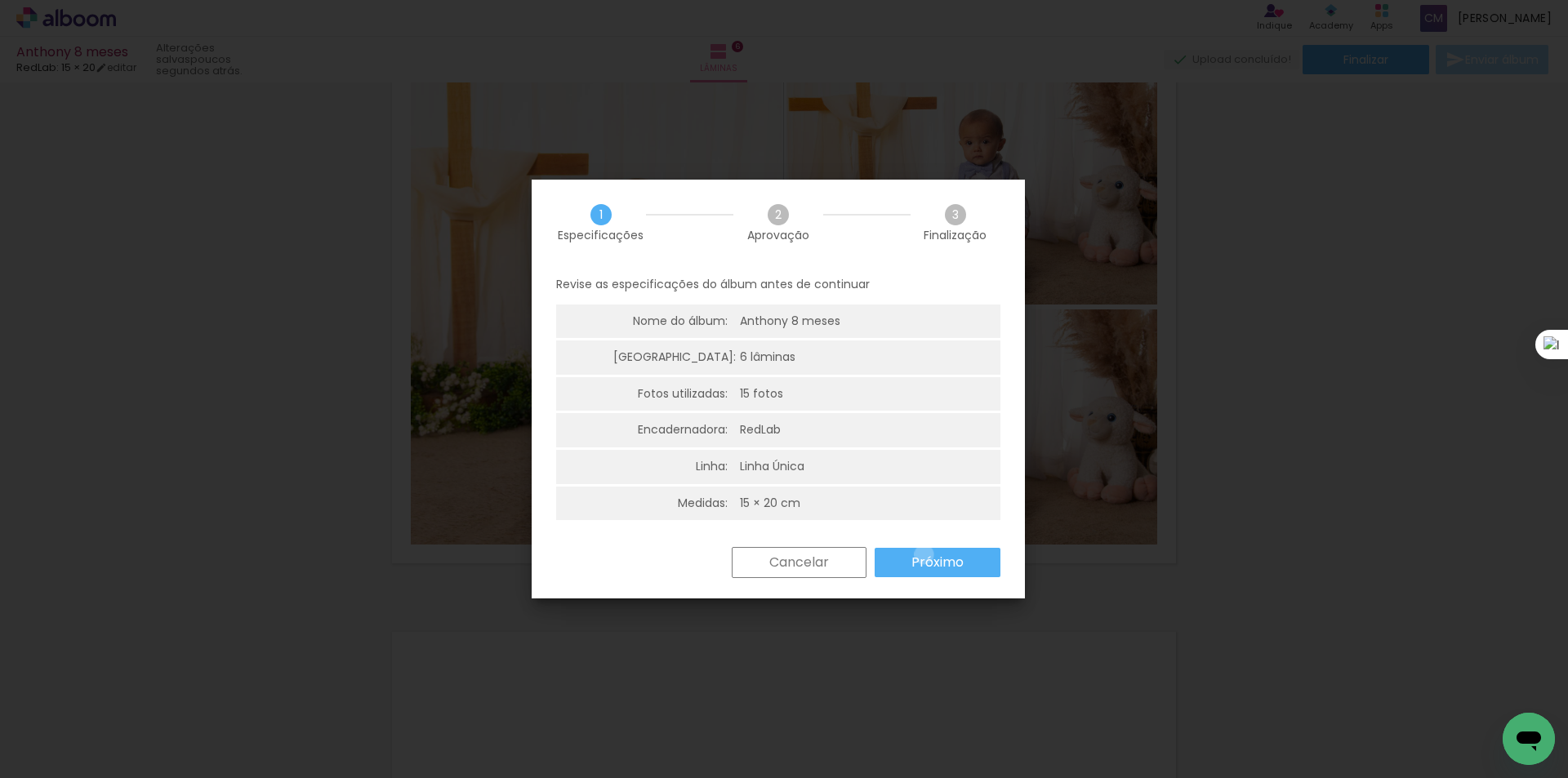
click at [0, 0] on slot "Próximo" at bounding box center [0, 0] width 0 height 0
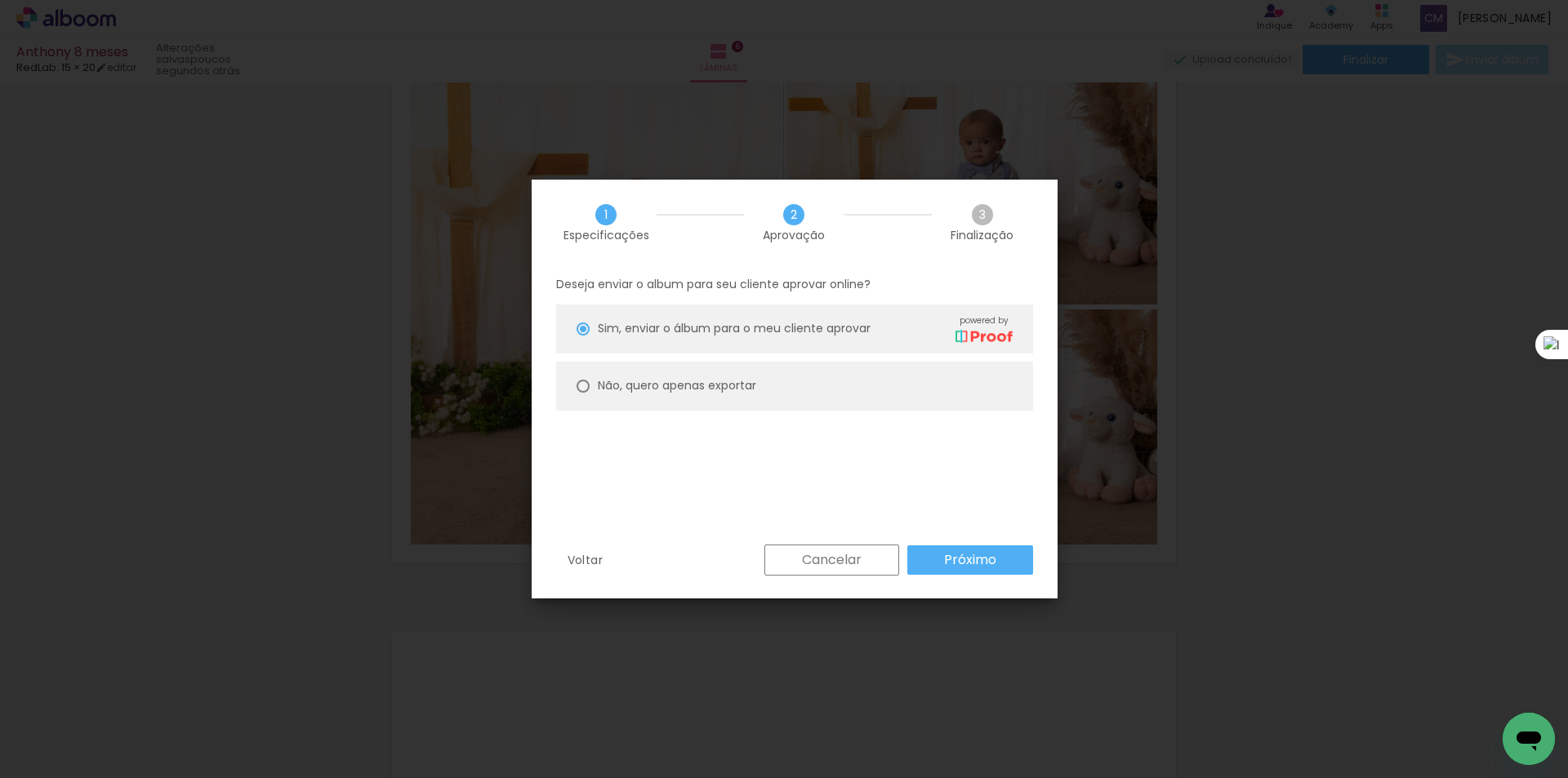
click at [0, 0] on slot "Próximo" at bounding box center [0, 0] width 0 height 0
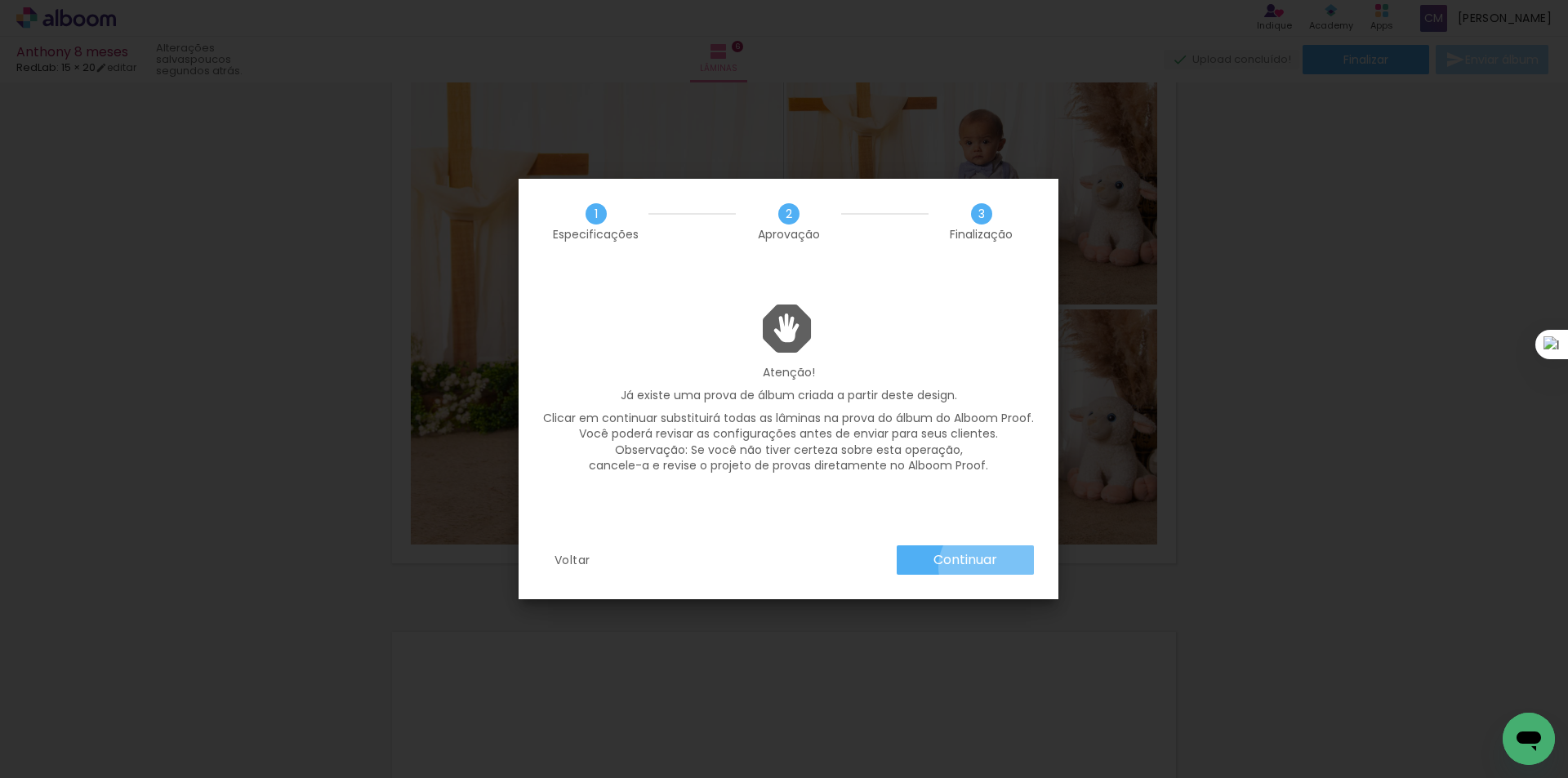
click at [0, 0] on slot "Continuar" at bounding box center [0, 0] width 0 height 0
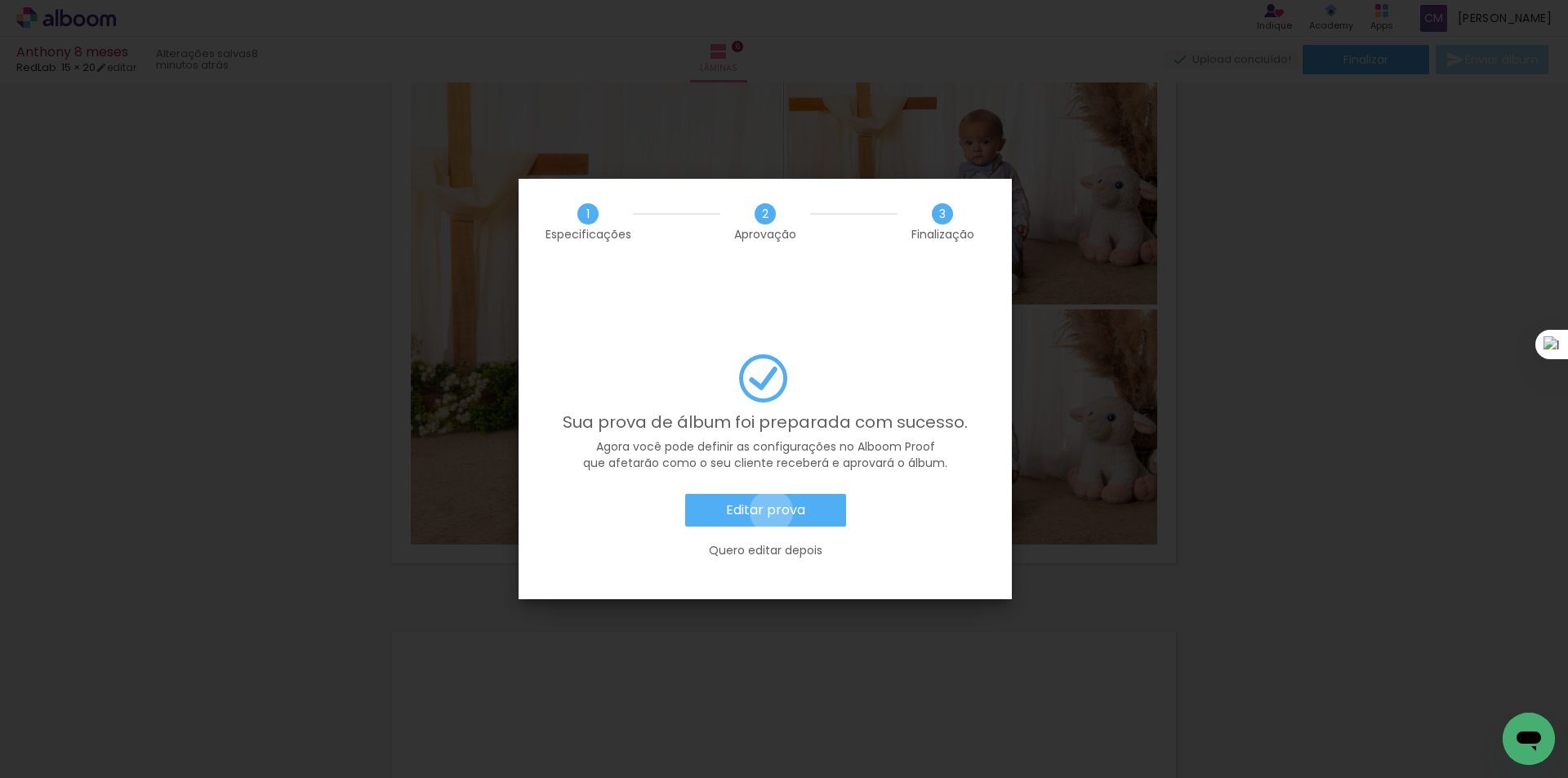
click at [0, 0] on slot "Editar prova" at bounding box center [0, 0] width 0 height 0
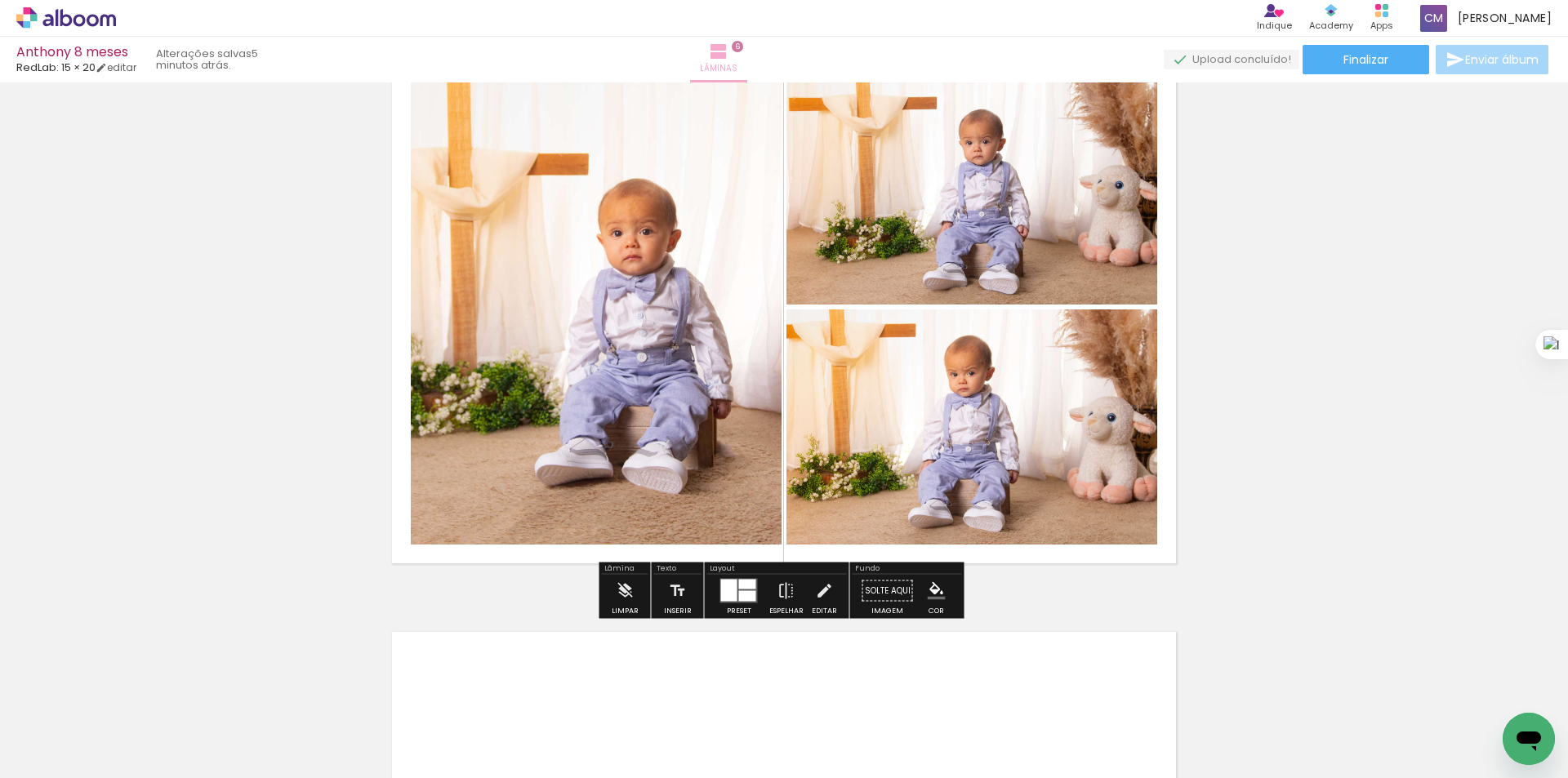
click at [747, 59] on paper-button "Lâminas 6" at bounding box center [719, 59] width 57 height 46
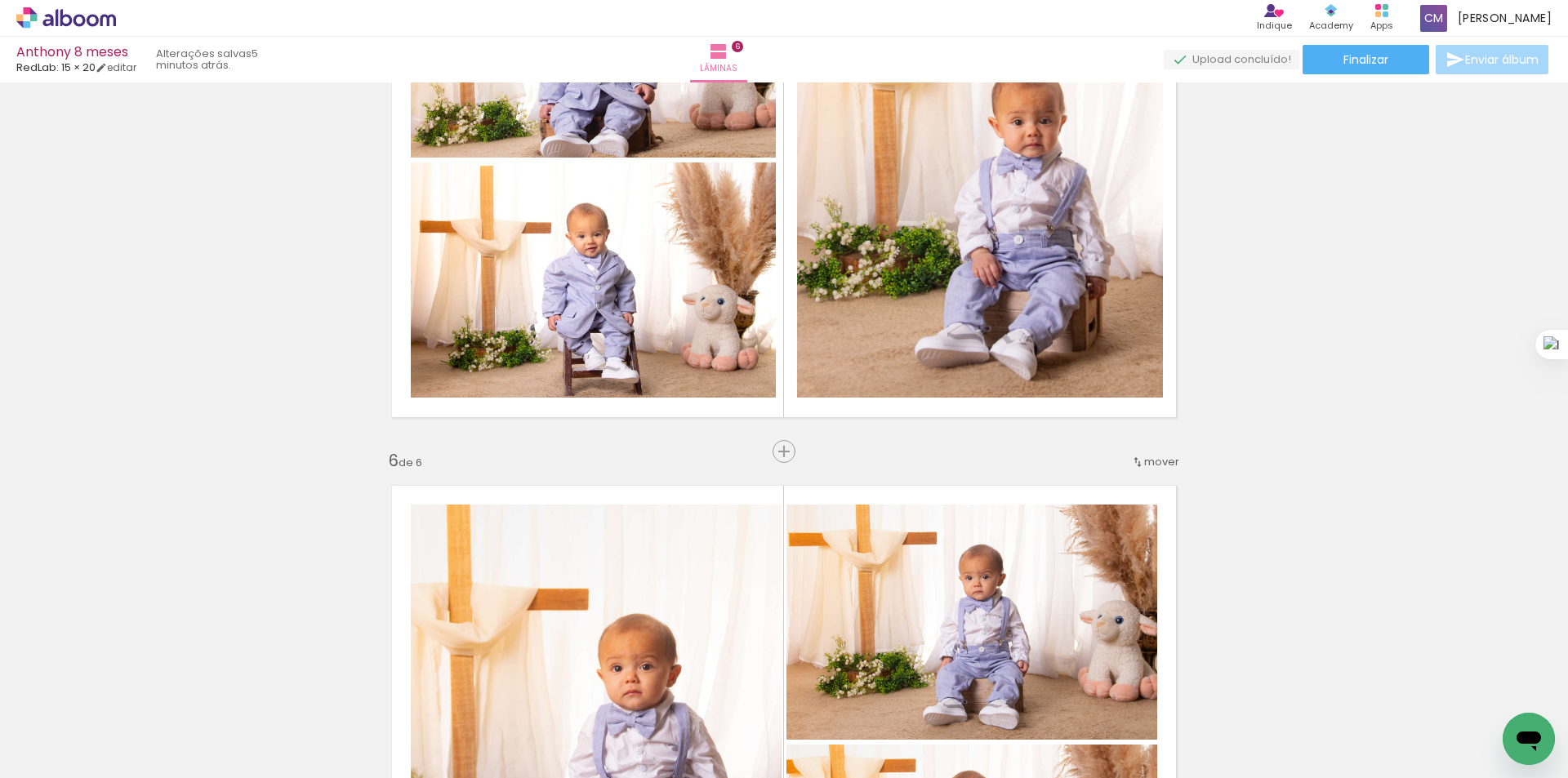
scroll to position [2346, 0]
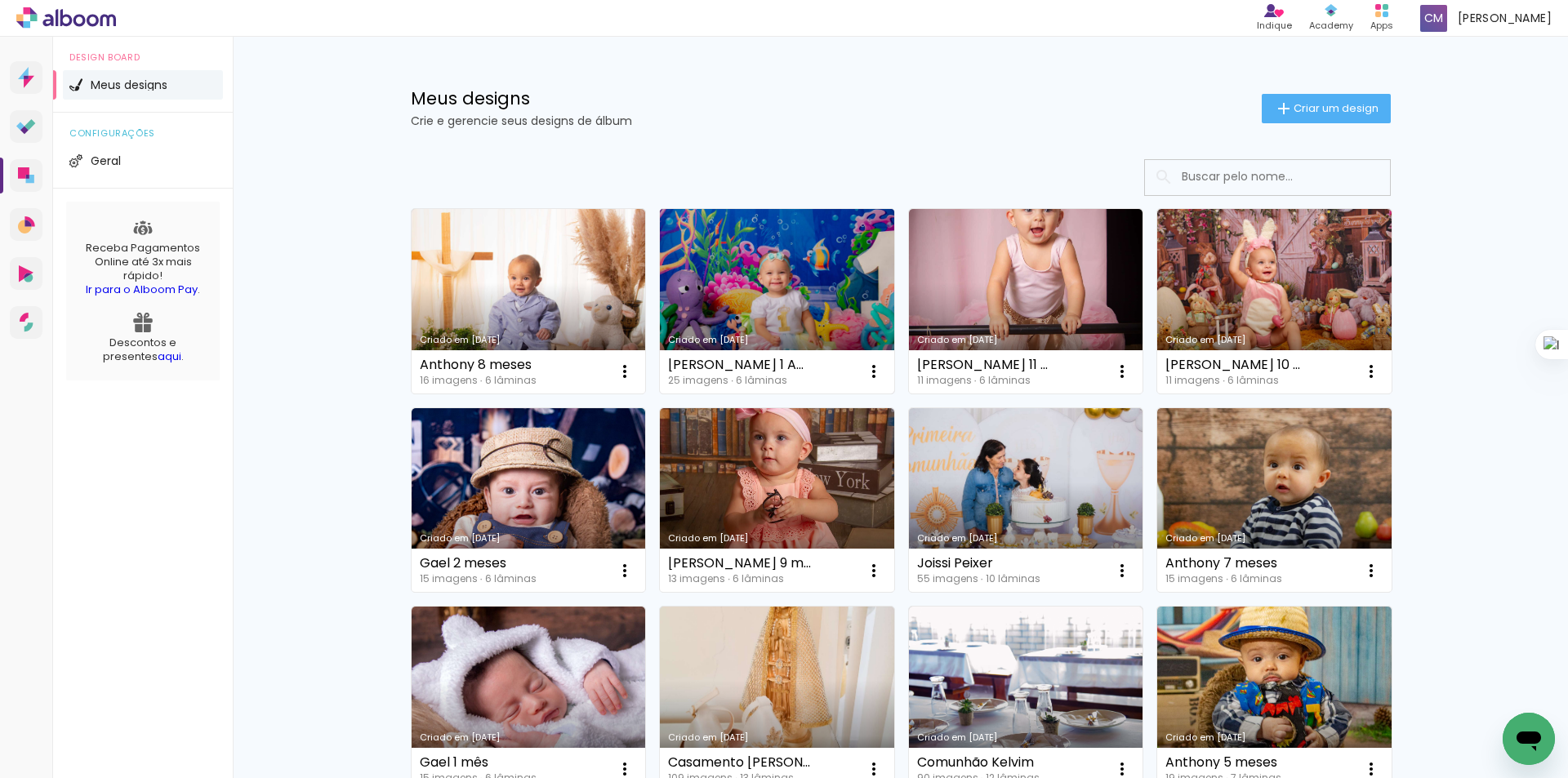
click at [760, 266] on link "Criado em [DATE]" at bounding box center [776, 301] width 234 height 185
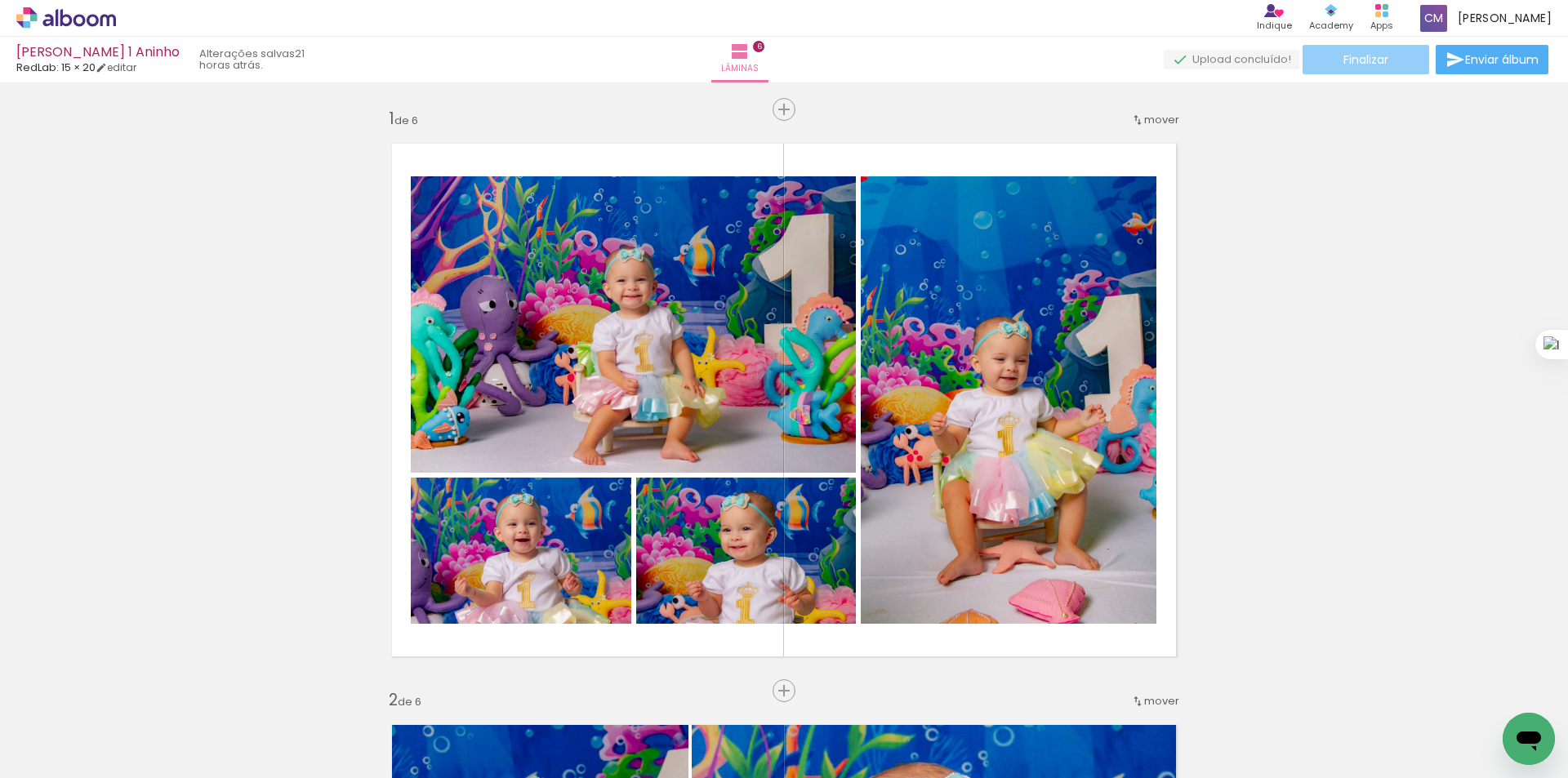
click at [1346, 63] on span "Finalizar" at bounding box center [1365, 59] width 45 height 12
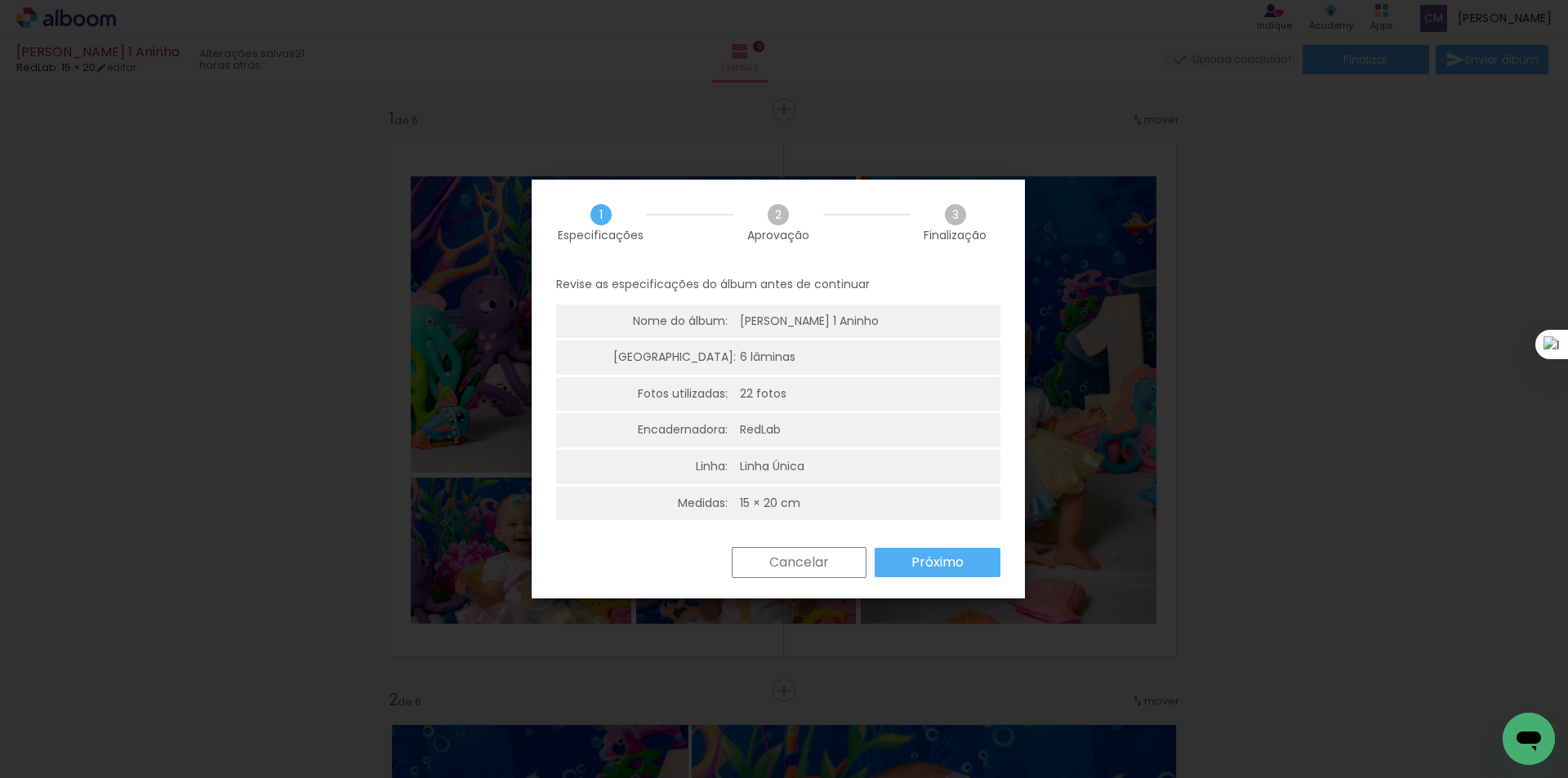
click at [0, 0] on slot "Próximo" at bounding box center [0, 0] width 0 height 0
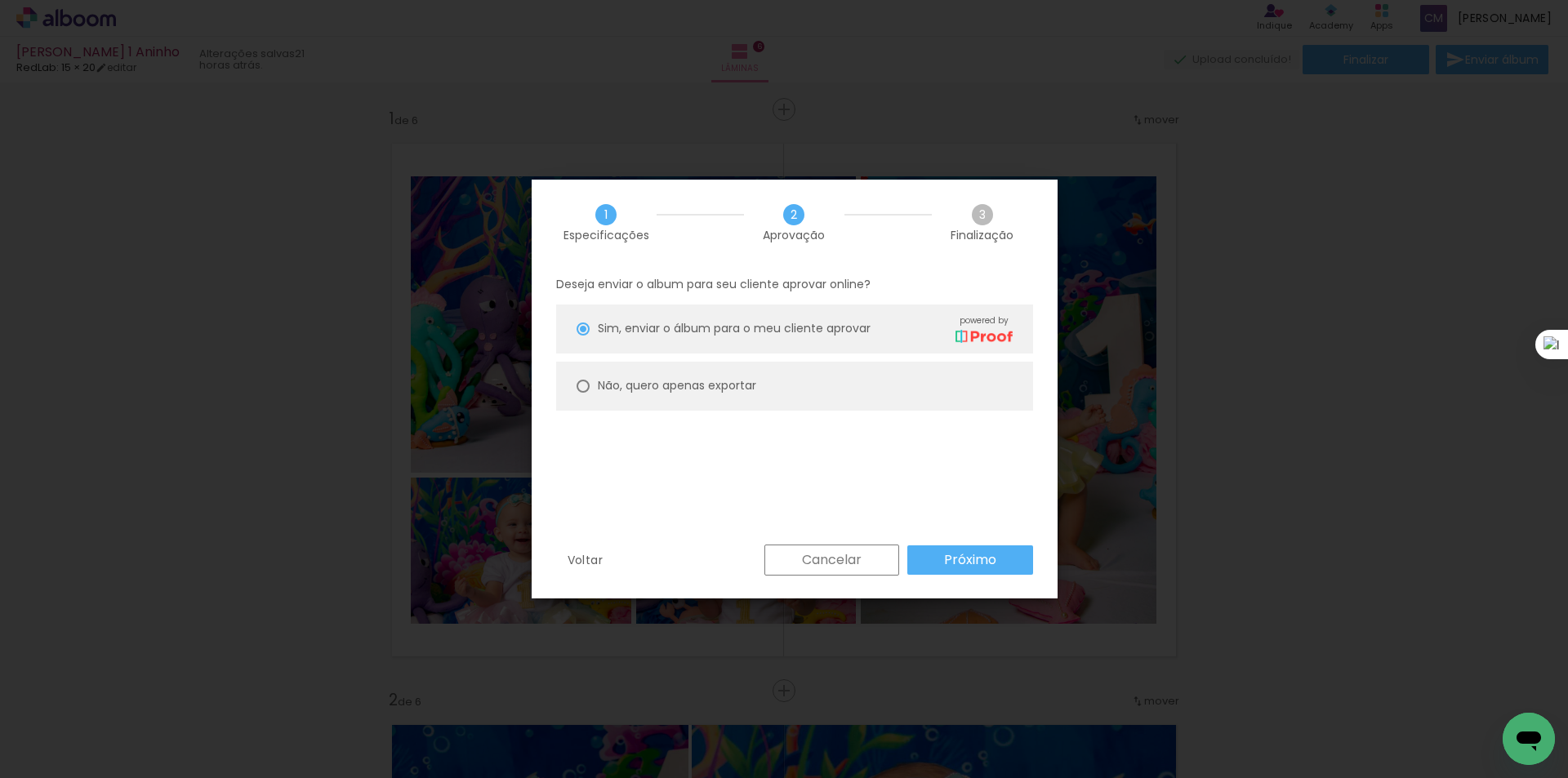
click at [992, 557] on paper-button "Próximo" at bounding box center [970, 559] width 126 height 30
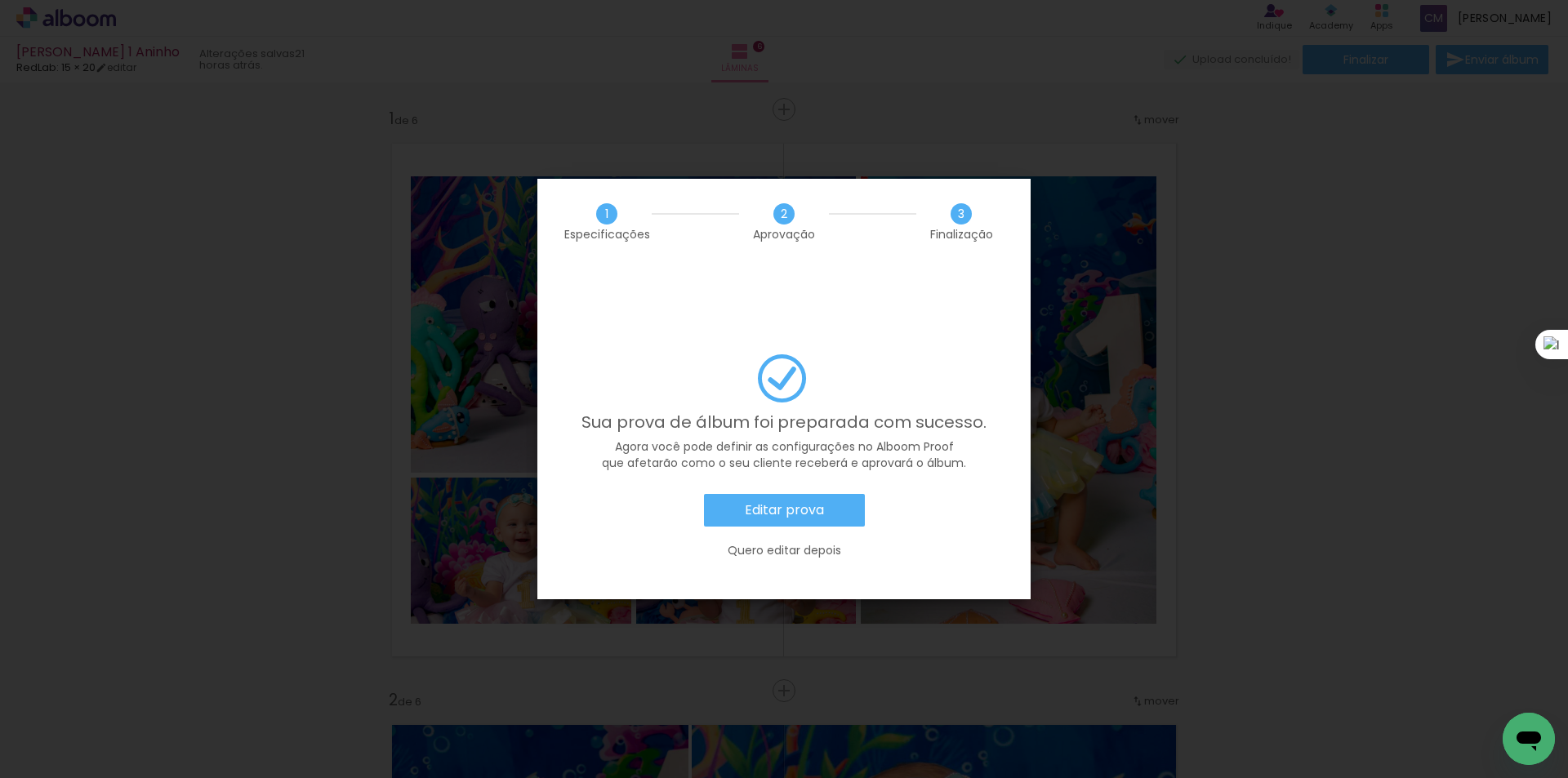
click at [780, 494] on paper-button "Editar prova" at bounding box center [784, 510] width 160 height 32
